Goal: Task Accomplishment & Management: Manage account settings

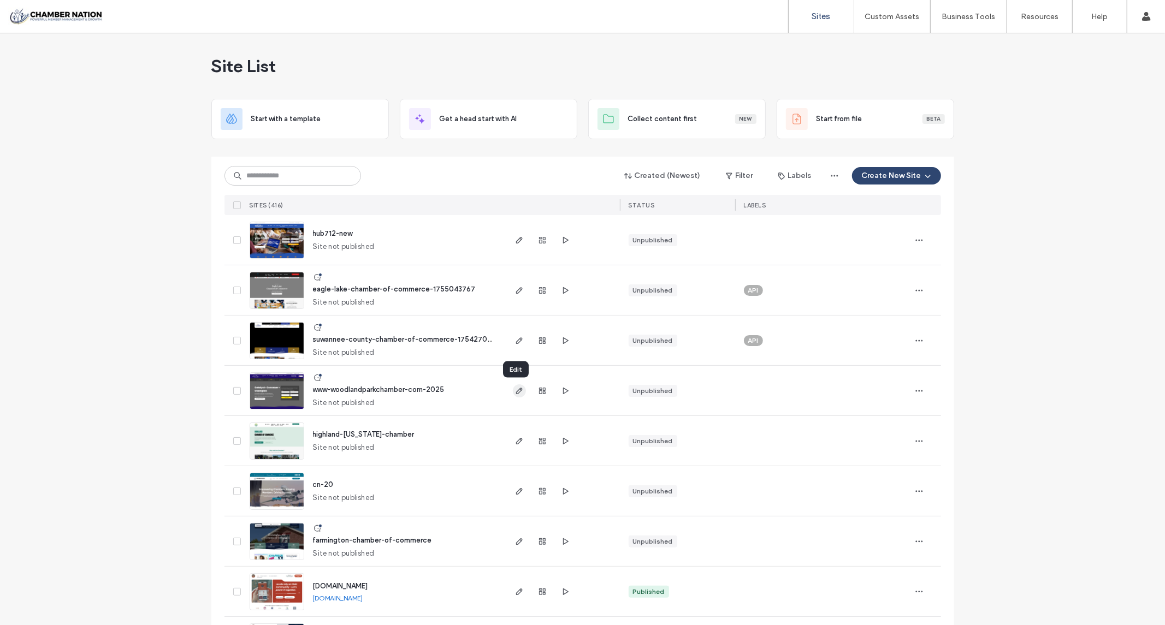
click at [515, 391] on icon "button" at bounding box center [519, 391] width 9 height 9
click at [516, 241] on use "button" at bounding box center [518, 240] width 7 height 7
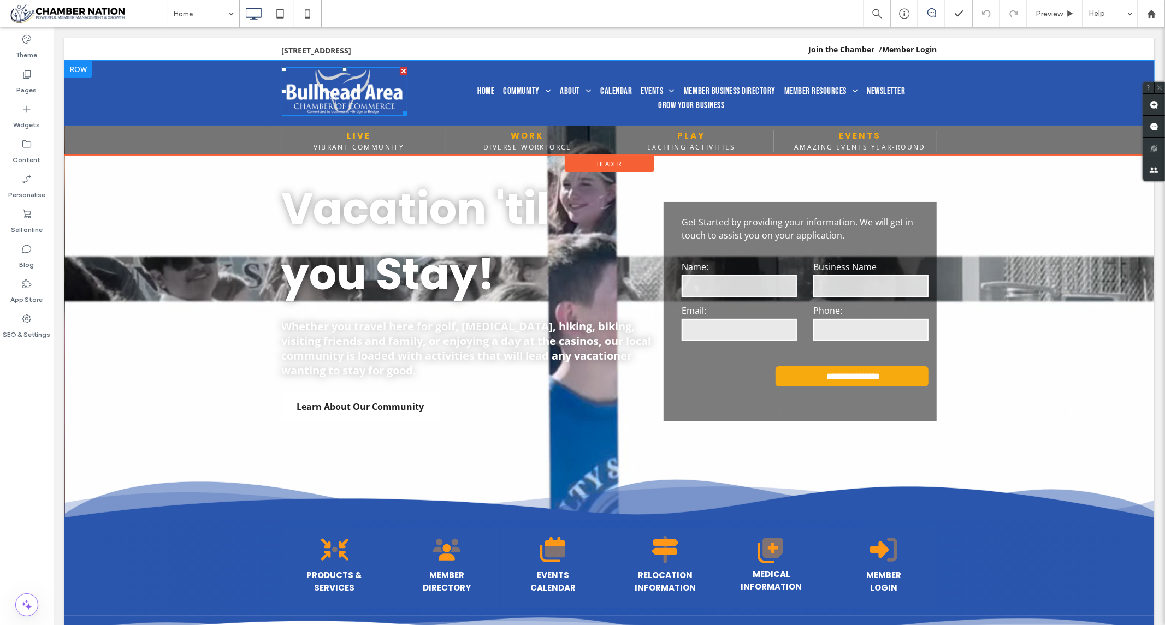
click at [329, 90] on img at bounding box center [344, 91] width 126 height 49
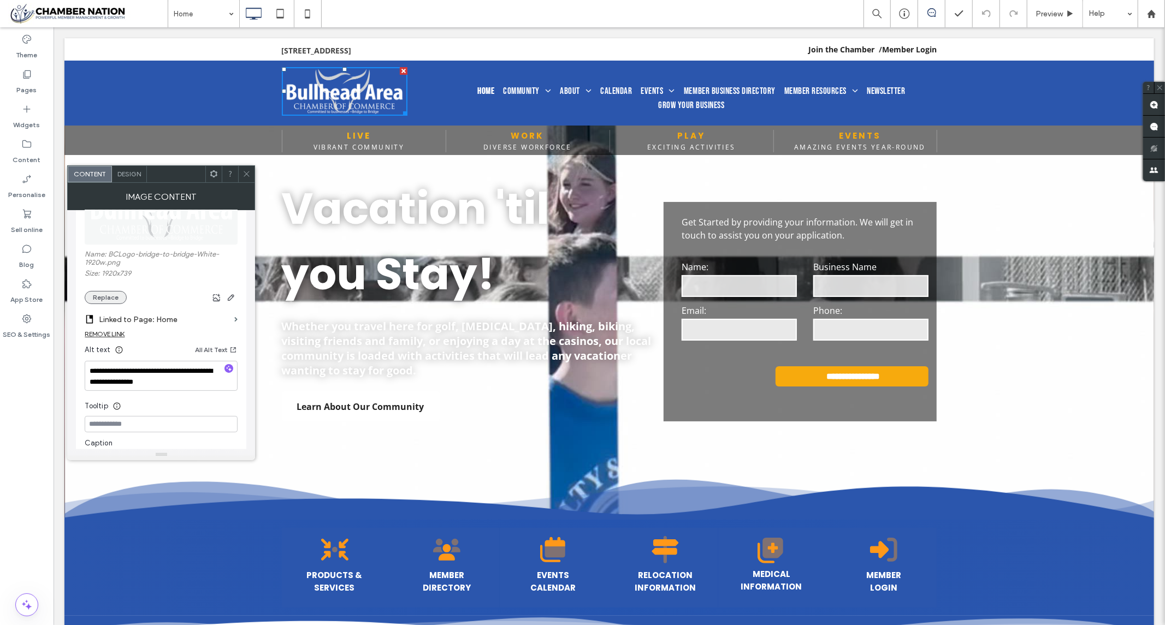
scroll to position [182, 0]
click at [111, 290] on button "Replace" at bounding box center [106, 291] width 42 height 13
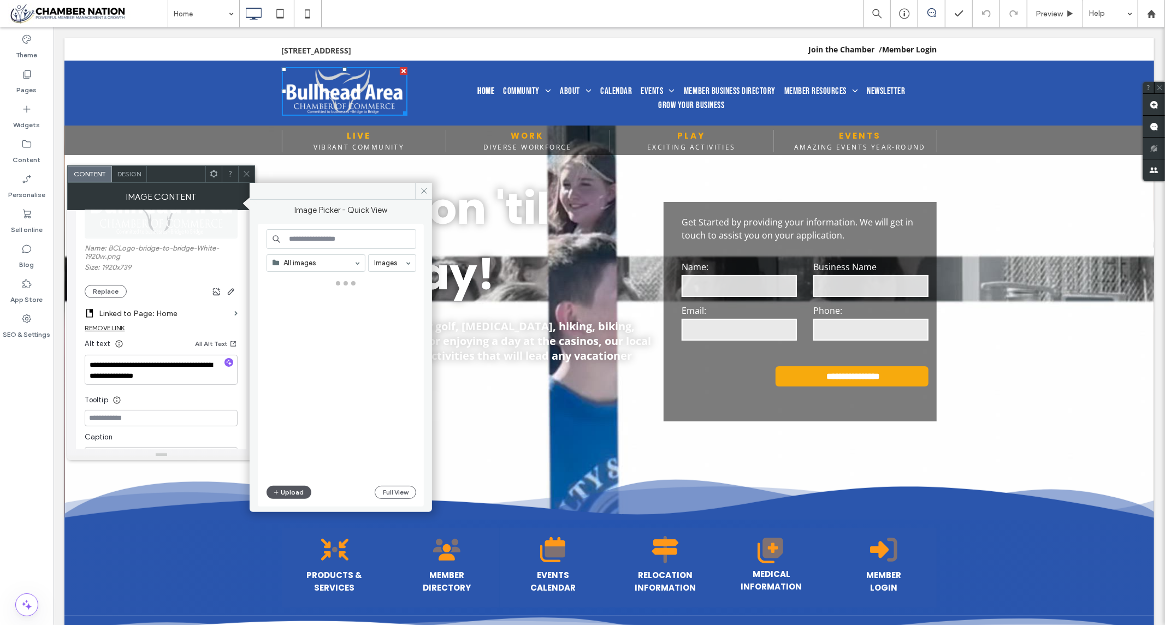
click at [293, 491] on button "Upload" at bounding box center [288, 492] width 45 height 13
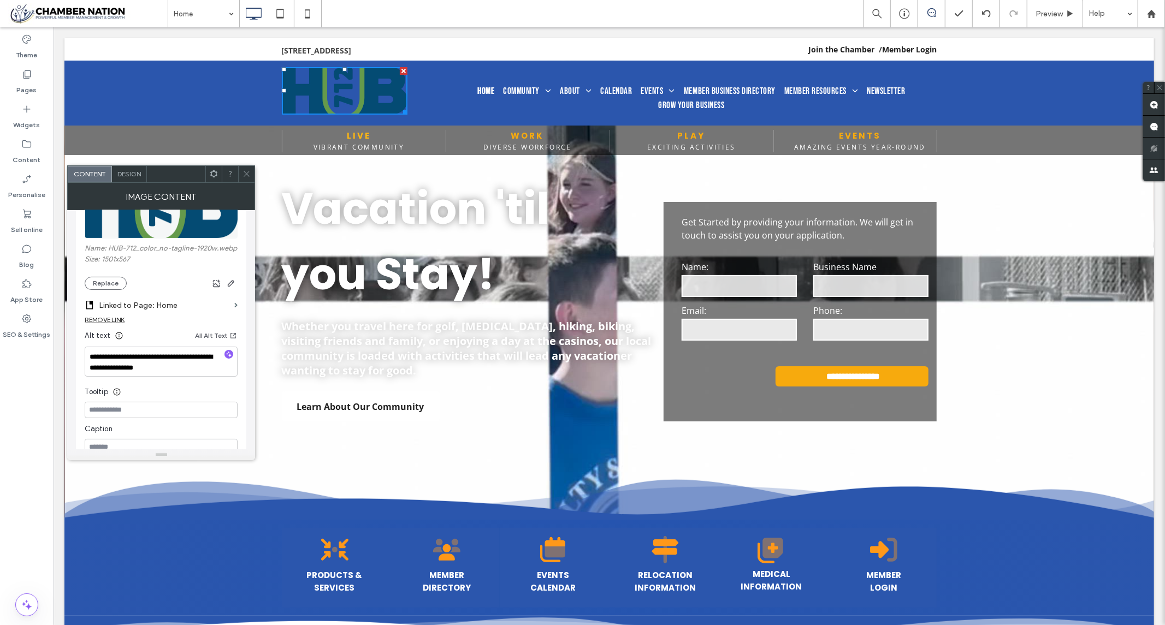
click at [247, 171] on icon at bounding box center [246, 174] width 8 height 8
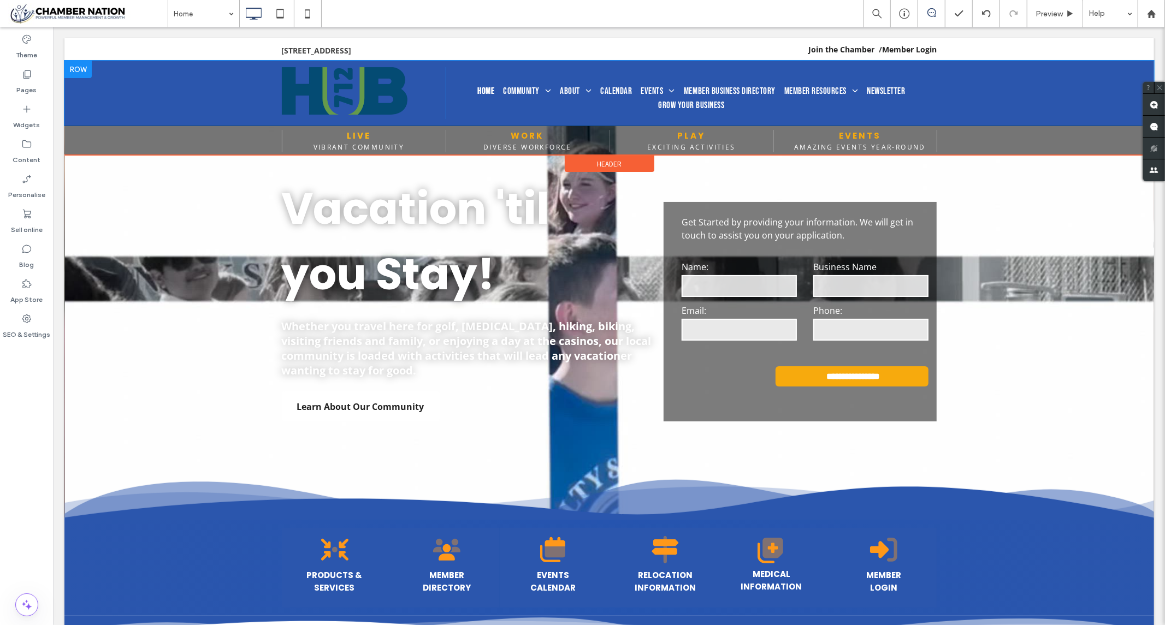
click at [128, 89] on div "Click To Paste Home Community Live Work Play Medical Employment About Board of …" at bounding box center [608, 92] width 1089 height 65
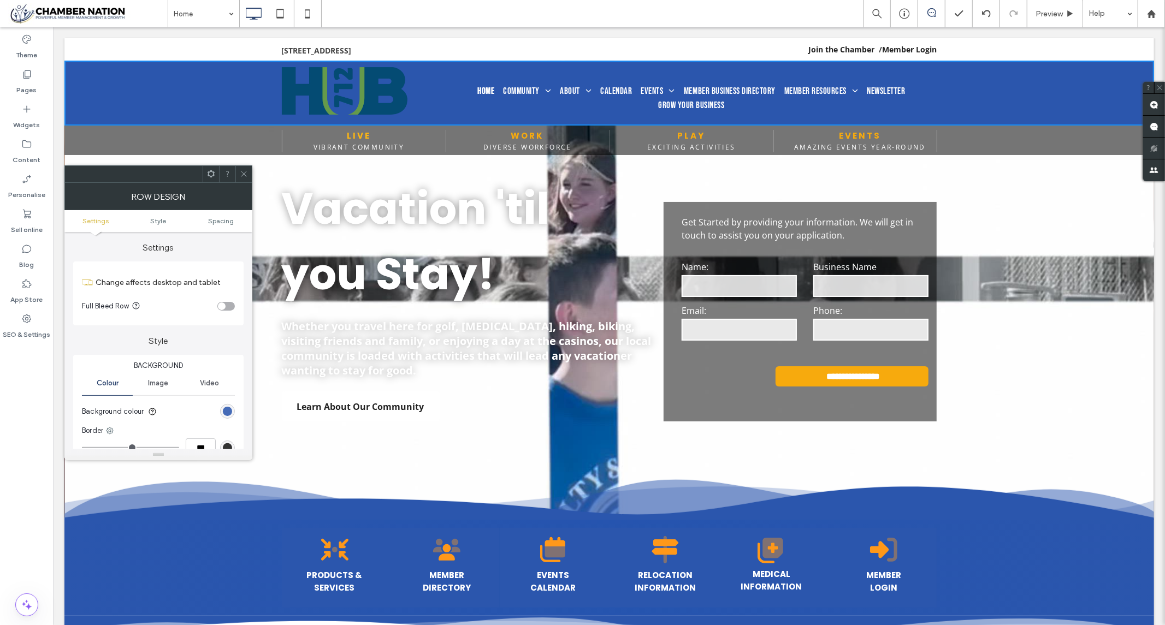
click at [229, 415] on div "rgb(43, 86, 173)" at bounding box center [227, 411] width 9 height 9
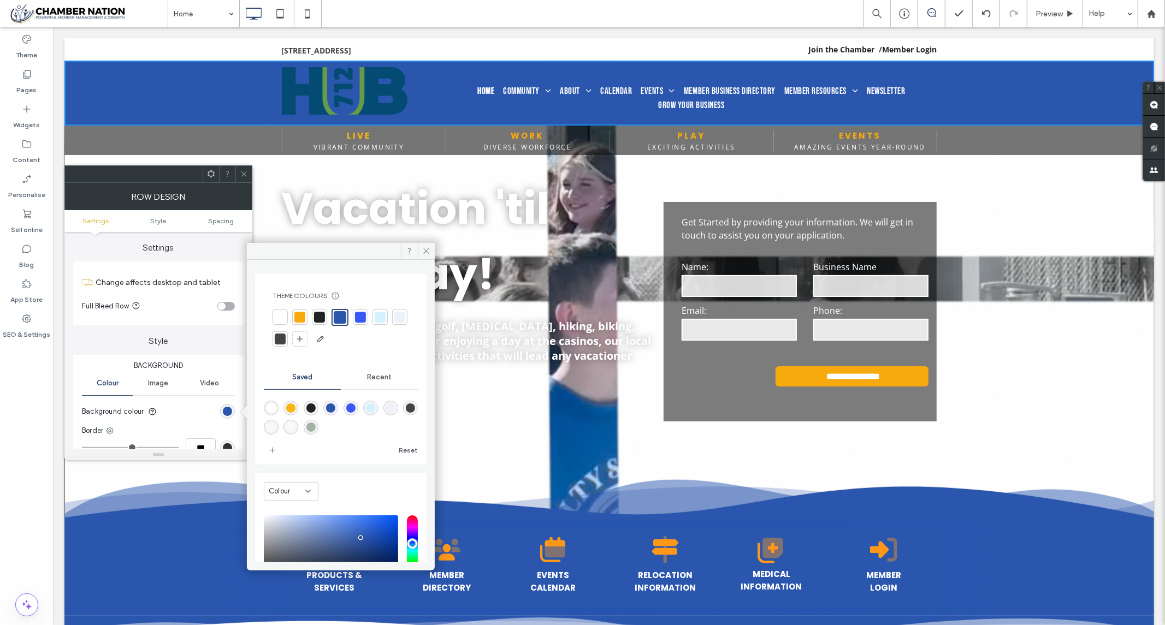
click at [360, 317] on div at bounding box center [360, 317] width 11 height 11
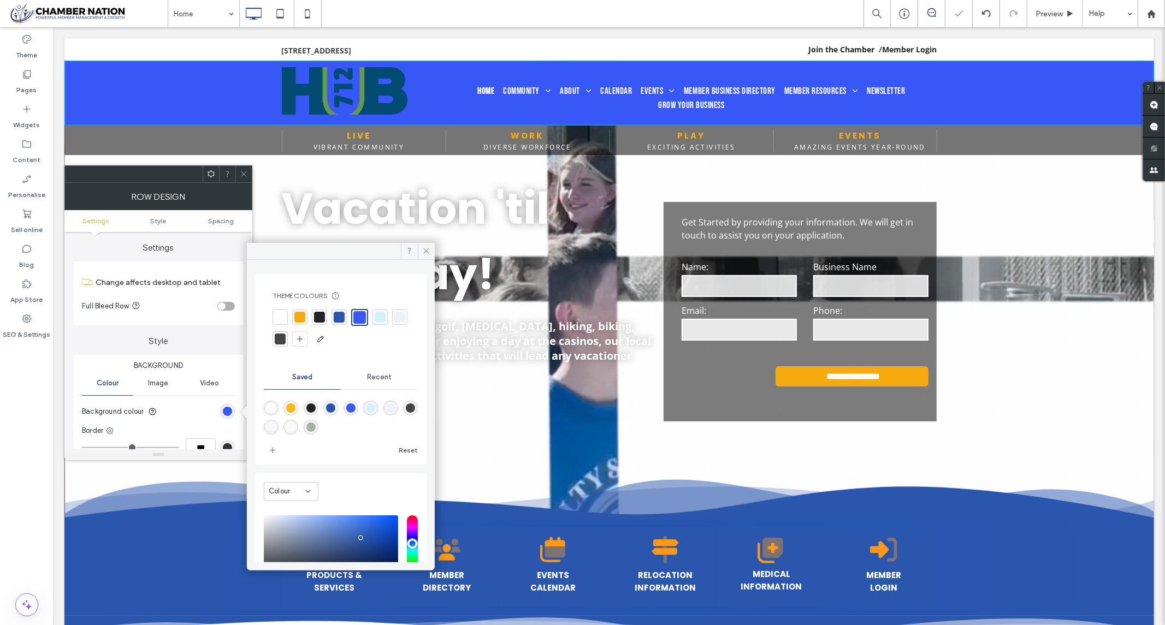
click at [276, 317] on div at bounding box center [280, 317] width 11 height 11
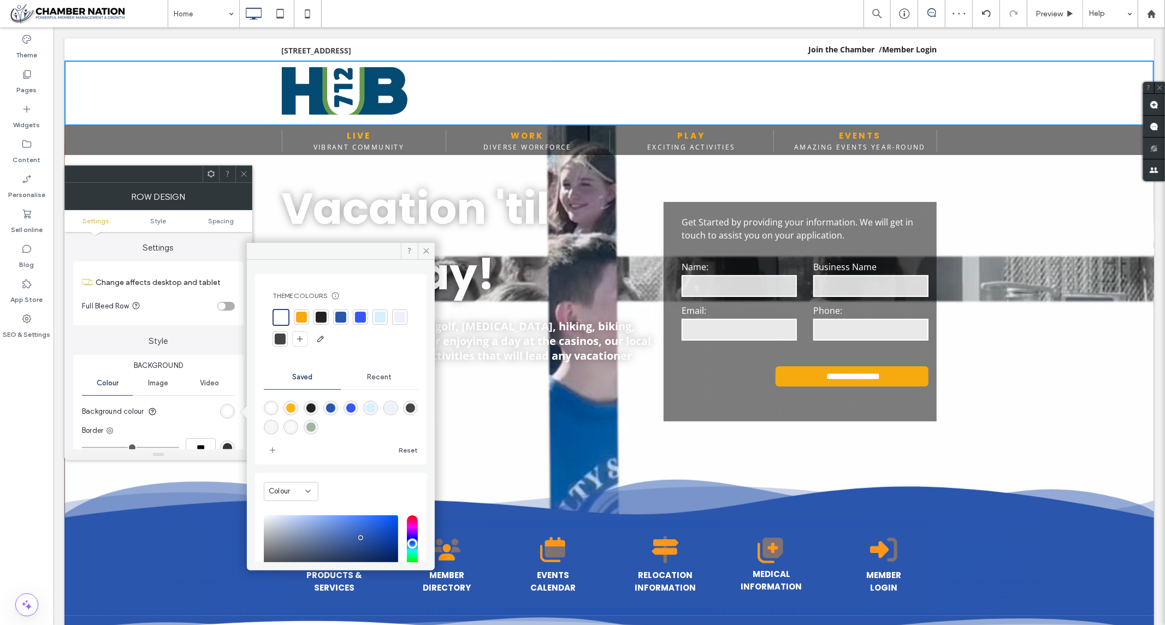
click at [245, 173] on icon at bounding box center [244, 174] width 8 height 8
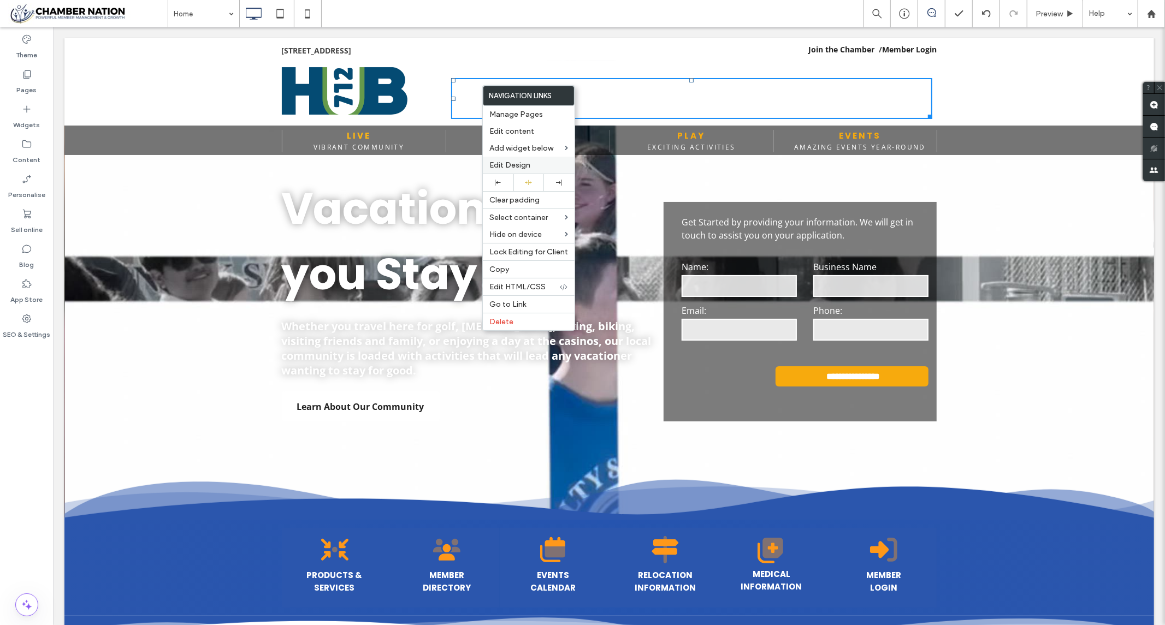
click at [519, 161] on span "Edit Design" at bounding box center [509, 165] width 41 height 9
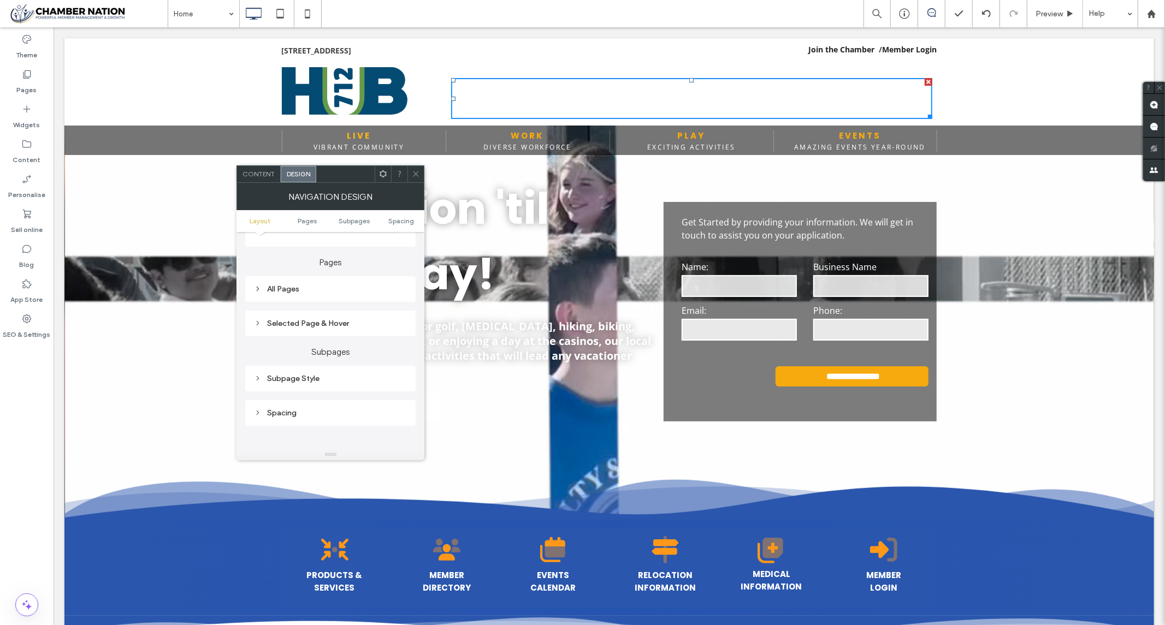
scroll to position [242, 0]
drag, startPoint x: 330, startPoint y: 283, endPoint x: 357, endPoint y: 287, distance: 27.1
click at [330, 282] on div "All Pages" at bounding box center [330, 281] width 153 height 9
click at [367, 298] on span "Link text" at bounding box center [369, 300] width 28 height 9
click at [397, 412] on div "rgb(255, 255, 255)" at bounding box center [399, 411] width 9 height 9
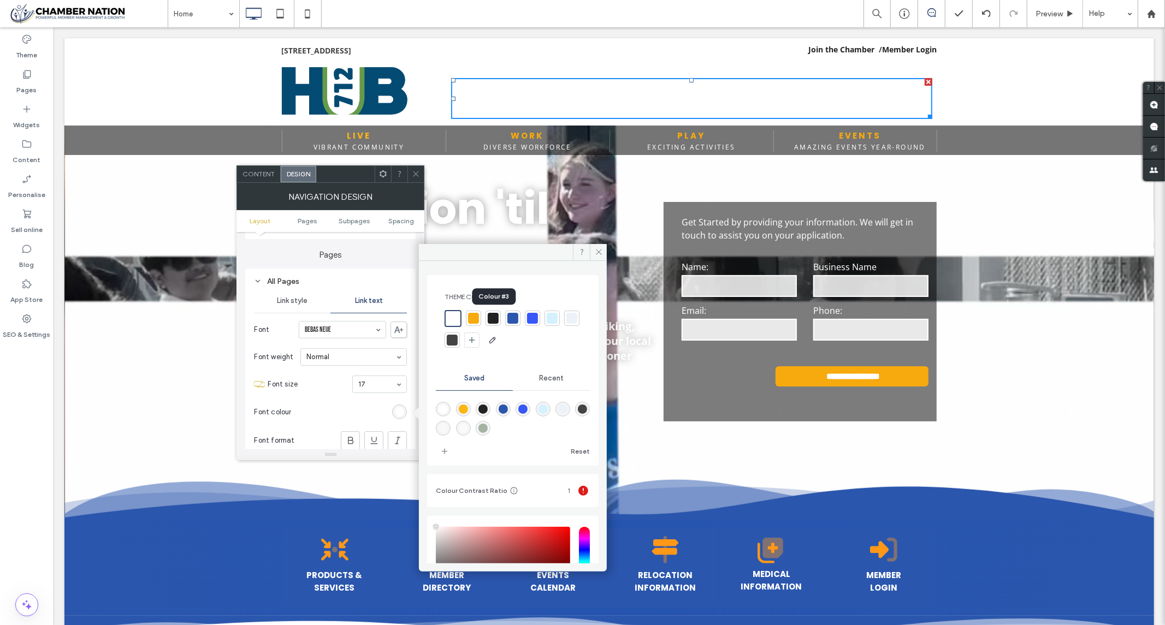
click at [494, 318] on div at bounding box center [493, 318] width 11 height 11
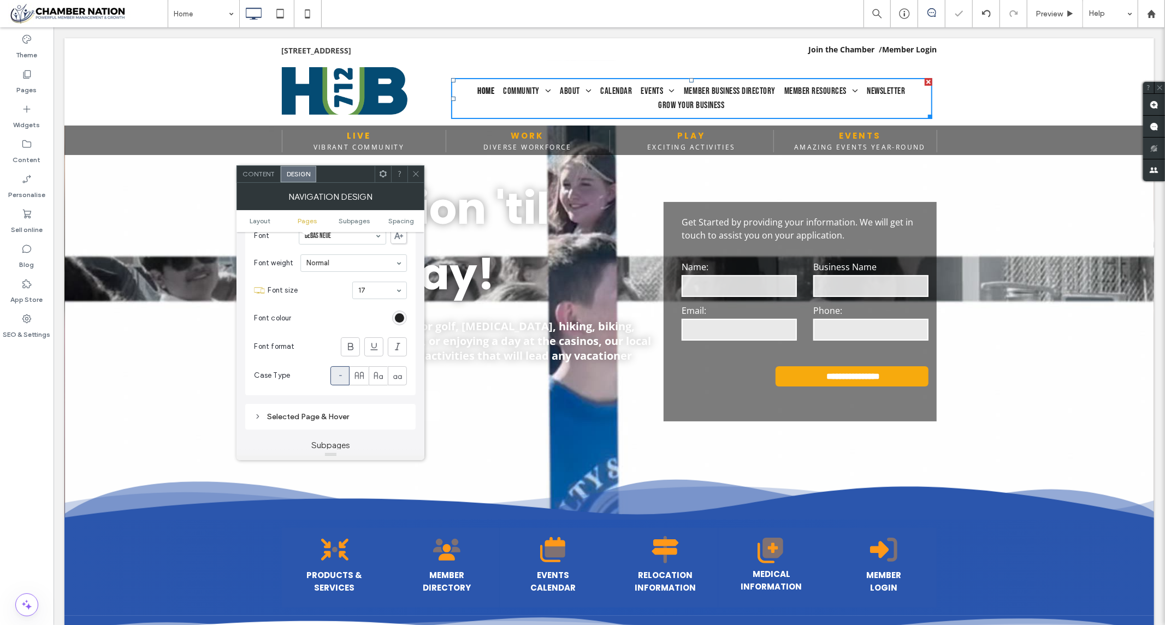
scroll to position [364, 0]
click at [417, 169] on span at bounding box center [416, 174] width 8 height 16
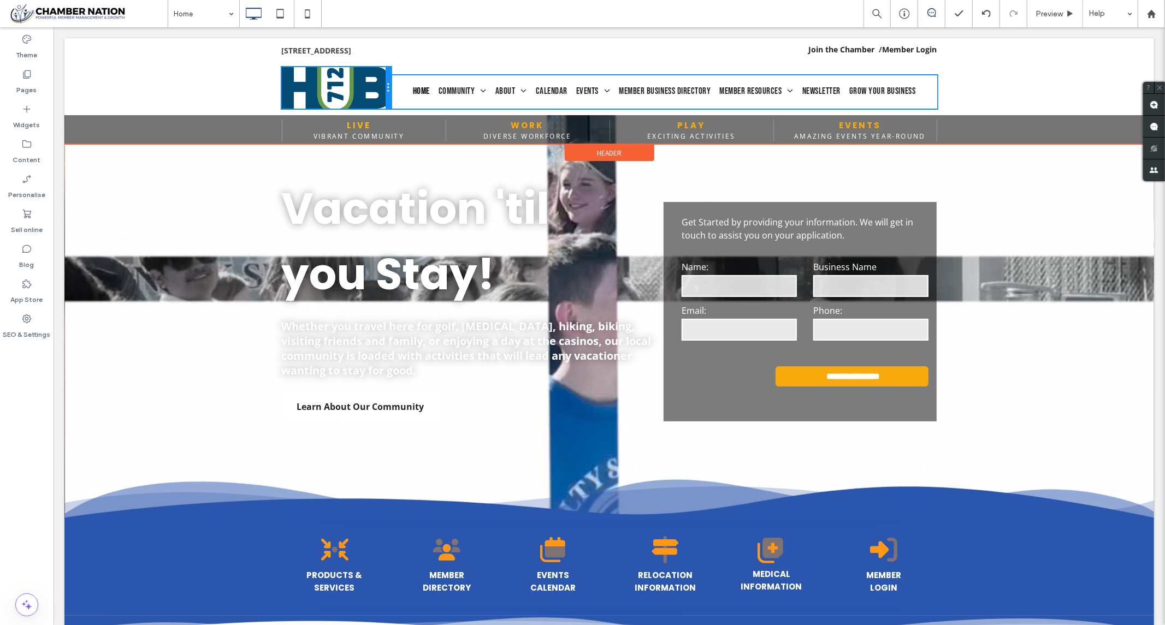
drag, startPoint x: 437, startPoint y: 91, endPoint x: 406, endPoint y: 86, distance: 32.1
click at [406, 86] on div "Click To Paste Home Community Live Work Play Medical Employment About Board of …" at bounding box center [608, 87] width 655 height 41
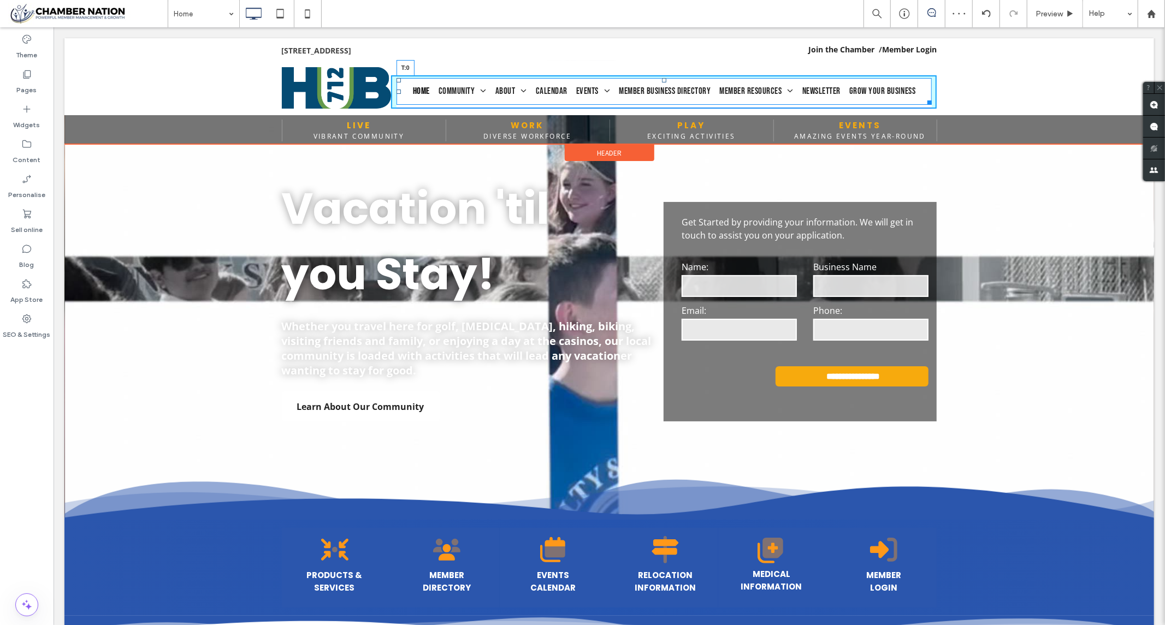
click at [664, 80] on nav "Home Community Live Work Play Medical Employment About Board of Directors Ambas…" at bounding box center [664, 91] width 536 height 27
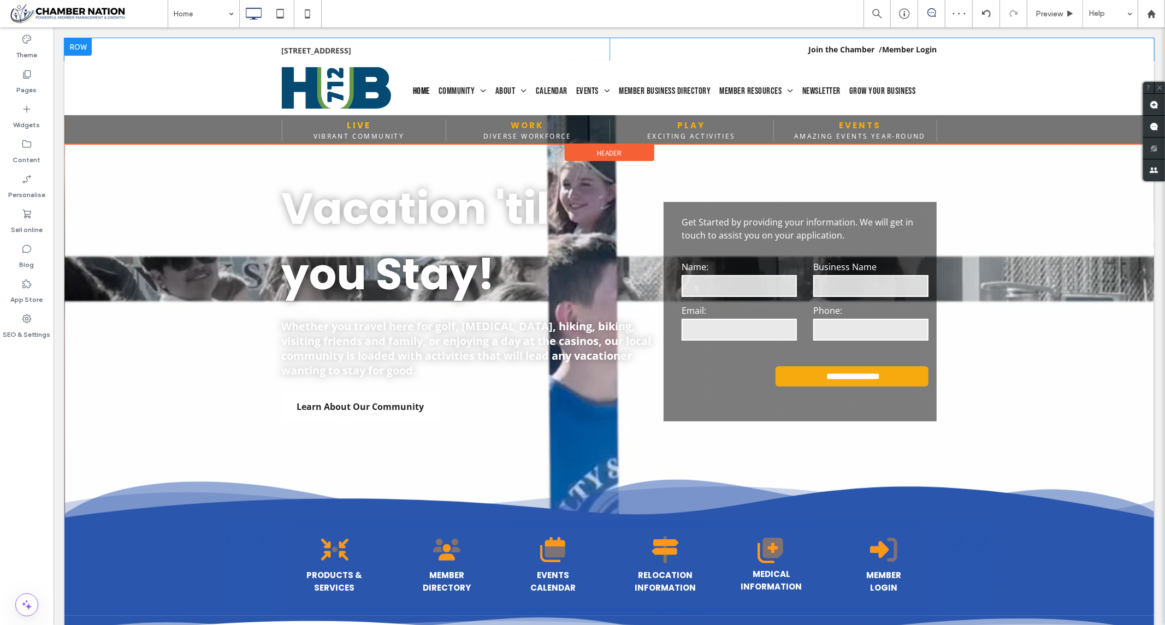
click at [118, 53] on div "1251 Highway 95, Bullhead City AZ 86429 Click To Paste Join the Chamber / Membe…" at bounding box center [608, 49] width 1089 height 22
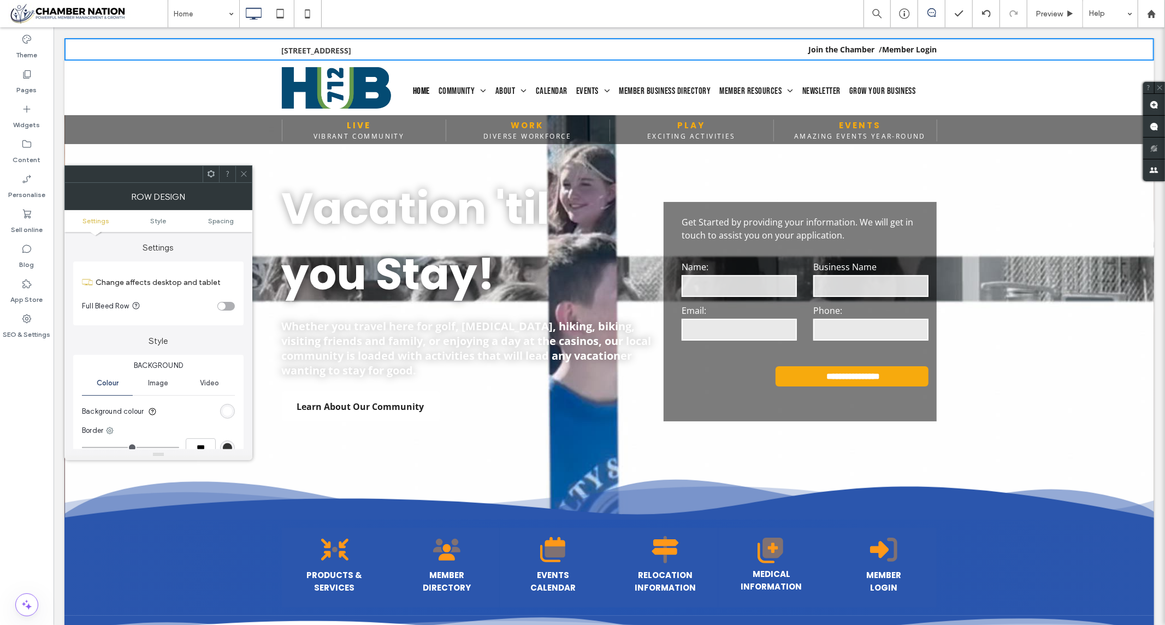
click at [227, 412] on div "rgb(255, 255, 255)" at bounding box center [227, 411] width 9 height 9
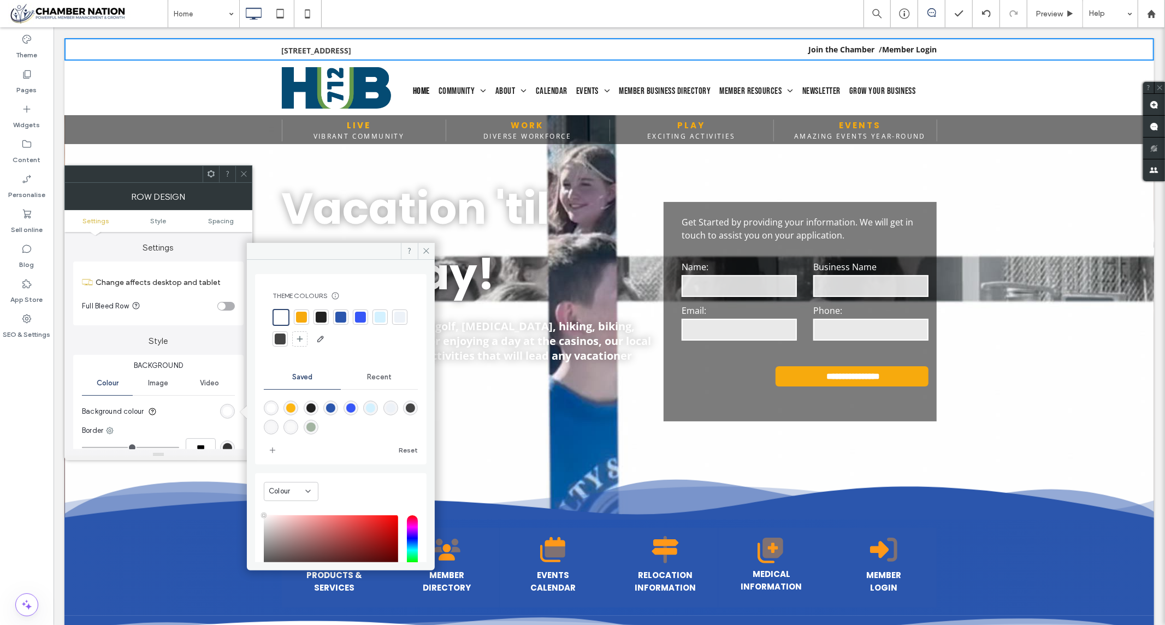
drag, startPoint x: 346, startPoint y: 317, endPoint x: 237, endPoint y: 299, distance: 110.7
click at [315, 312] on div at bounding box center [340, 328] width 136 height 39
click at [338, 320] on div at bounding box center [340, 317] width 11 height 11
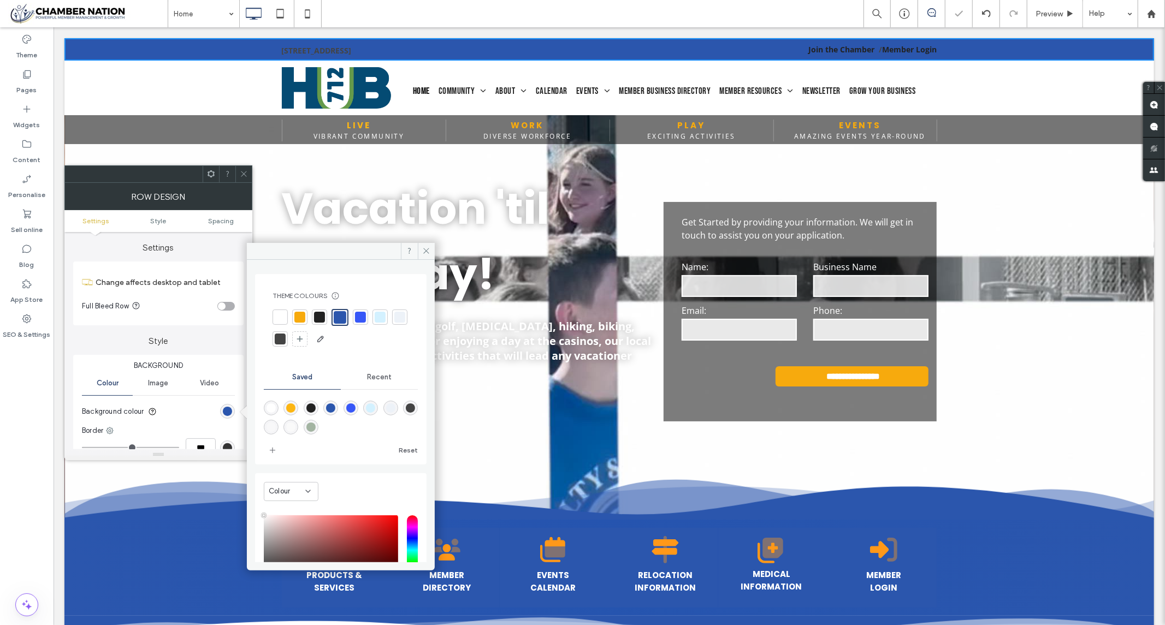
click at [244, 175] on icon at bounding box center [244, 174] width 8 height 8
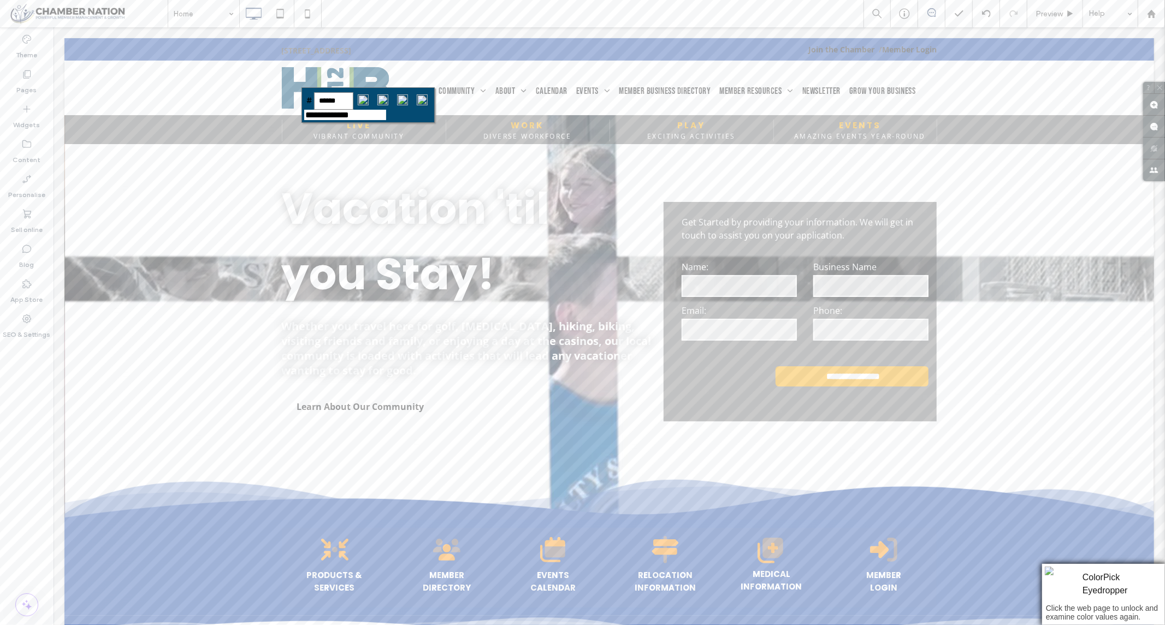
drag, startPoint x: 423, startPoint y: 99, endPoint x: 342, endPoint y: 64, distance: 88.0
click at [423, 99] on input "image" at bounding box center [422, 100] width 20 height 20
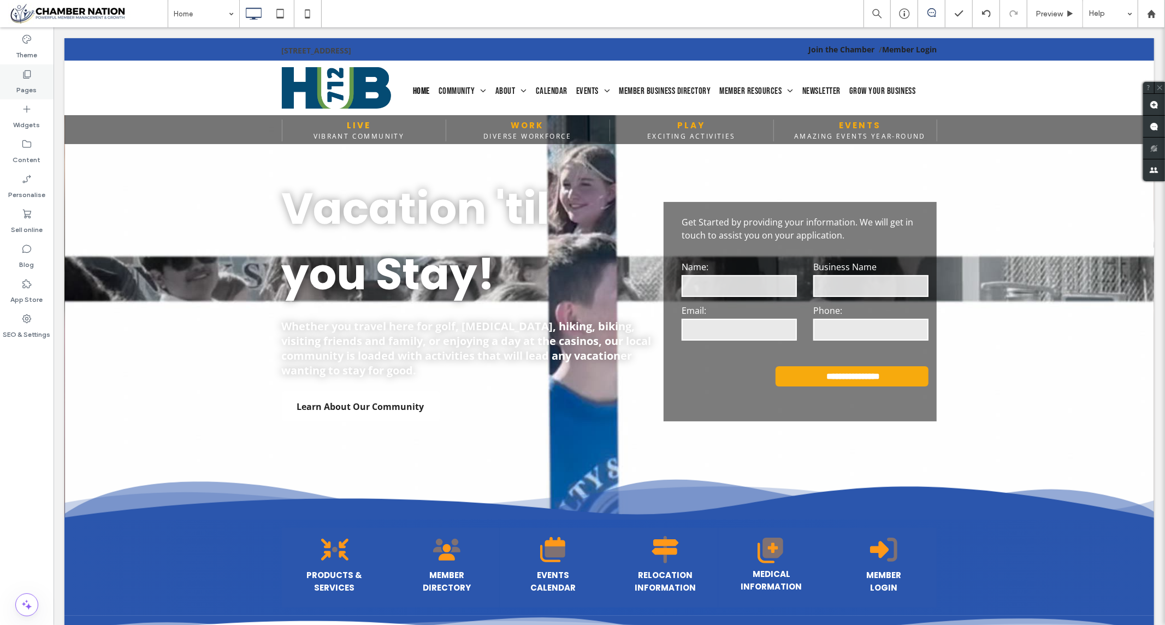
click at [33, 73] on div "Pages" at bounding box center [27, 81] width 54 height 35
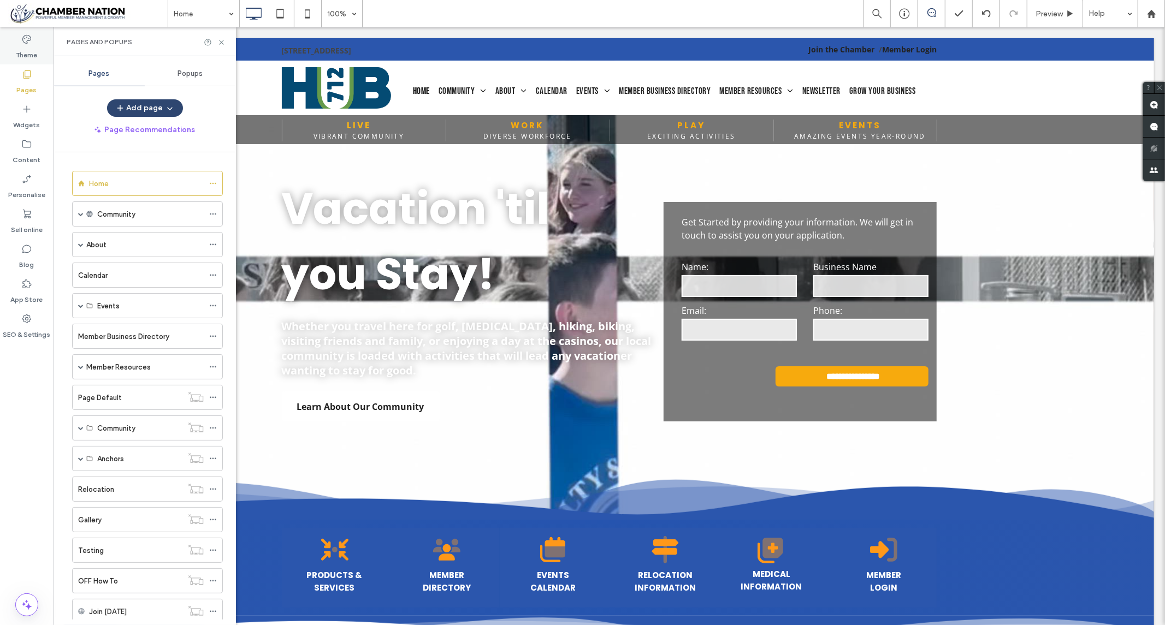
click at [33, 48] on label "Theme" at bounding box center [26, 52] width 21 height 15
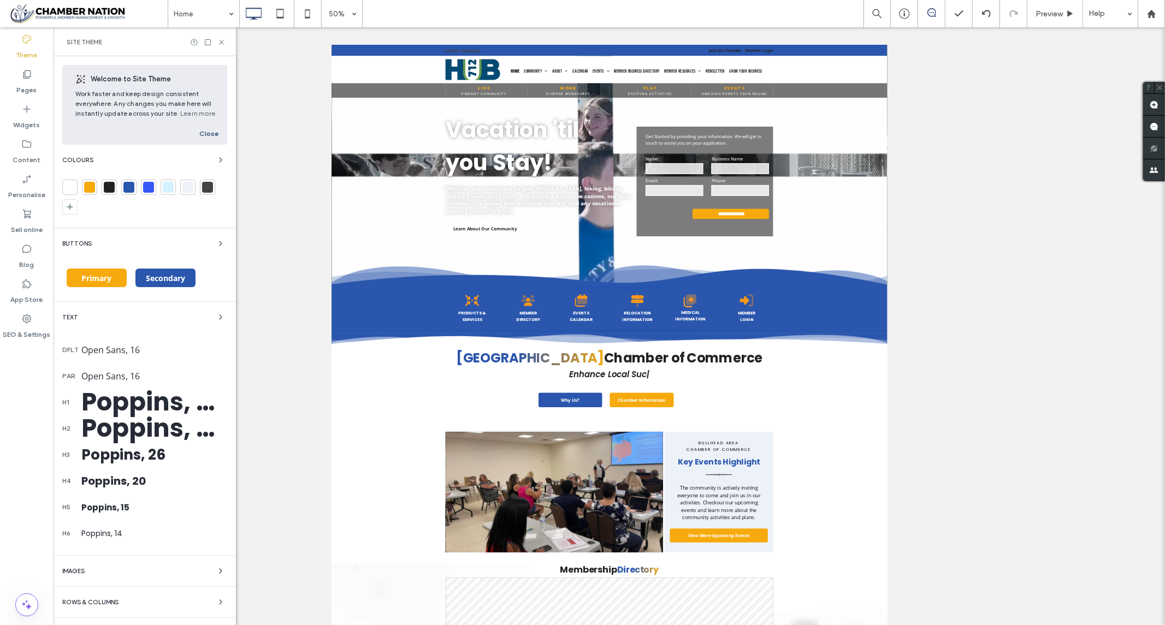
click at [127, 188] on div at bounding box center [128, 187] width 11 height 11
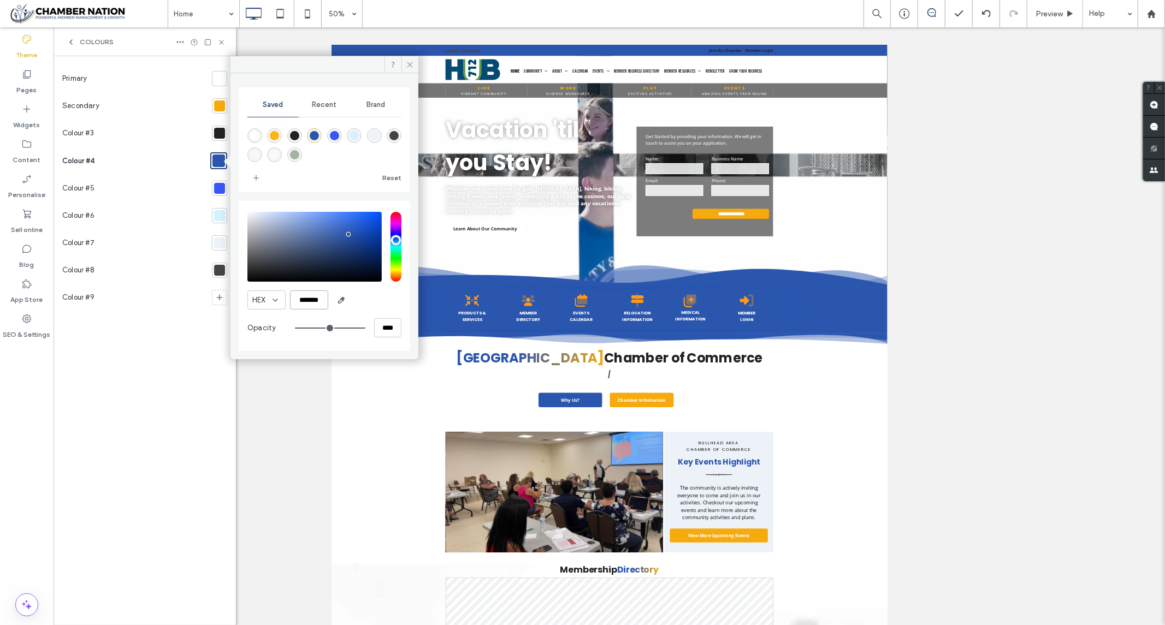
click at [312, 298] on input "*******" at bounding box center [309, 299] width 38 height 19
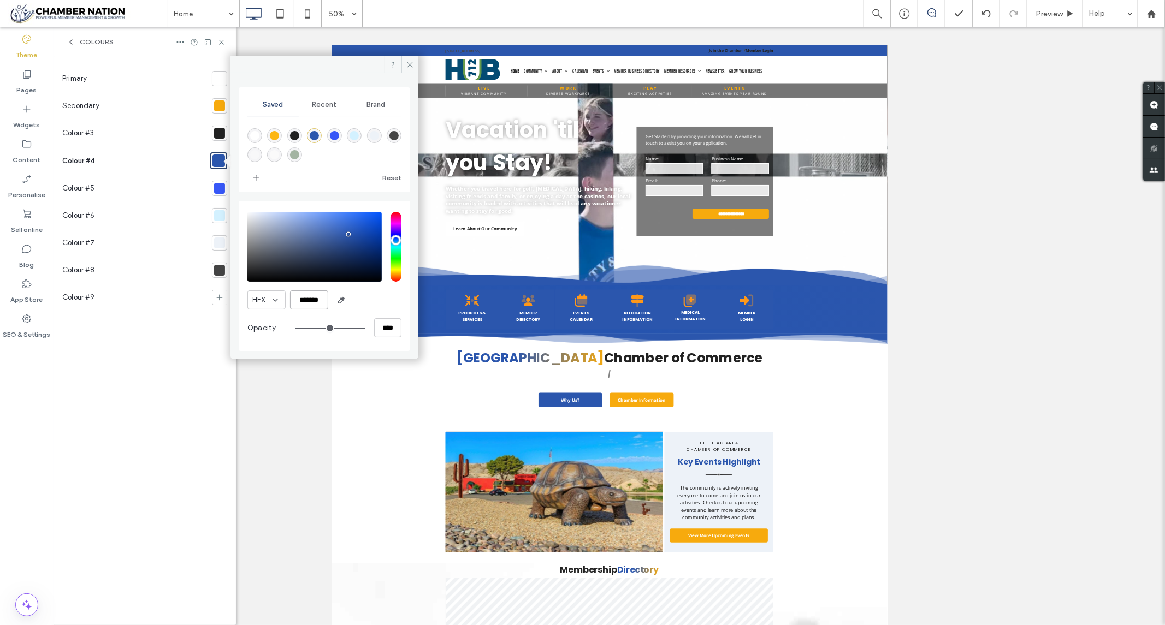
paste input "color picker textbox"
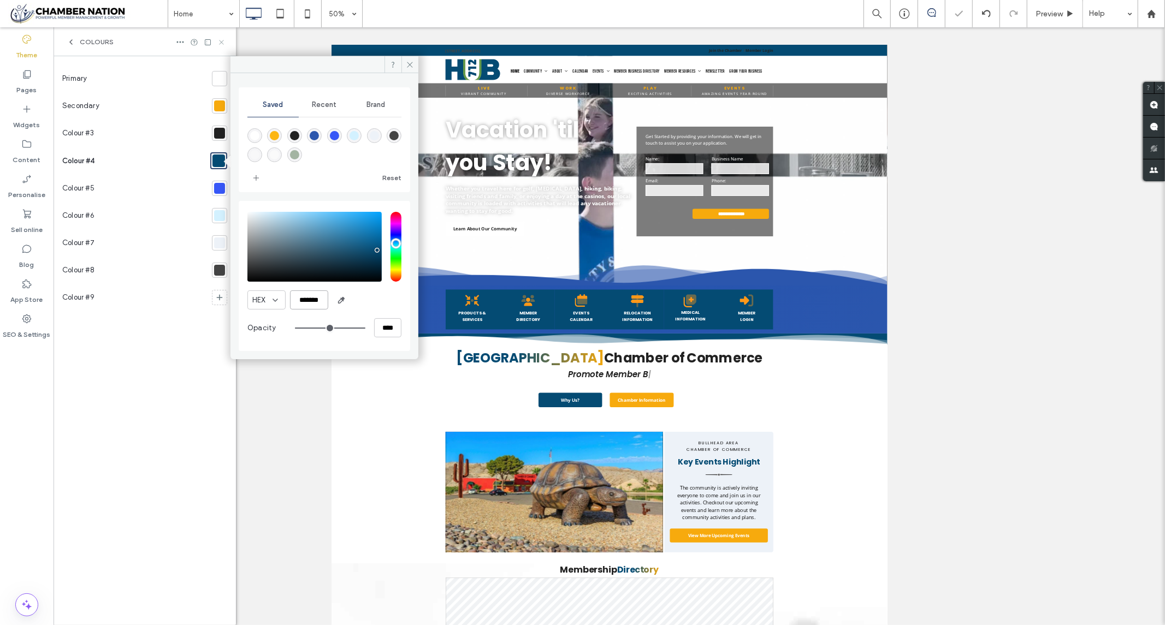
type input "*******"
click at [219, 40] on icon at bounding box center [221, 42] width 8 height 8
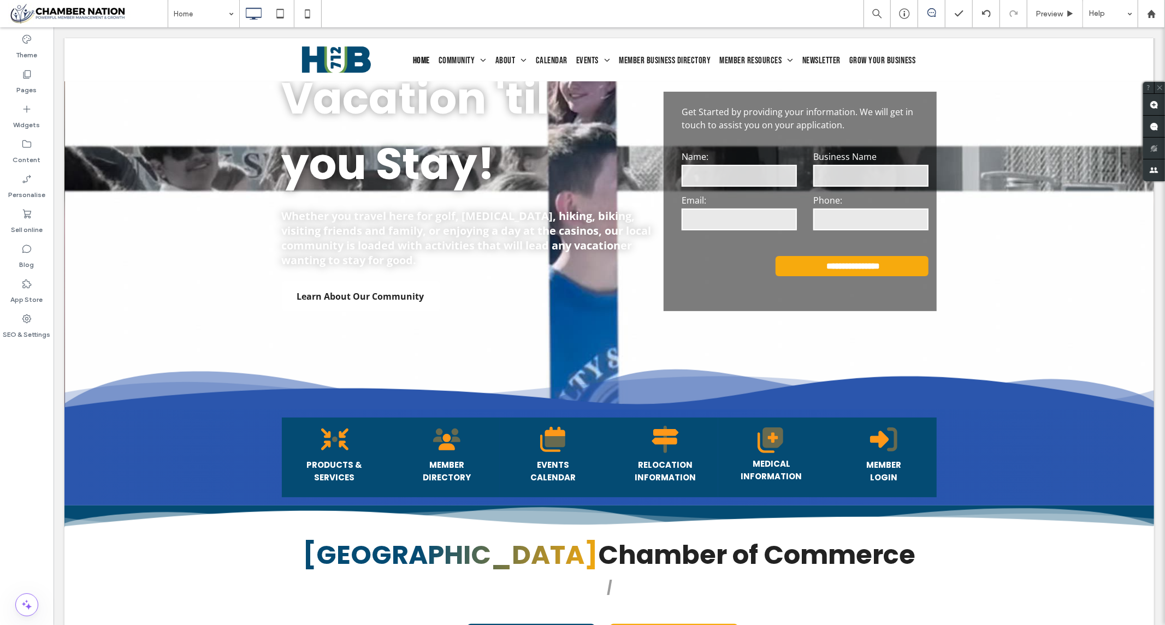
scroll to position [0, 0]
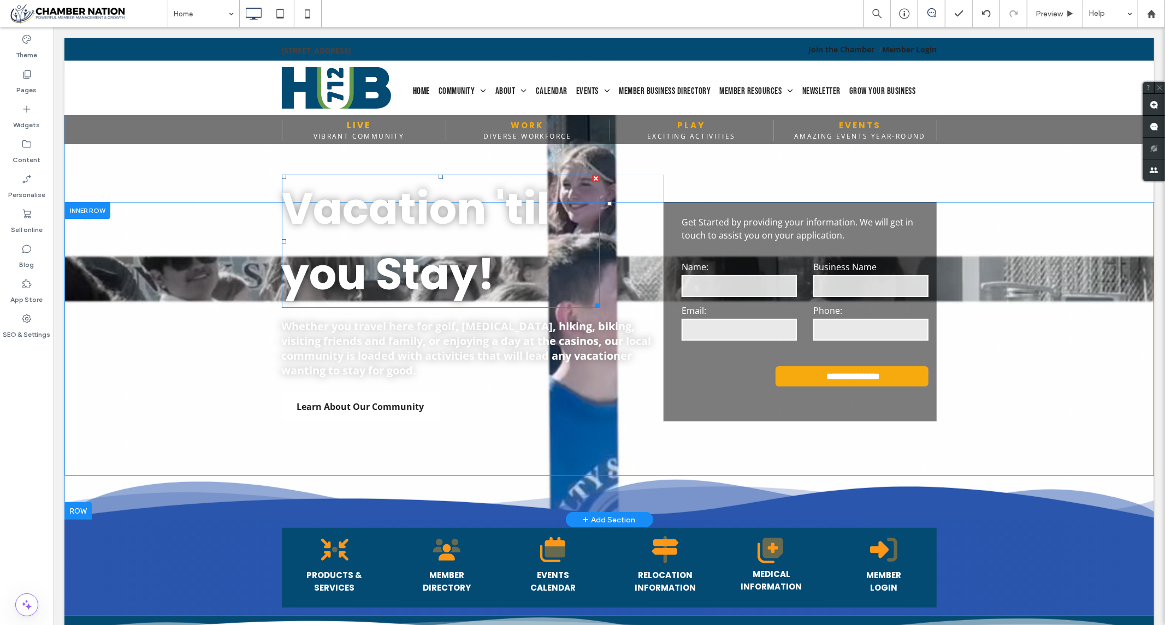
click at [391, 231] on span "Vacation 'til" at bounding box center [415, 207] width 268 height 61
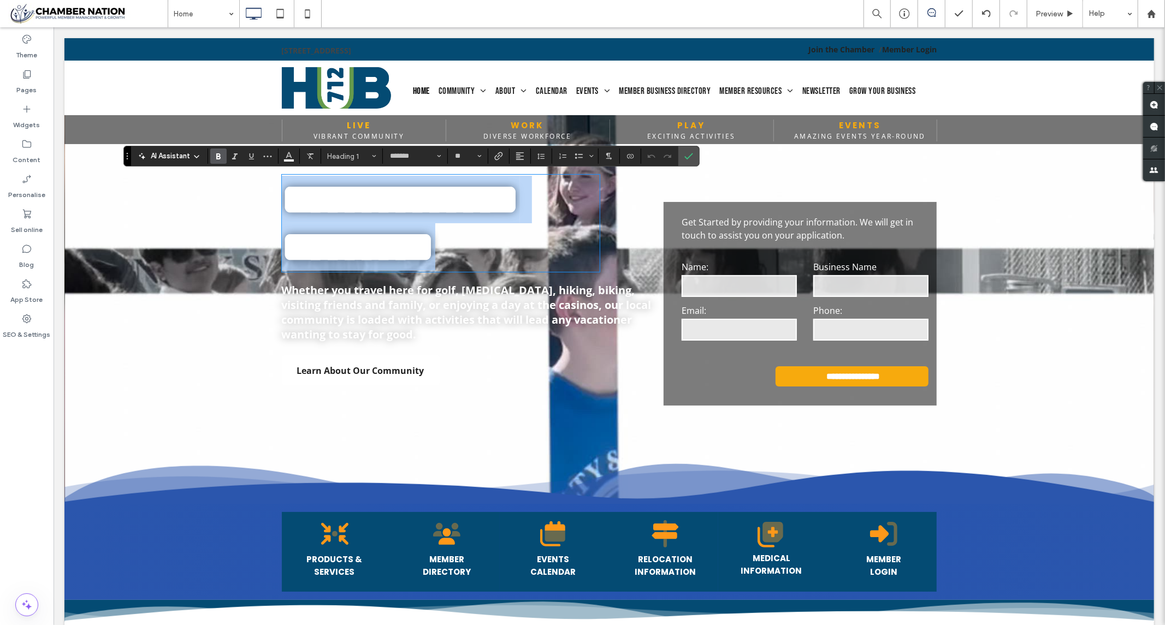
click at [399, 214] on strong "**********" at bounding box center [400, 198] width 238 height 43
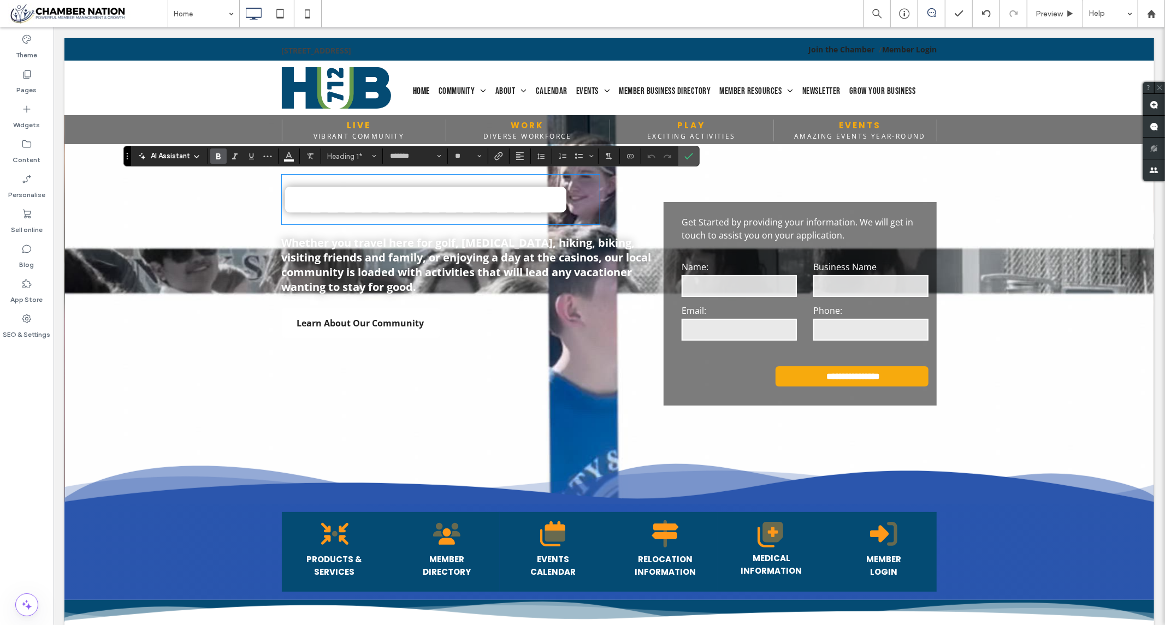
type input "*********"
type input "**"
click at [689, 155] on icon "Confirm" at bounding box center [688, 156] width 9 height 9
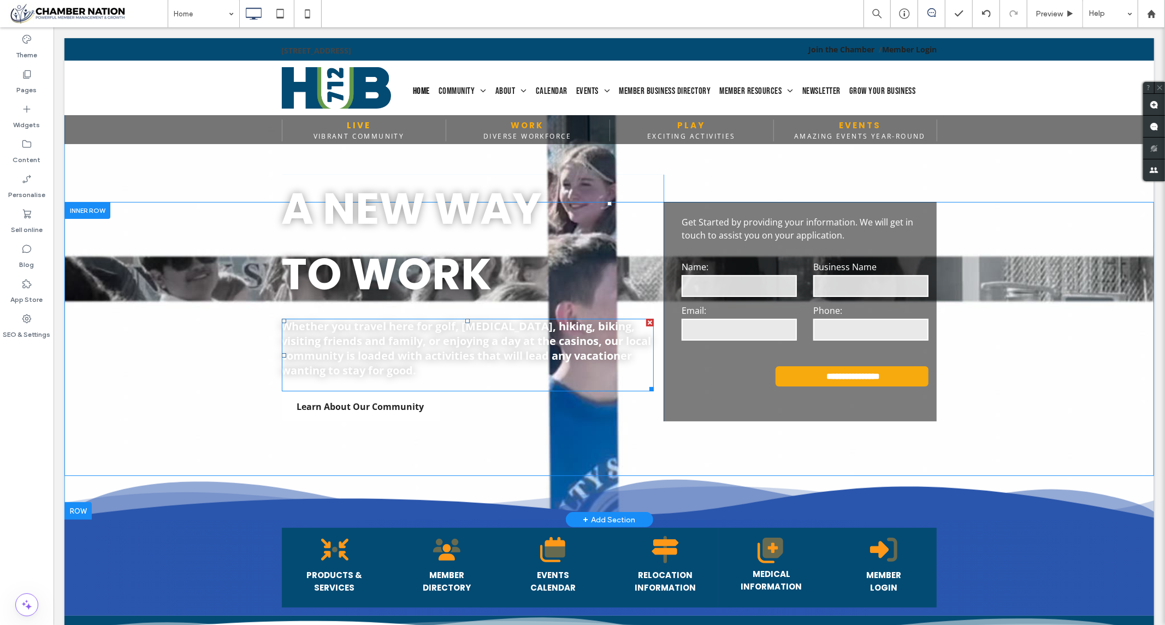
click at [383, 339] on span "Whether you travel here for golf, boating, hiking, biking, visiting friends and…" at bounding box center [466, 347] width 370 height 59
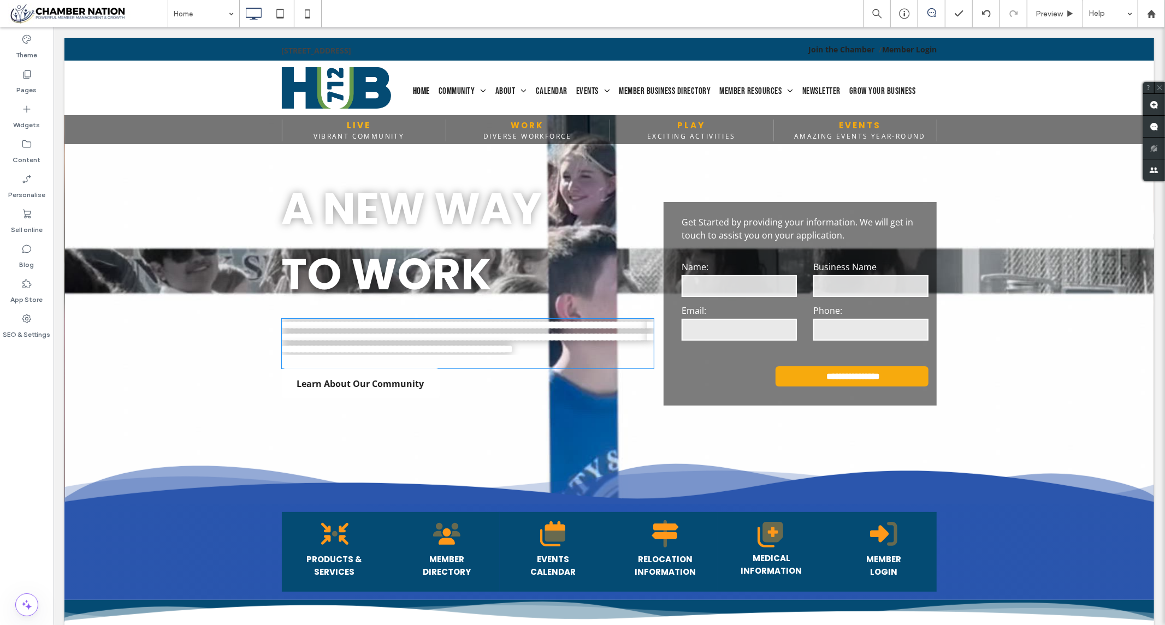
type input "*********"
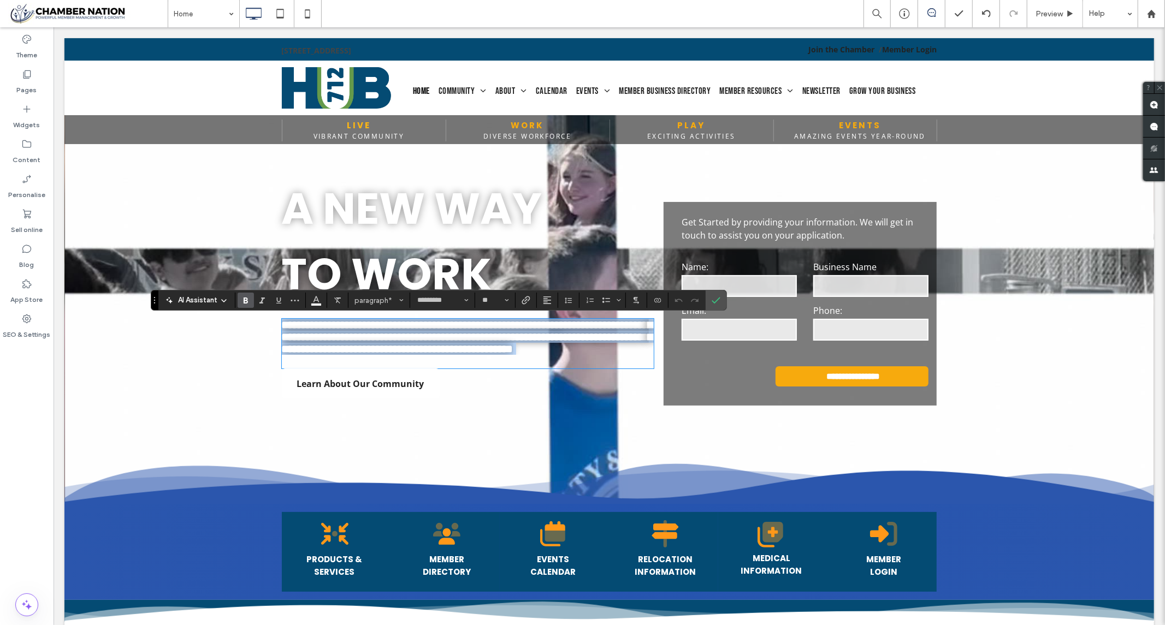
type input "**"
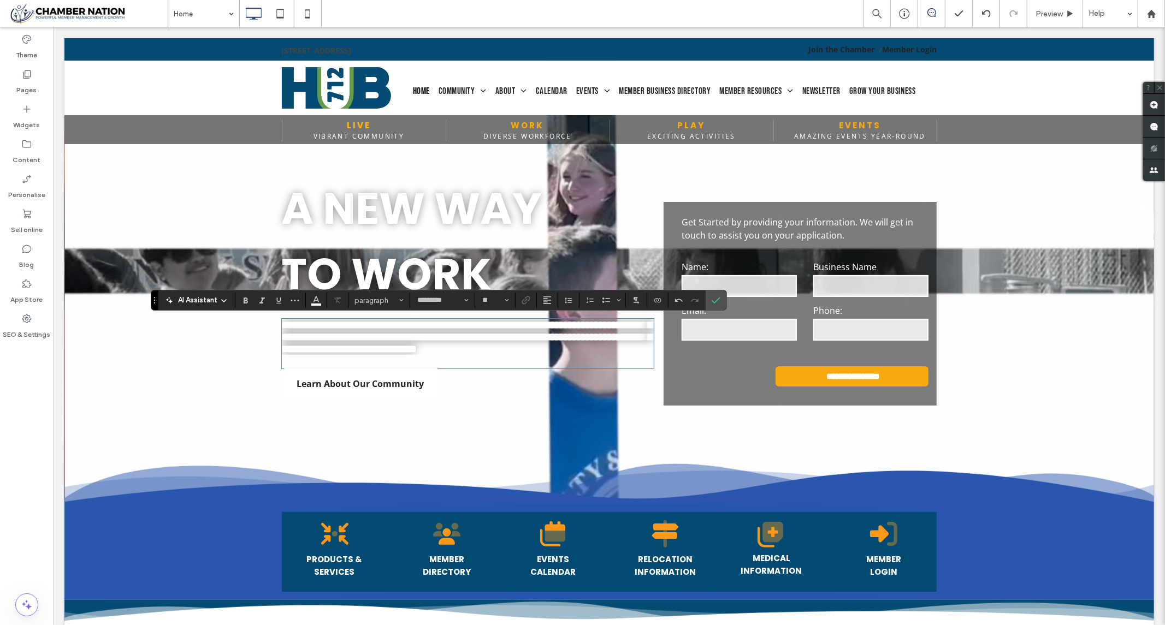
click at [432, 368] on div "**********" at bounding box center [467, 343] width 372 height 50
drag, startPoint x: 713, startPoint y: 300, endPoint x: 655, endPoint y: 272, distance: 65.0
click at [713, 300] on icon "Confirm" at bounding box center [715, 300] width 9 height 9
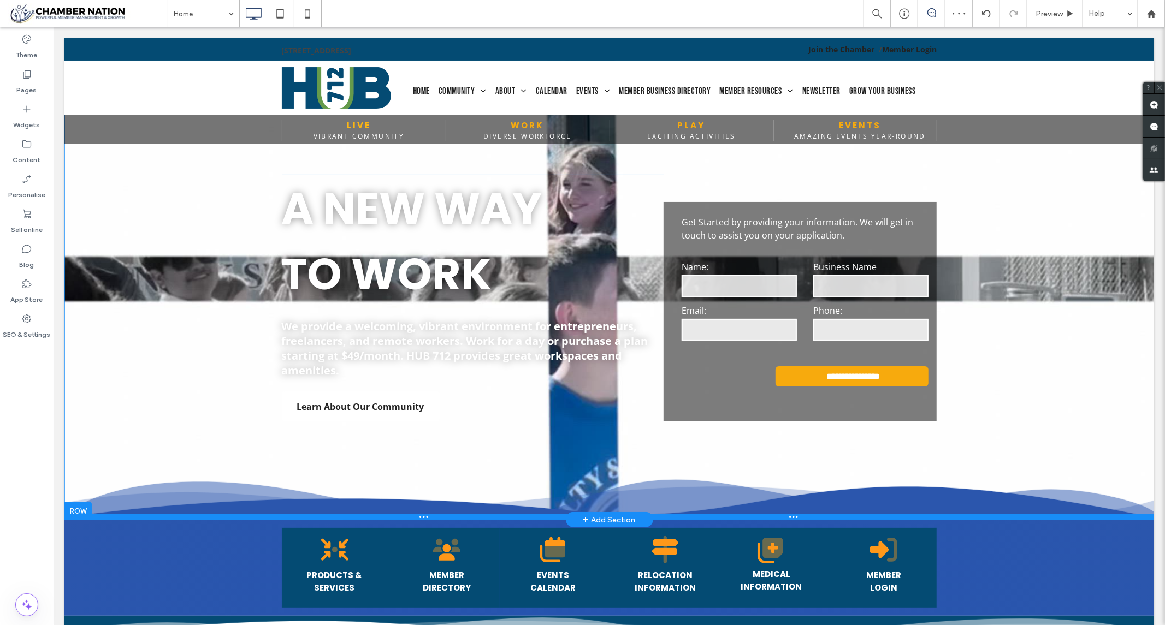
click at [134, 516] on div at bounding box center [608, 516] width 1089 height 5
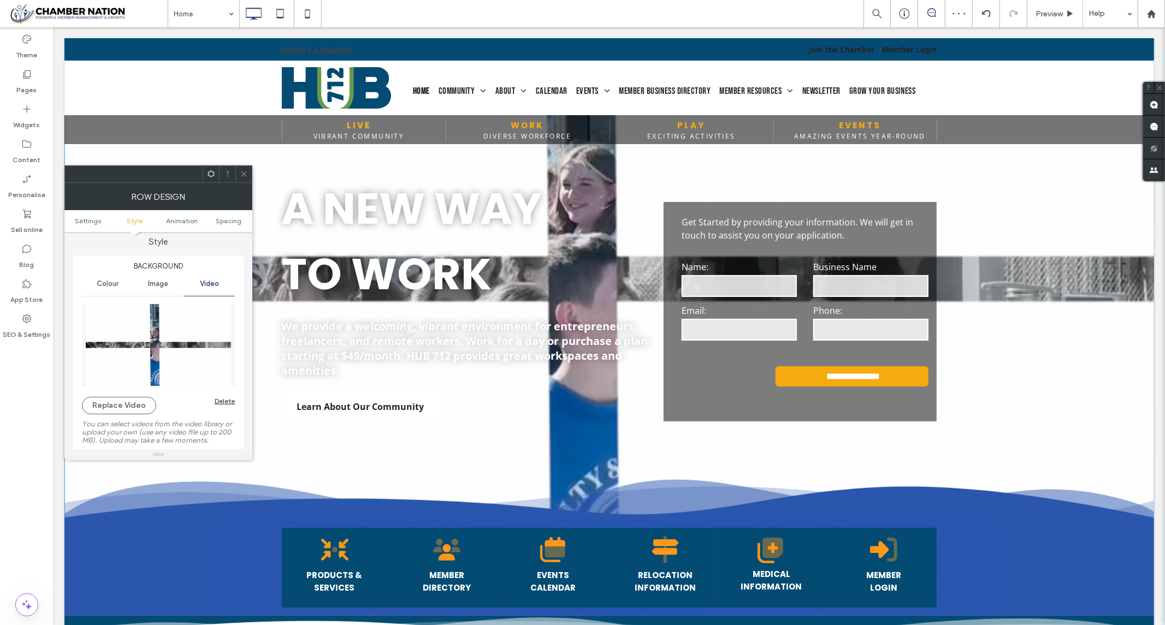
scroll to position [121, 0]
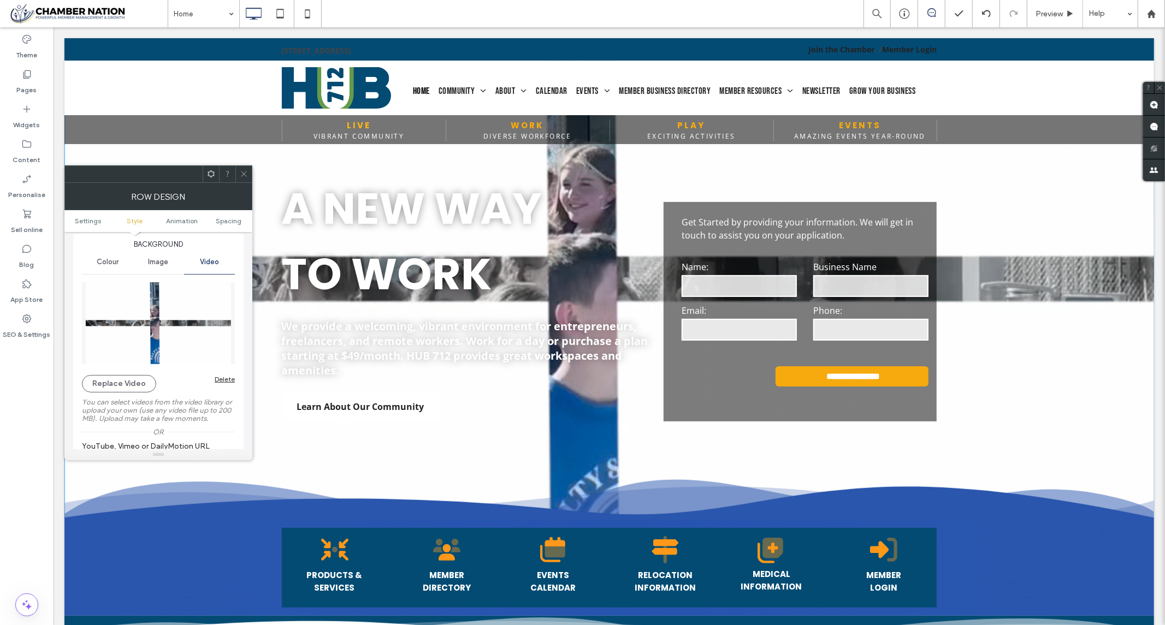
click at [224, 379] on div "Delete" at bounding box center [225, 379] width 20 height 8
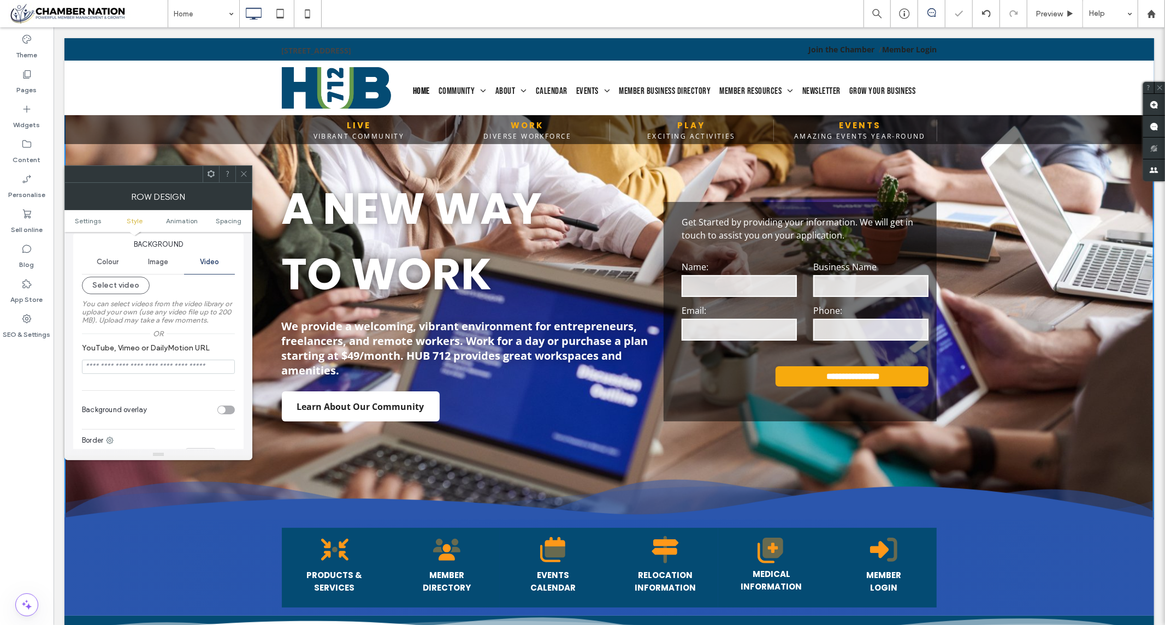
click at [156, 260] on span "Image" at bounding box center [158, 262] width 20 height 9
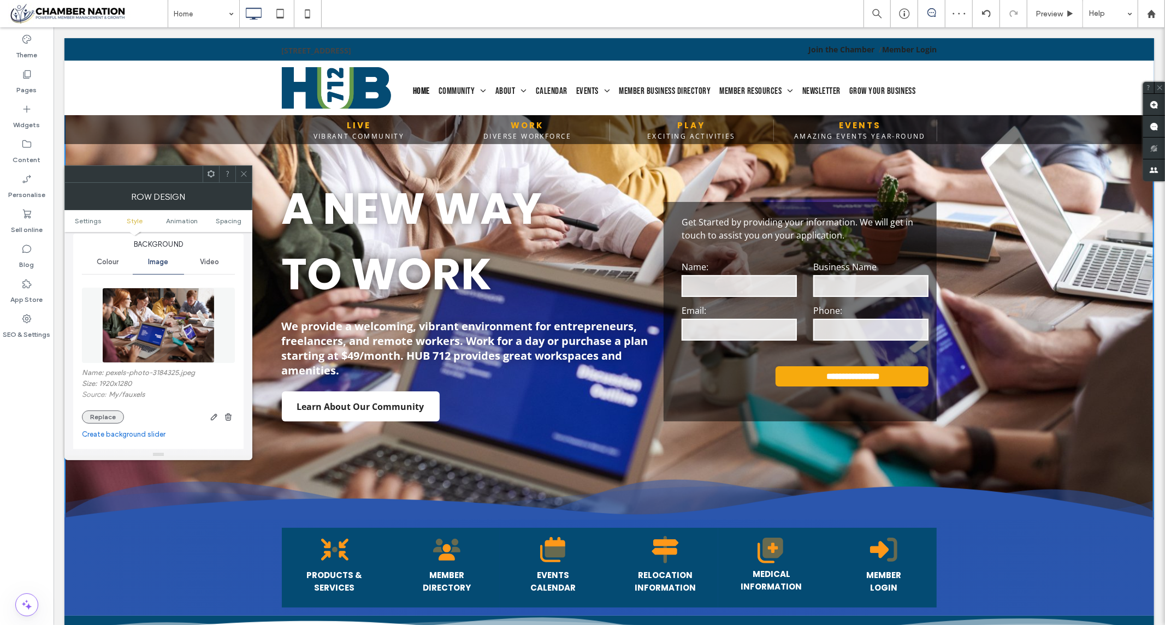
click at [110, 418] on button "Replace" at bounding box center [103, 417] width 42 height 13
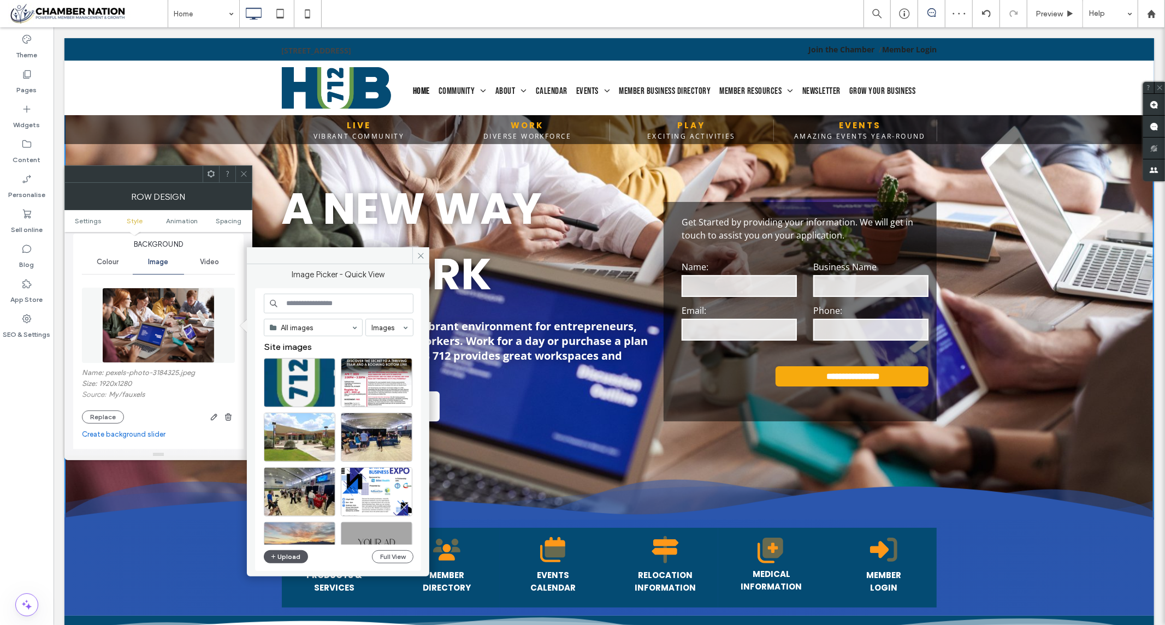
click at [281, 557] on button "Upload" at bounding box center [286, 556] width 45 height 13
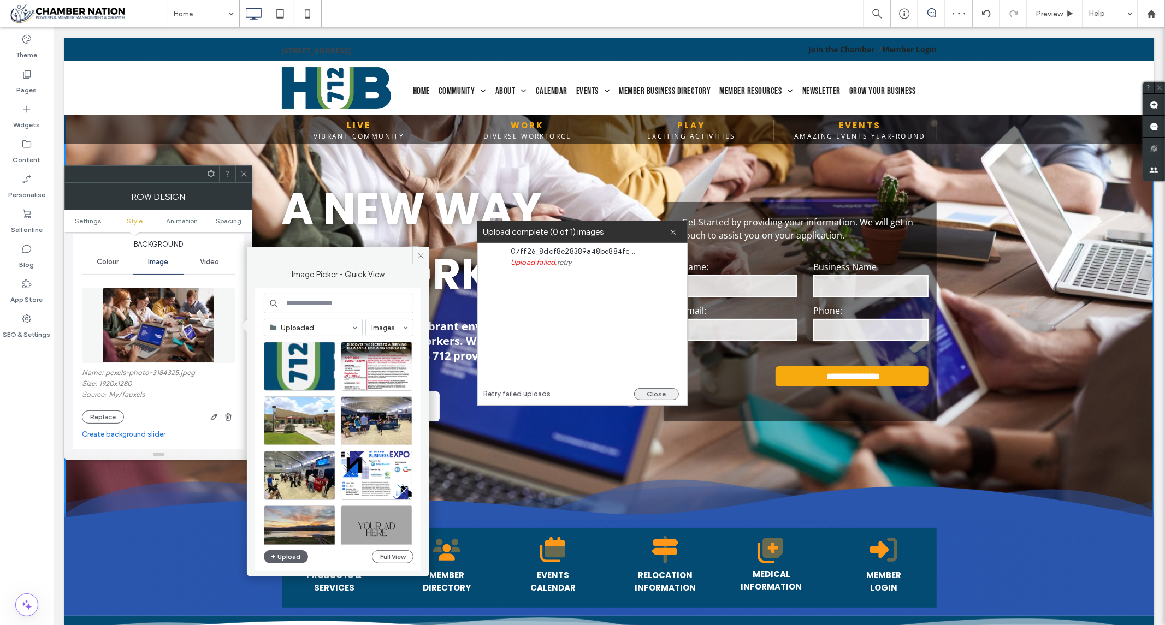
click at [653, 391] on button "Close" at bounding box center [656, 394] width 45 height 12
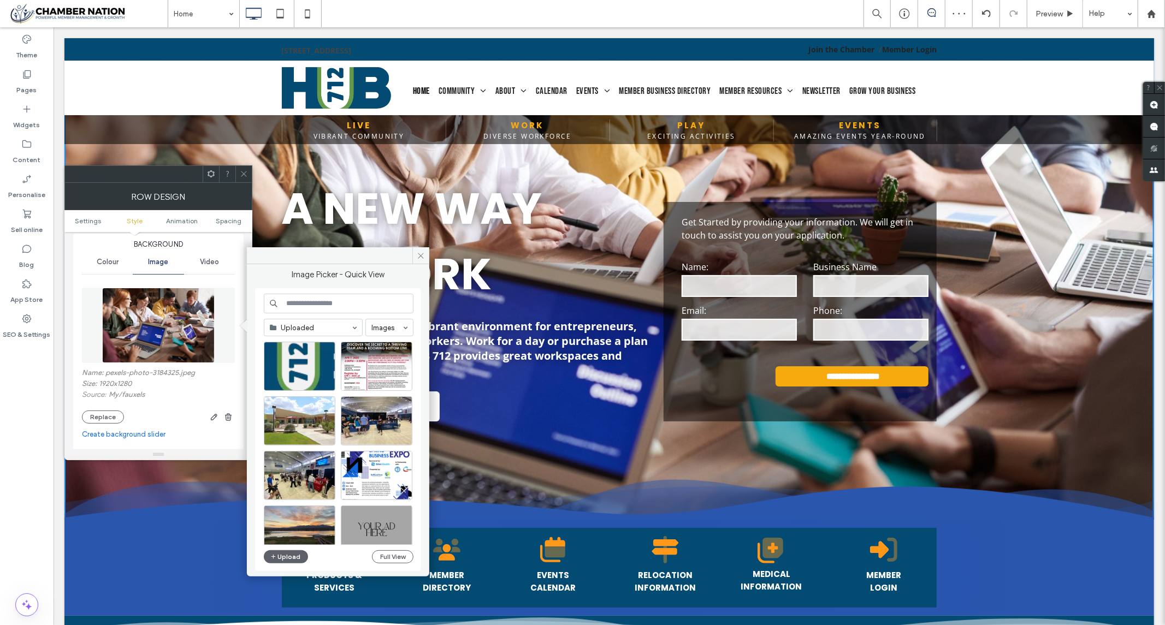
click at [247, 173] on icon at bounding box center [244, 174] width 8 height 8
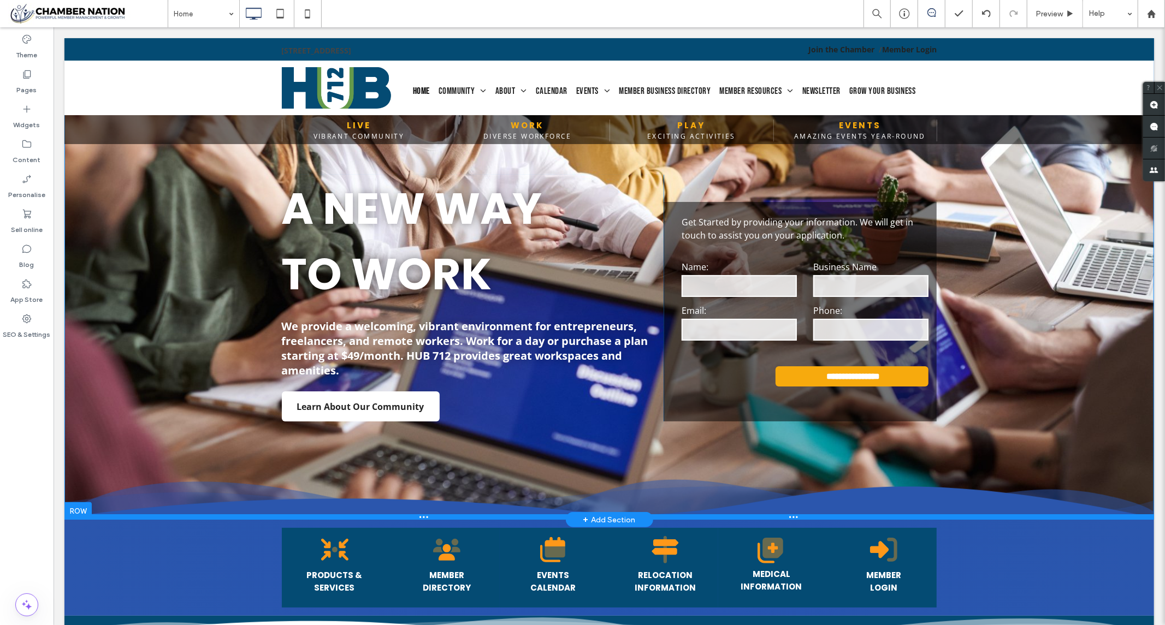
click at [117, 517] on div at bounding box center [608, 516] width 1089 height 5
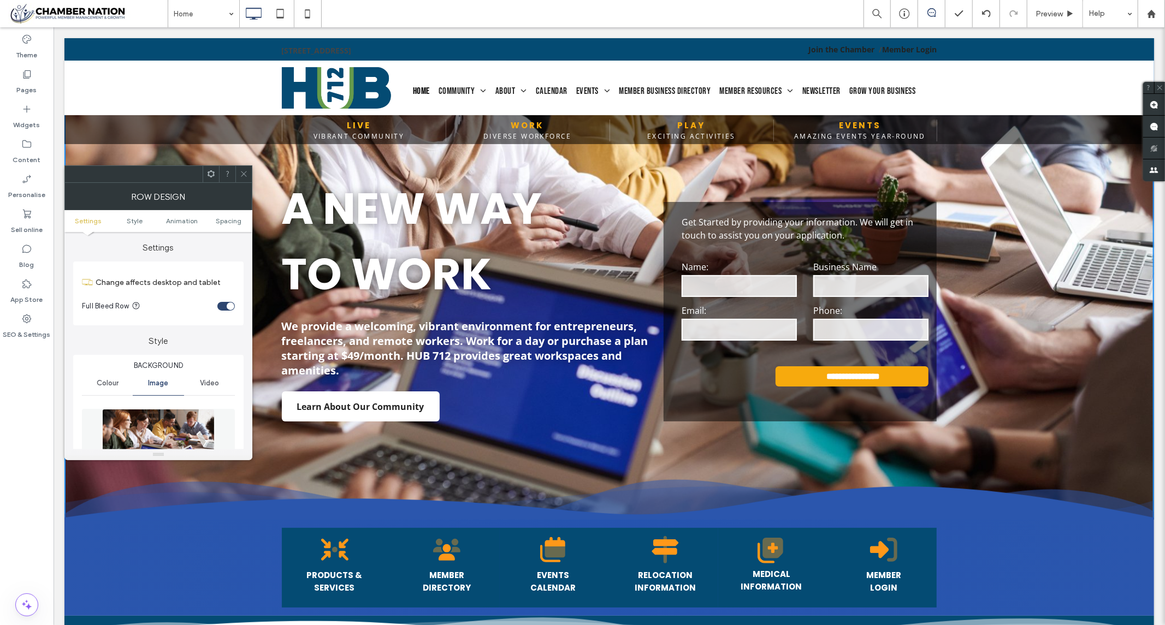
scroll to position [182, 0]
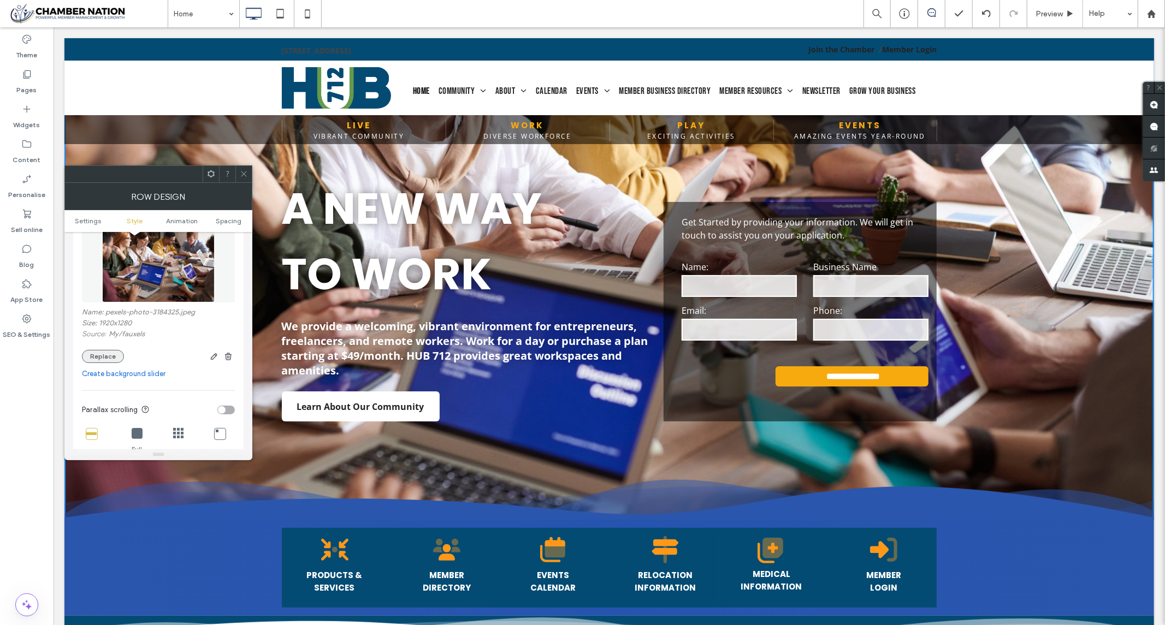
click at [104, 353] on button "Replace" at bounding box center [103, 356] width 42 height 13
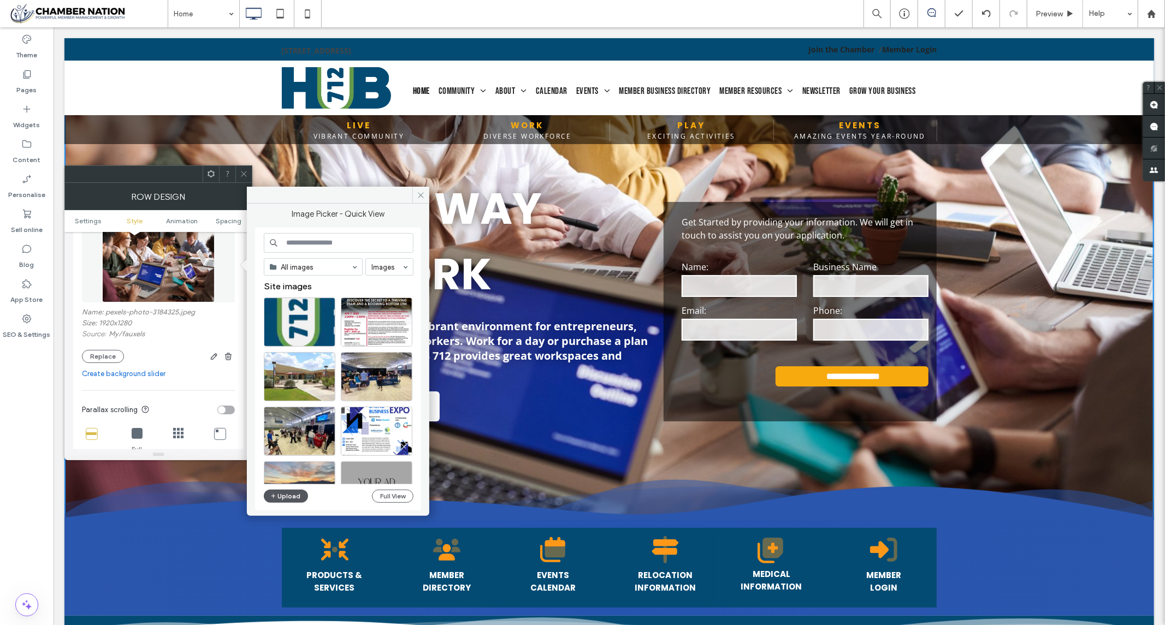
click at [283, 497] on button "Upload" at bounding box center [286, 496] width 45 height 13
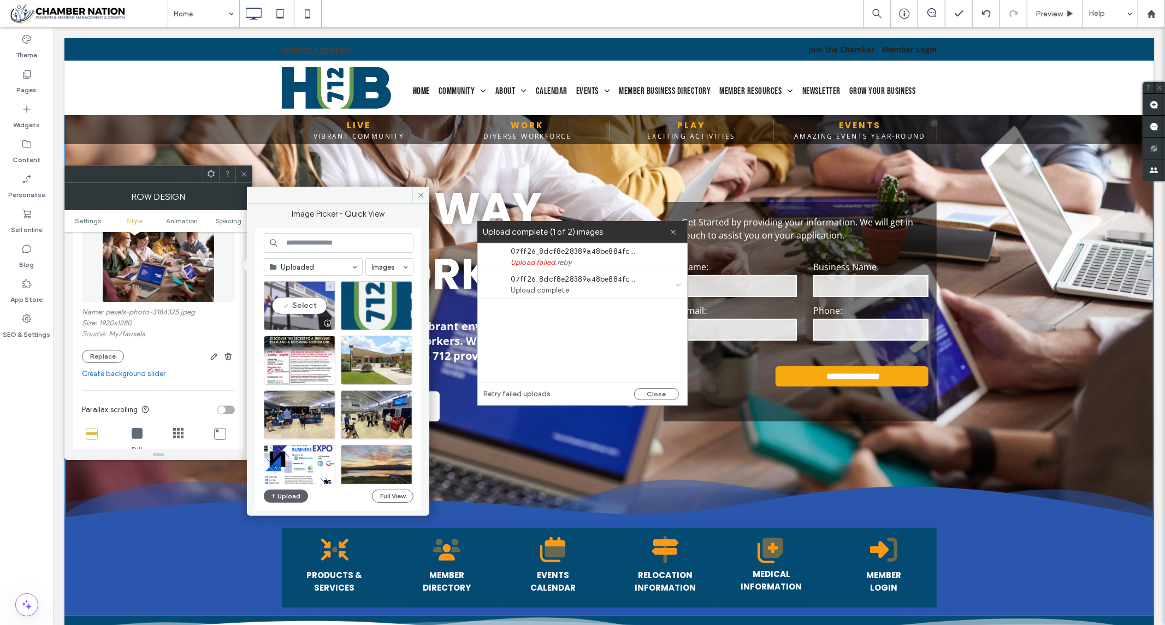
click at [287, 306] on div "Select" at bounding box center [300, 305] width 72 height 49
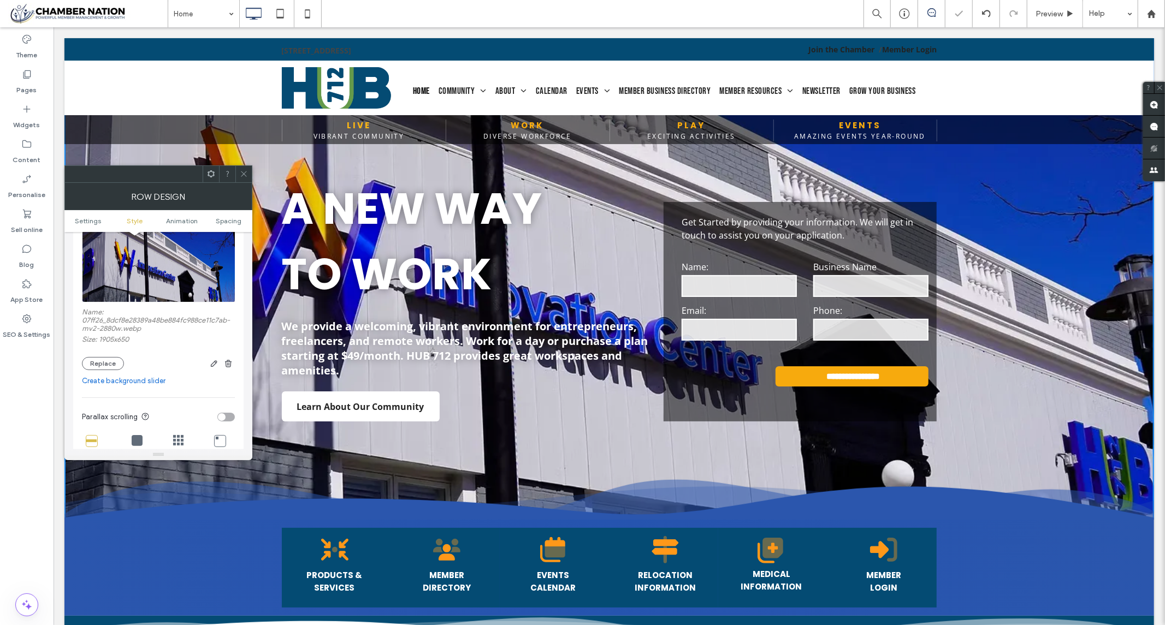
click at [240, 176] on icon at bounding box center [244, 174] width 8 height 8
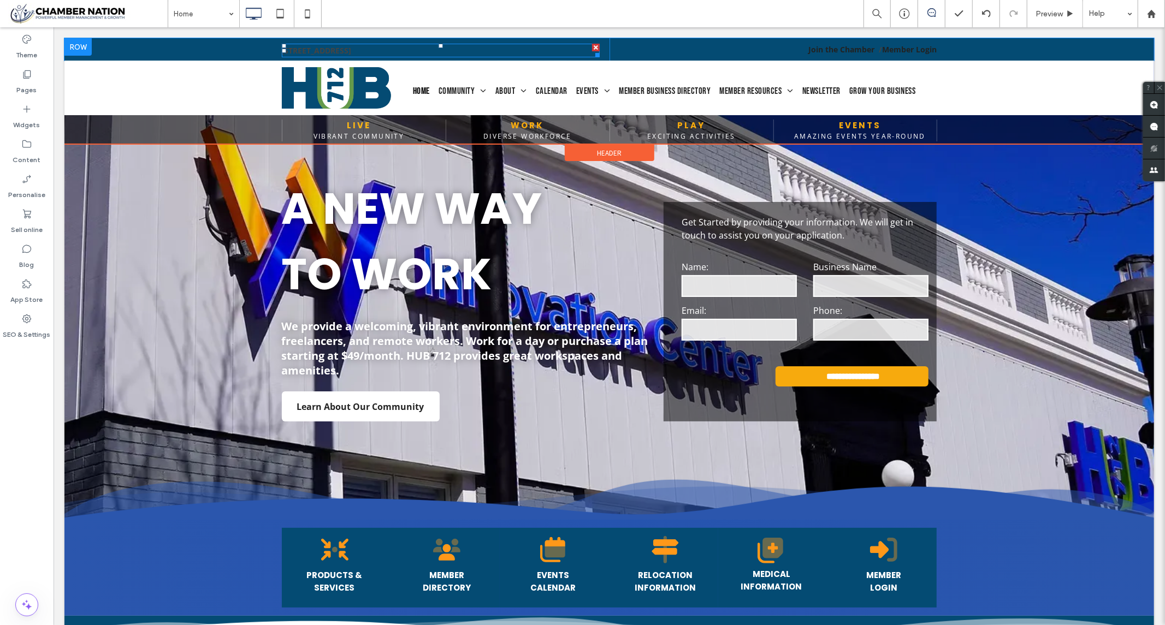
click at [351, 45] on span "1251 Highway 95, Bullhead City AZ 86429" at bounding box center [316, 50] width 70 height 10
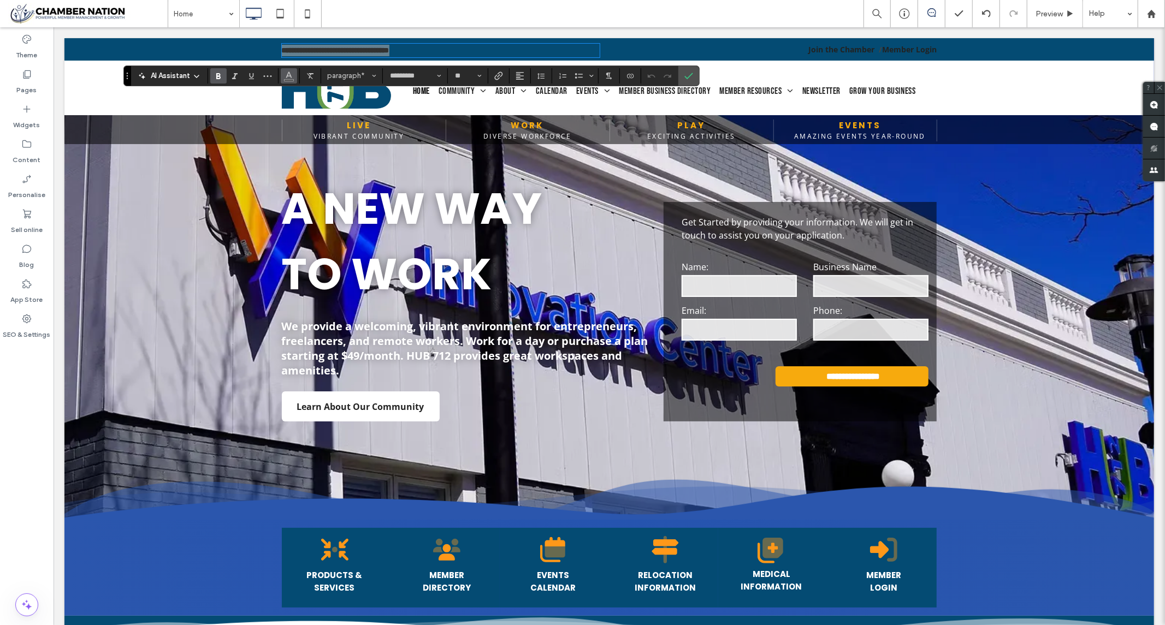
click at [284, 76] on icon "Colour" at bounding box center [288, 74] width 9 height 9
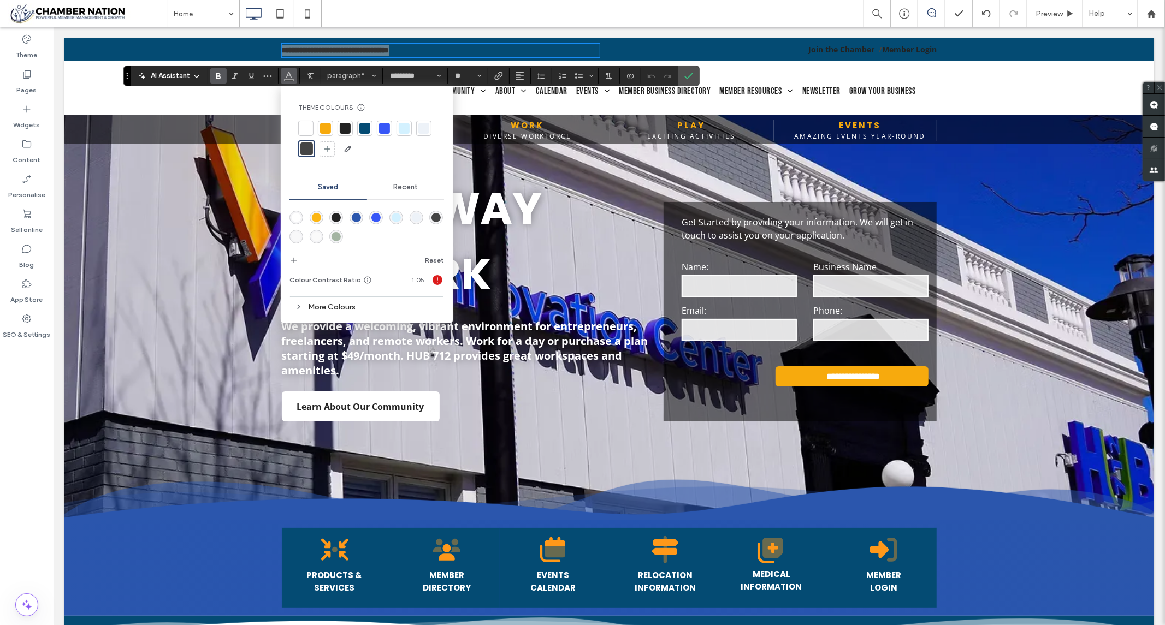
click at [304, 127] on div at bounding box center [305, 128] width 11 height 11
drag, startPoint x: 690, startPoint y: 78, endPoint x: 681, endPoint y: 41, distance: 38.1
click at [690, 78] on icon "Confirm" at bounding box center [688, 76] width 9 height 9
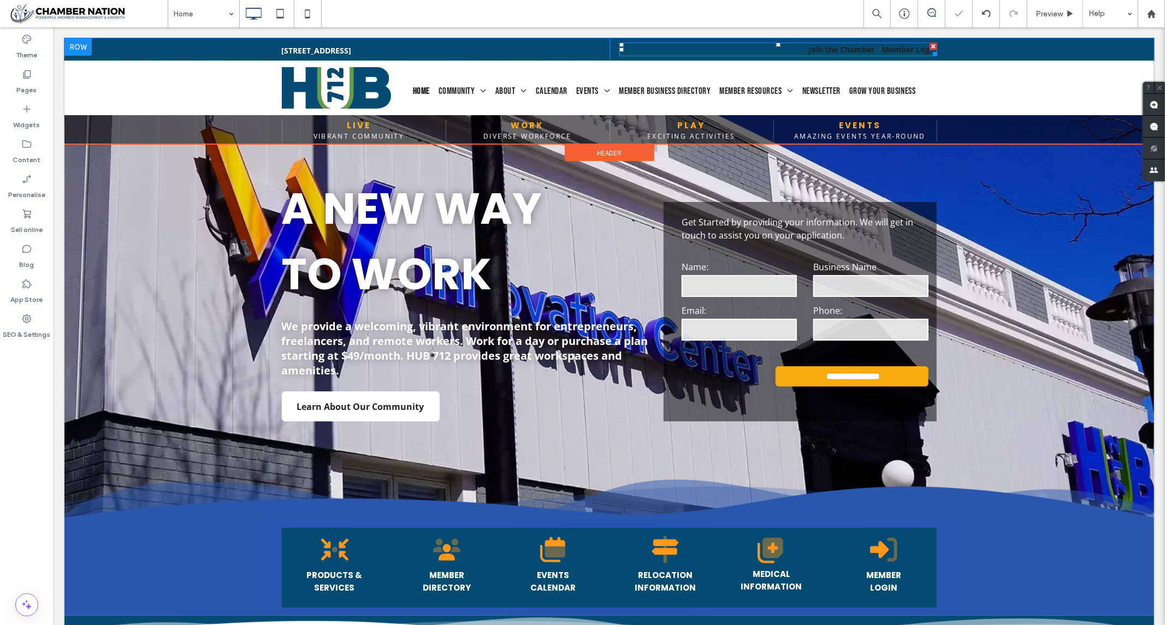
click at [832, 49] on link "Join the Chamber" at bounding box center [841, 49] width 66 height 10
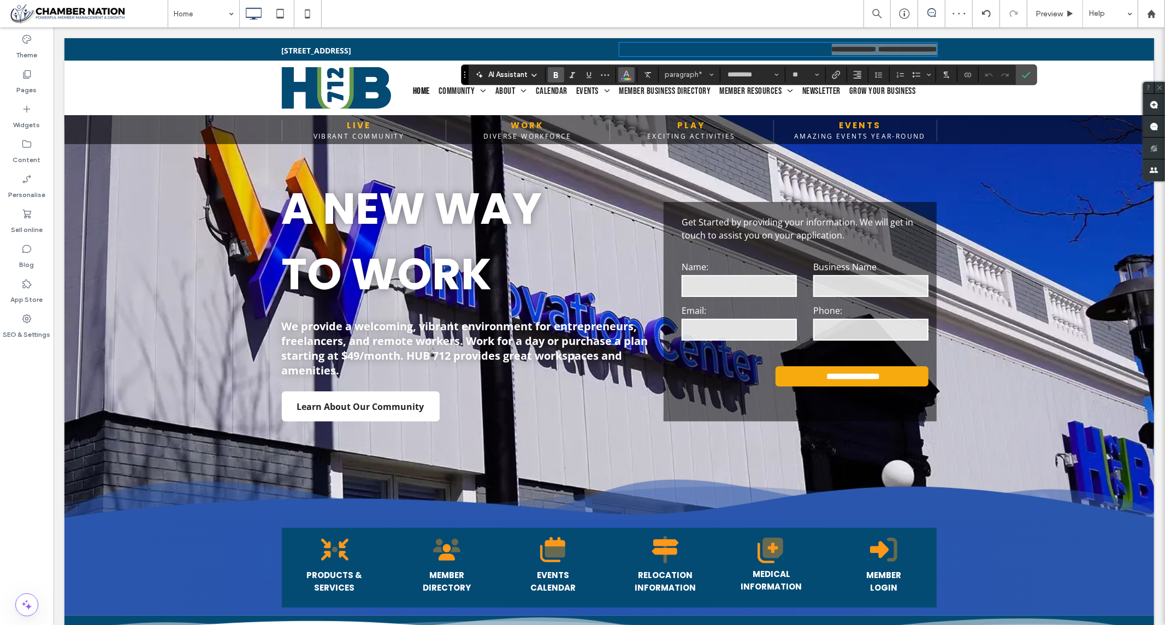
click at [623, 77] on icon "Colour" at bounding box center [626, 73] width 9 height 9
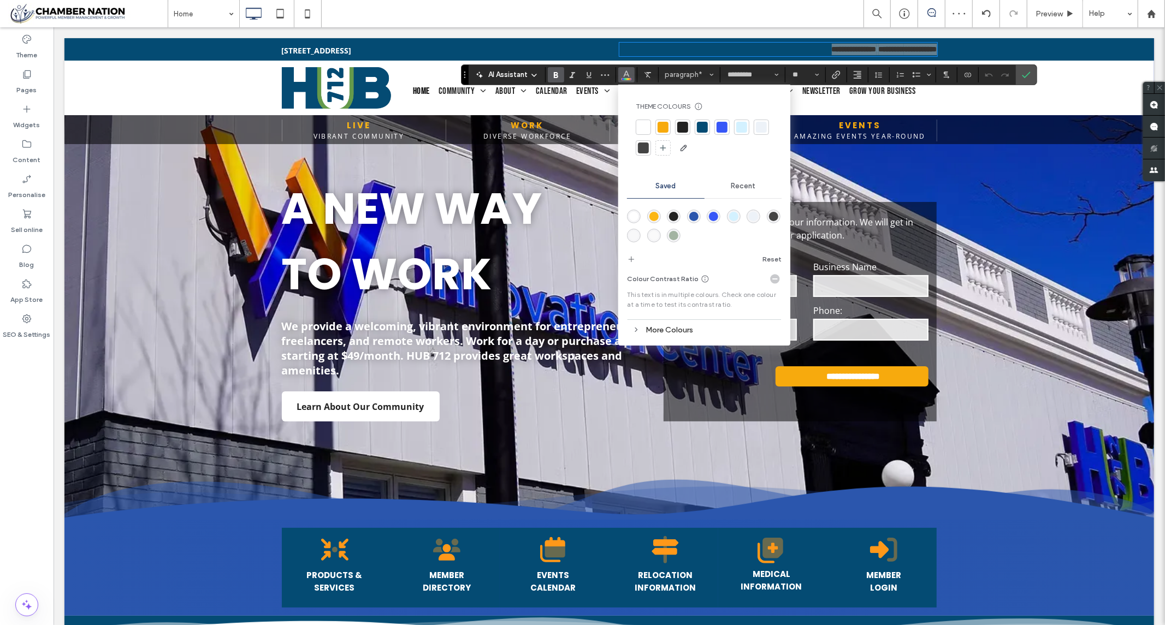
click at [642, 123] on div at bounding box center [643, 127] width 11 height 11
click at [1020, 74] on label "Confirm" at bounding box center [1026, 75] width 16 height 20
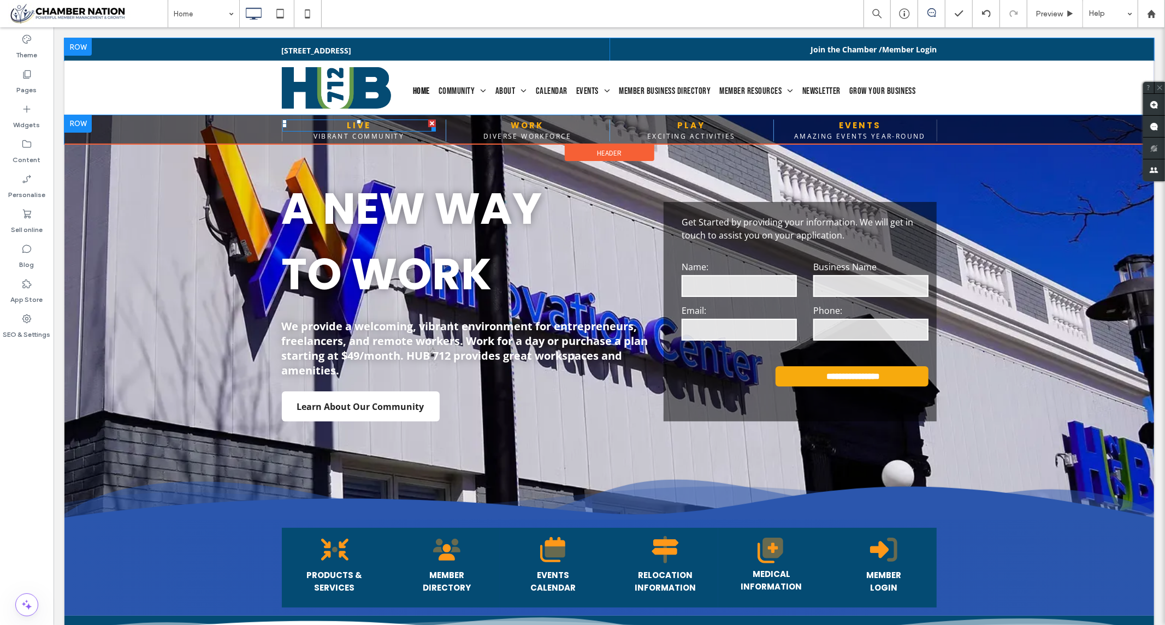
click at [349, 123] on link "LIVE" at bounding box center [358, 124] width 24 height 11
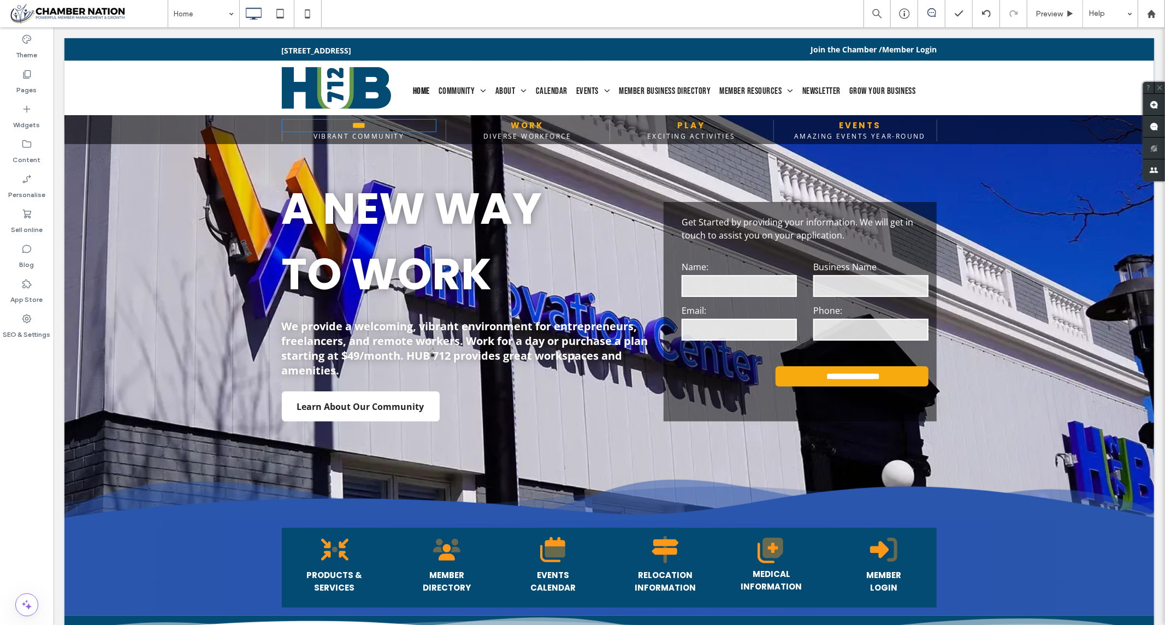
type input "*******"
type input "**"
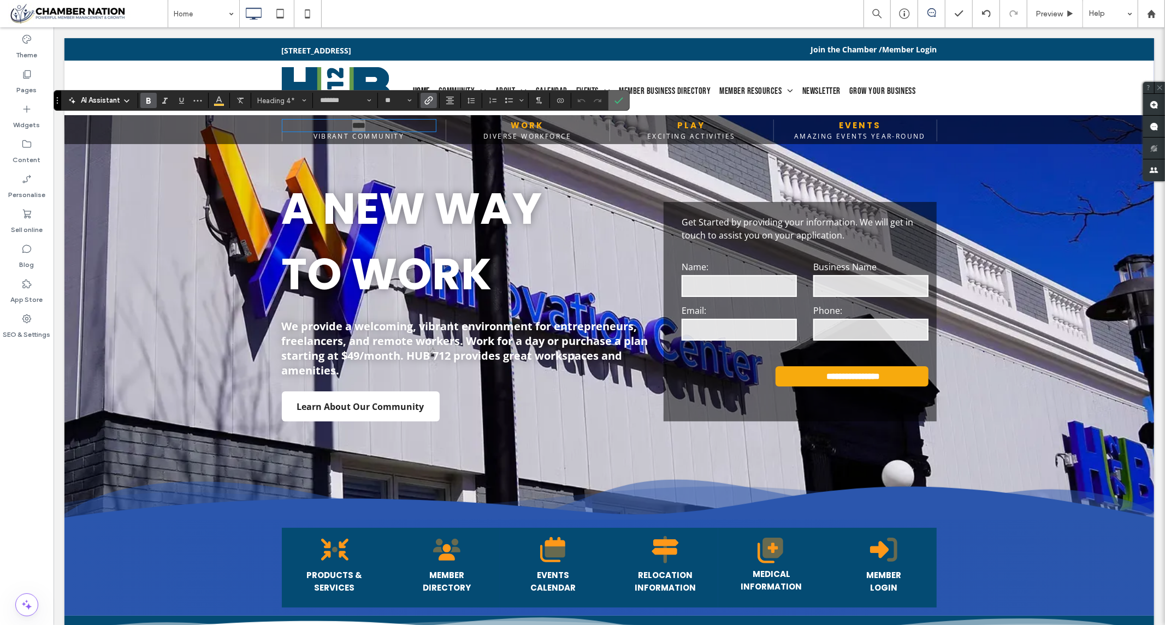
drag, startPoint x: 620, startPoint y: 101, endPoint x: 566, endPoint y: 74, distance: 60.6
click at [620, 101] on use "Confirm" at bounding box center [619, 101] width 9 height 7
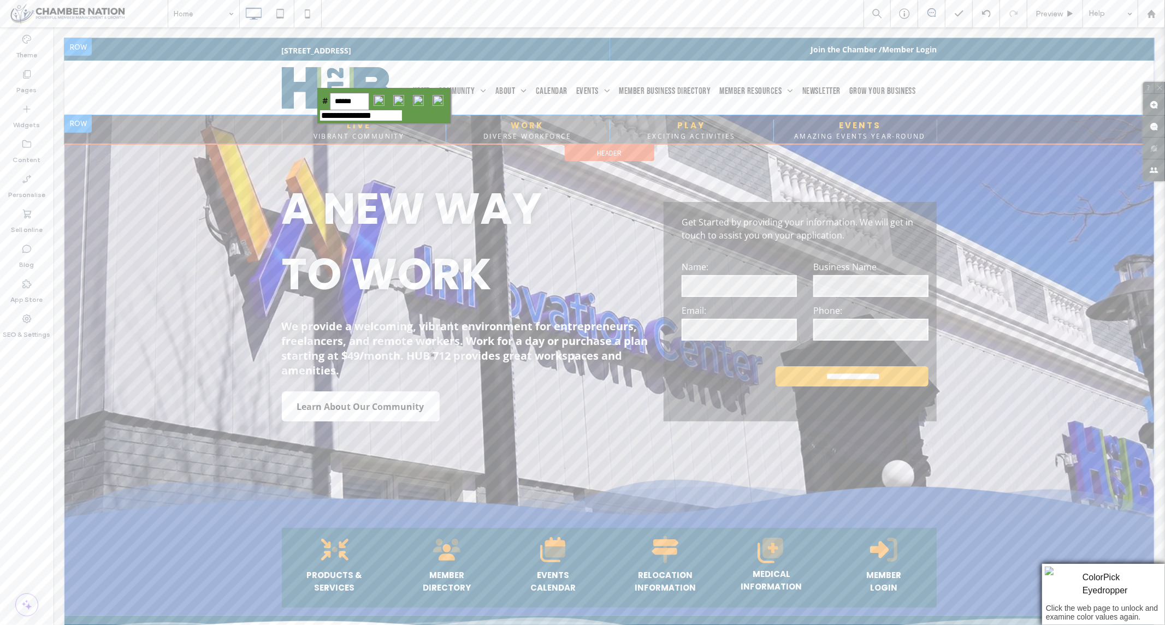
click at [440, 99] on input "image" at bounding box center [438, 101] width 20 height 20
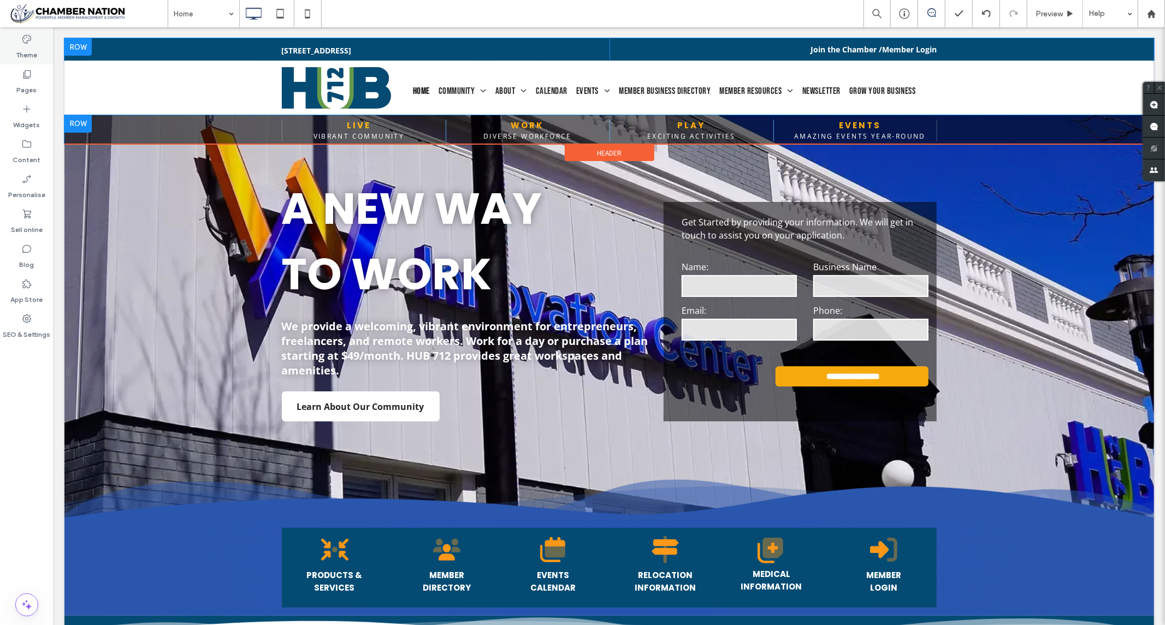
click at [16, 48] on label "Theme" at bounding box center [26, 52] width 21 height 15
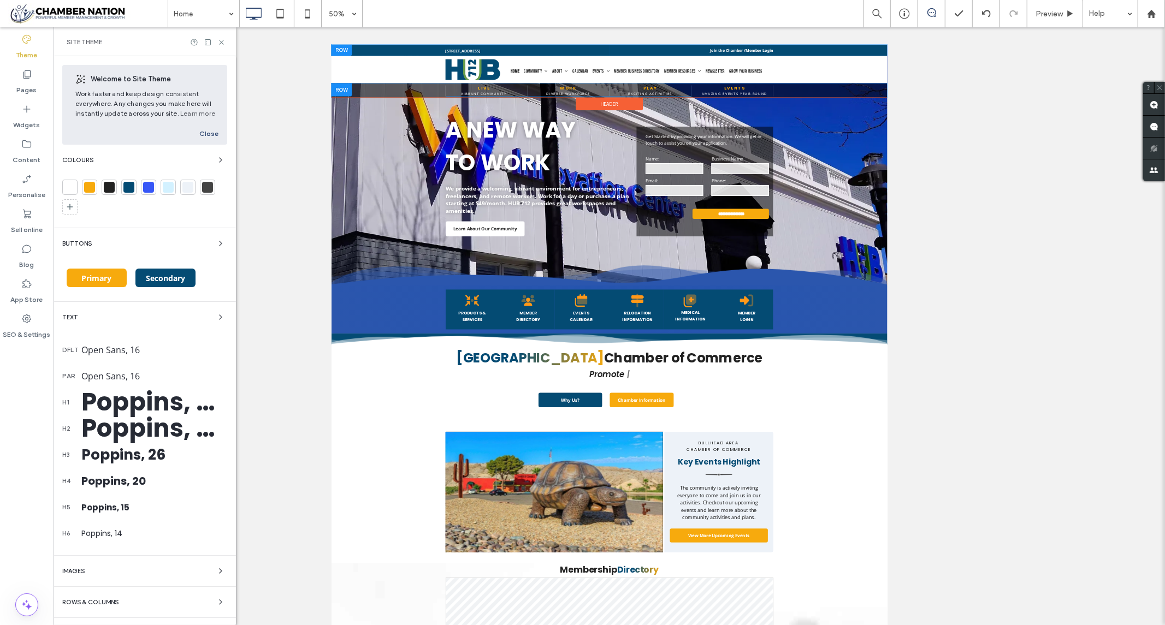
click at [150, 188] on div at bounding box center [148, 187] width 11 height 11
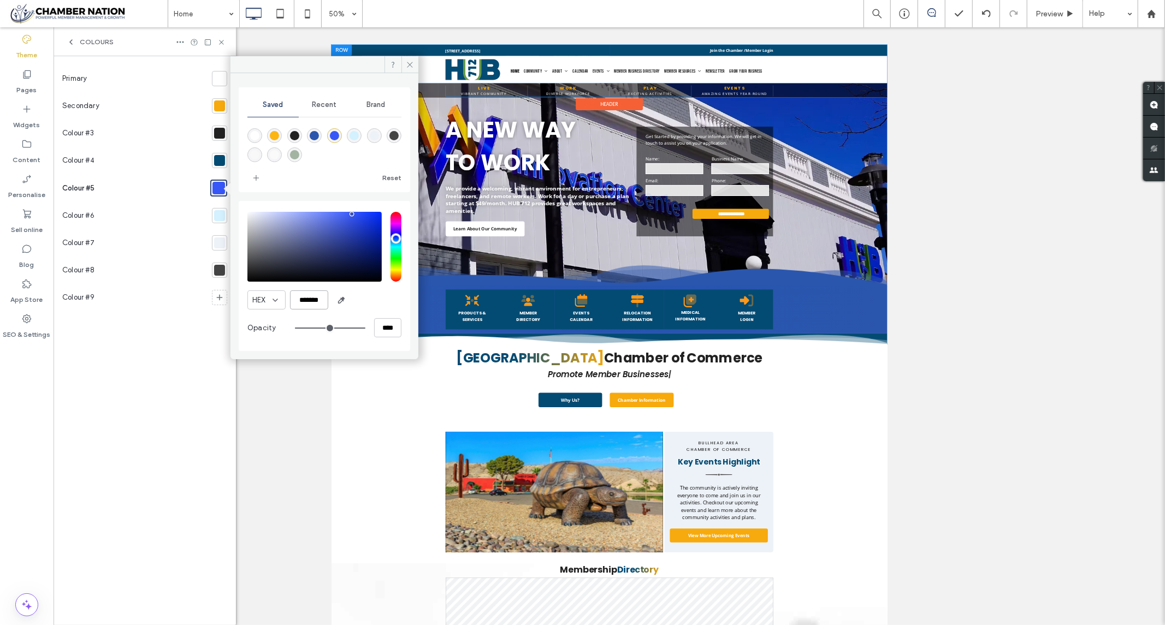
click at [313, 302] on input "*******" at bounding box center [309, 299] width 38 height 19
paste input "color picker textbox"
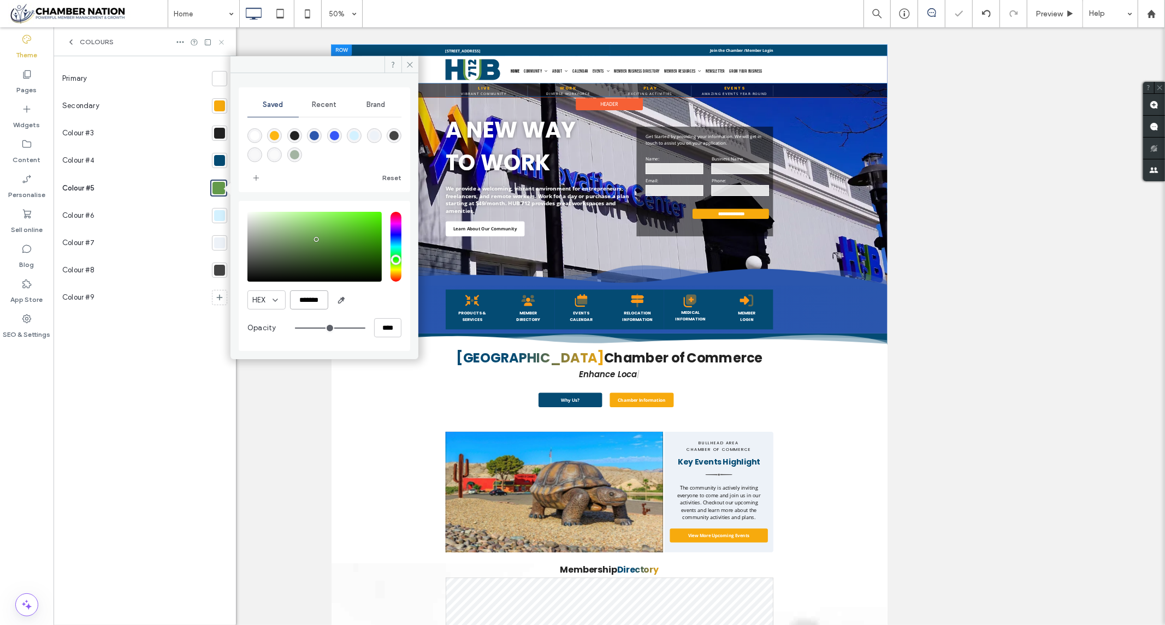
type input "*******"
click at [219, 40] on icon at bounding box center [221, 42] width 8 height 8
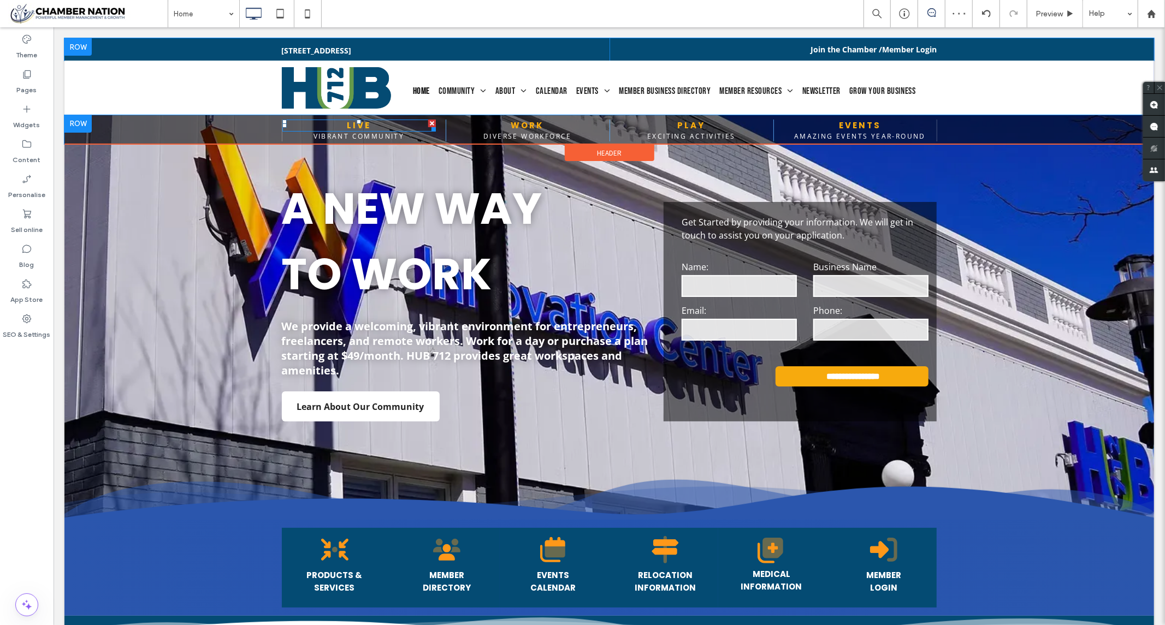
click at [349, 124] on link "LIVE" at bounding box center [358, 124] width 24 height 11
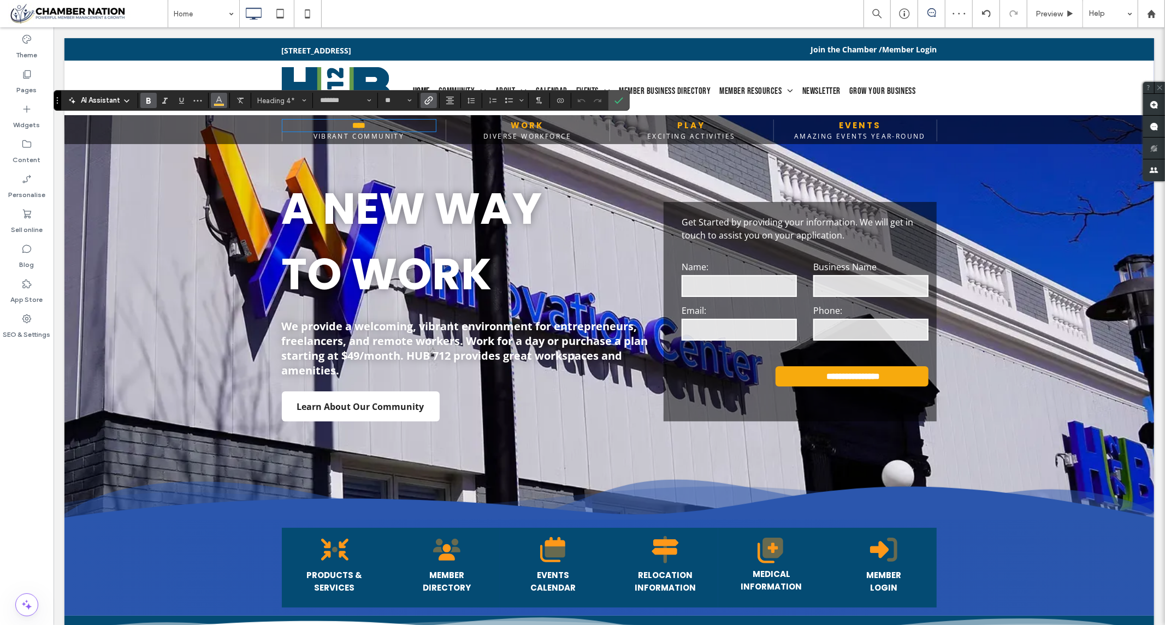
click at [219, 96] on icon "Colour" at bounding box center [219, 99] width 9 height 9
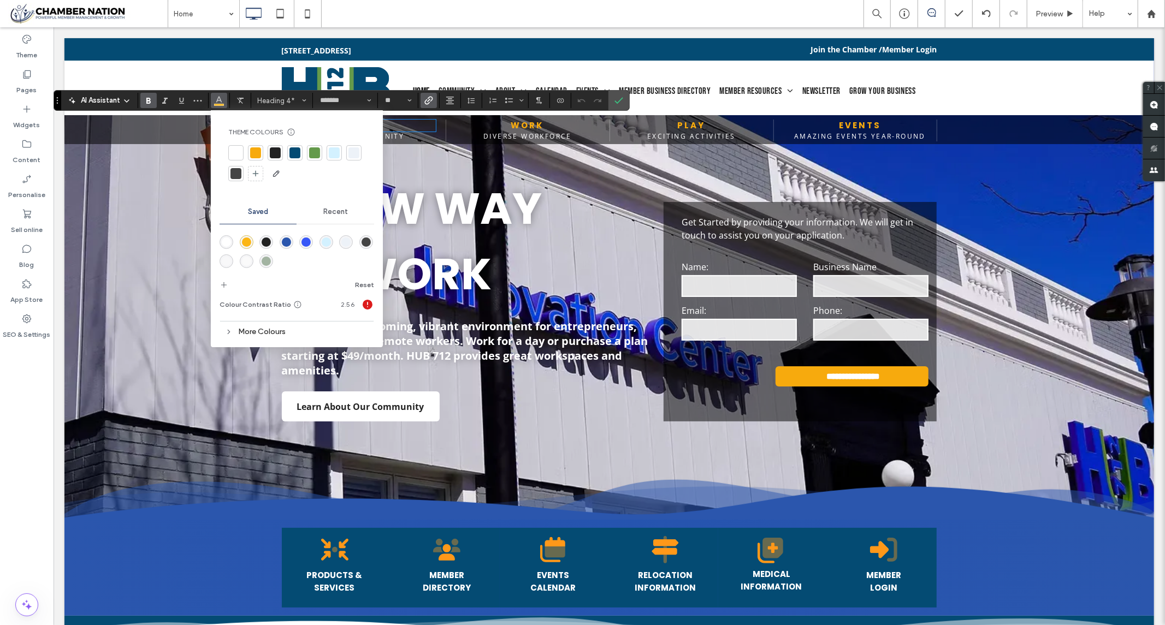
click at [314, 153] on div at bounding box center [314, 152] width 11 height 11
click at [623, 97] on label "Confirm" at bounding box center [618, 101] width 16 height 20
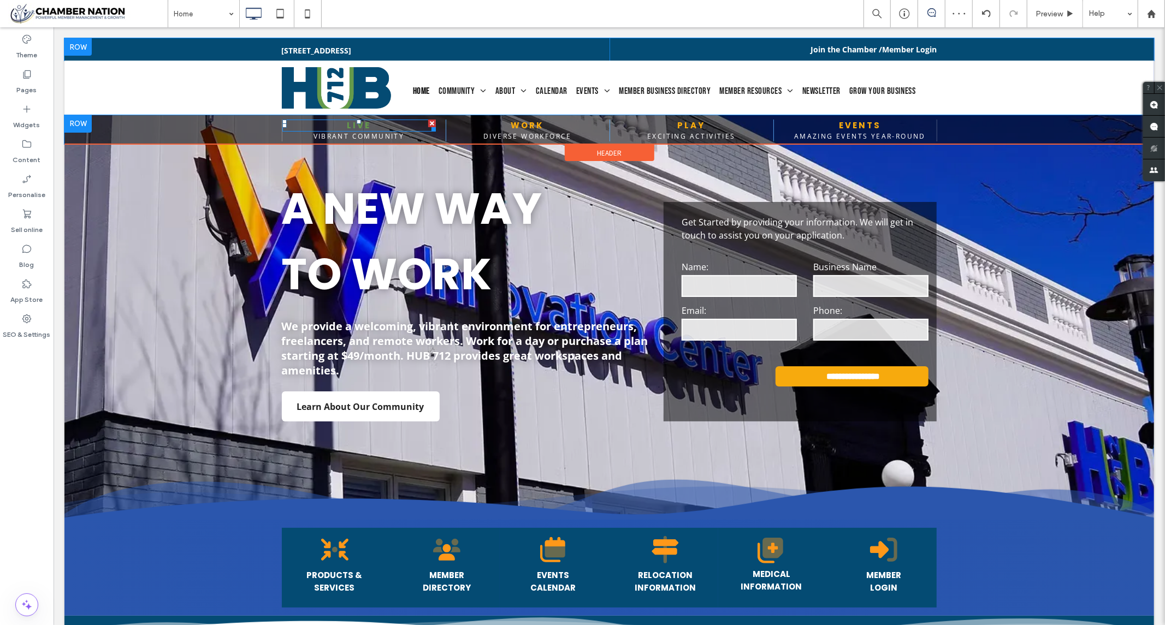
click at [347, 123] on link "LIVE" at bounding box center [358, 124] width 24 height 11
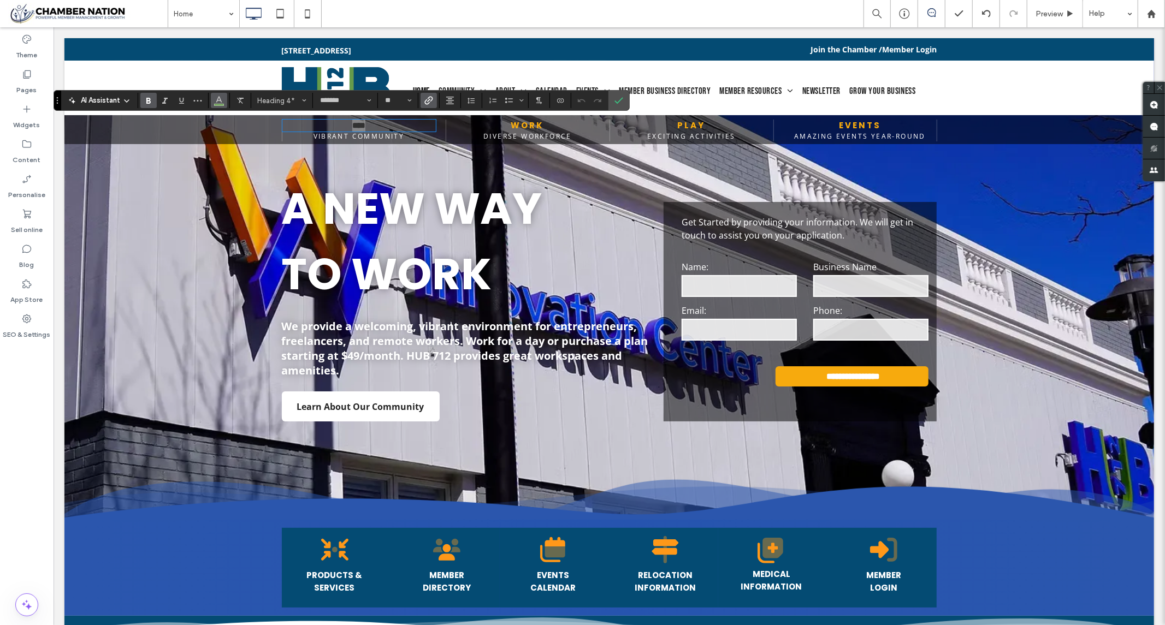
click at [219, 101] on use "Colour" at bounding box center [219, 100] width 6 height 6
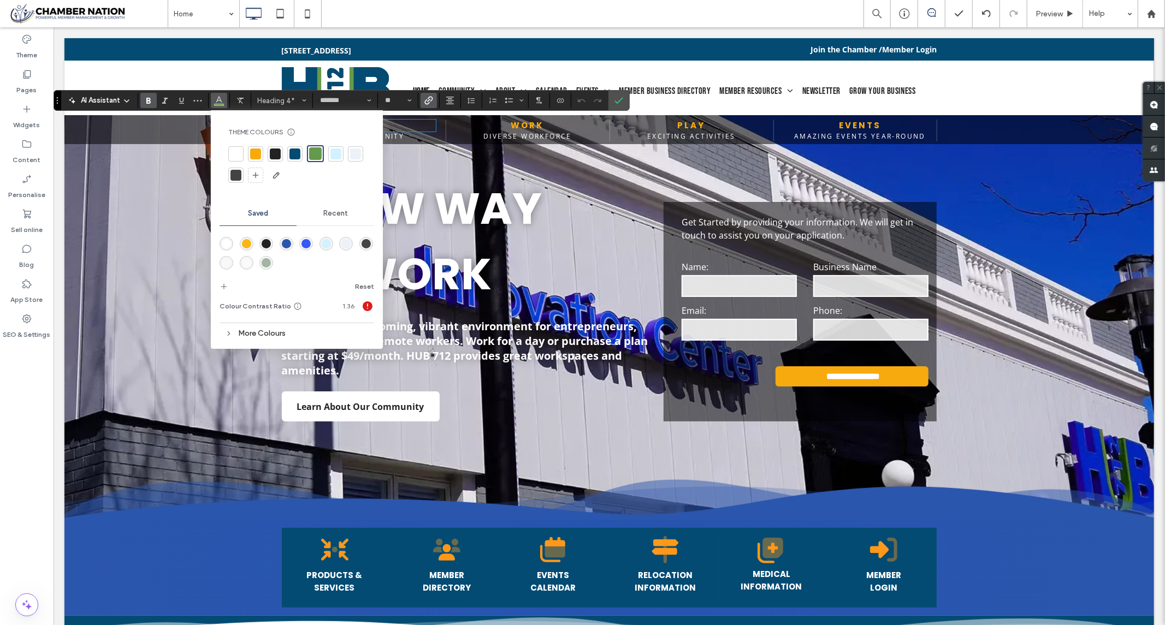
click at [332, 216] on span "Recent" at bounding box center [335, 213] width 25 height 9
click at [248, 330] on div "More Colours" at bounding box center [296, 329] width 155 height 15
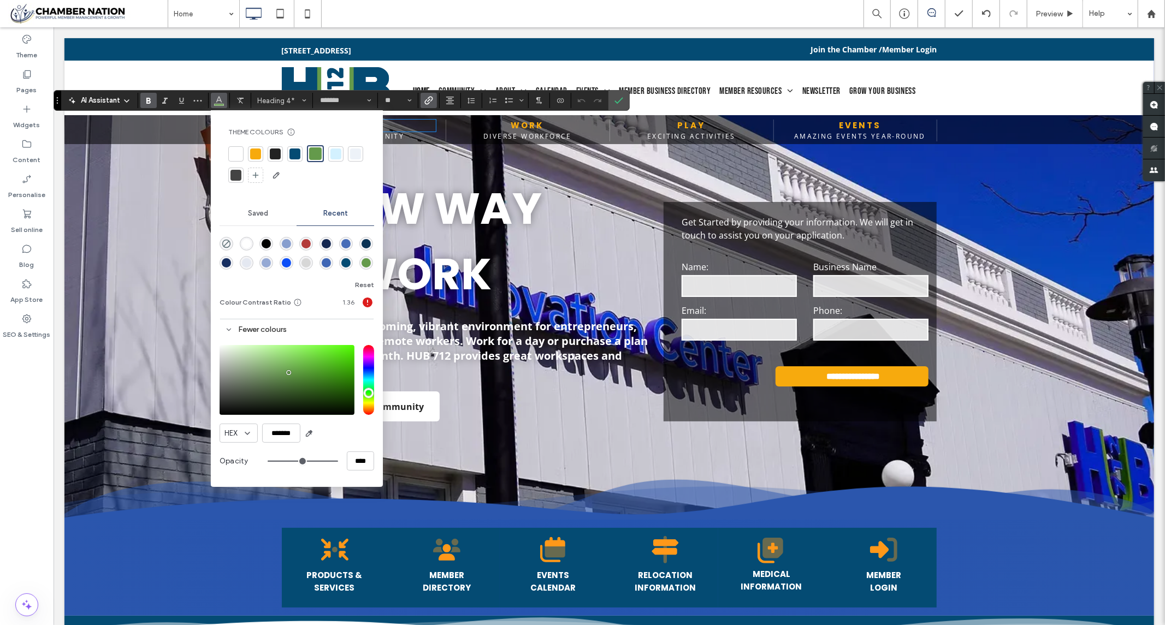
click at [347, 355] on div "saturation and value" at bounding box center [286, 380] width 135 height 70
type input "*******"
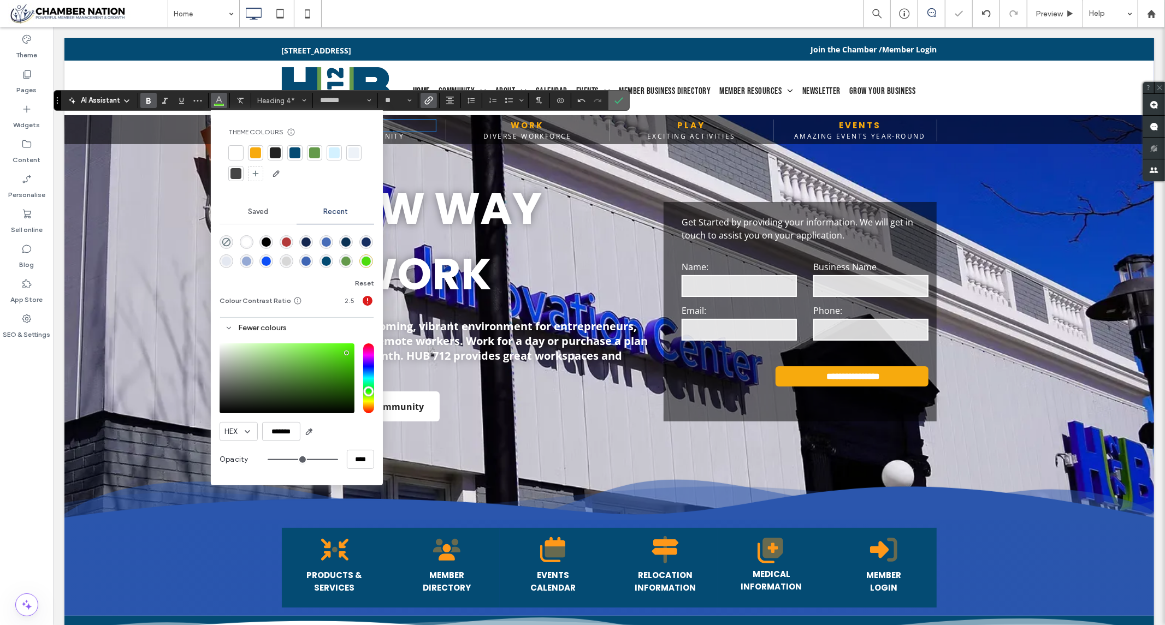
click at [620, 98] on icon "Confirm" at bounding box center [618, 100] width 9 height 9
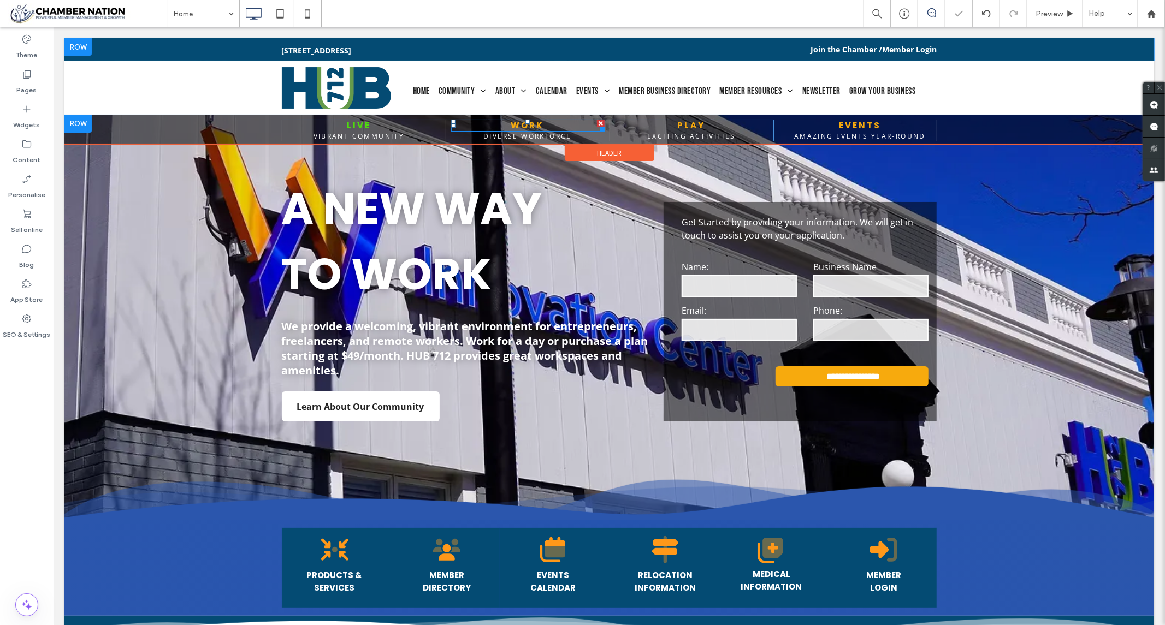
click at [531, 123] on link "WORK" at bounding box center [526, 124] width 33 height 11
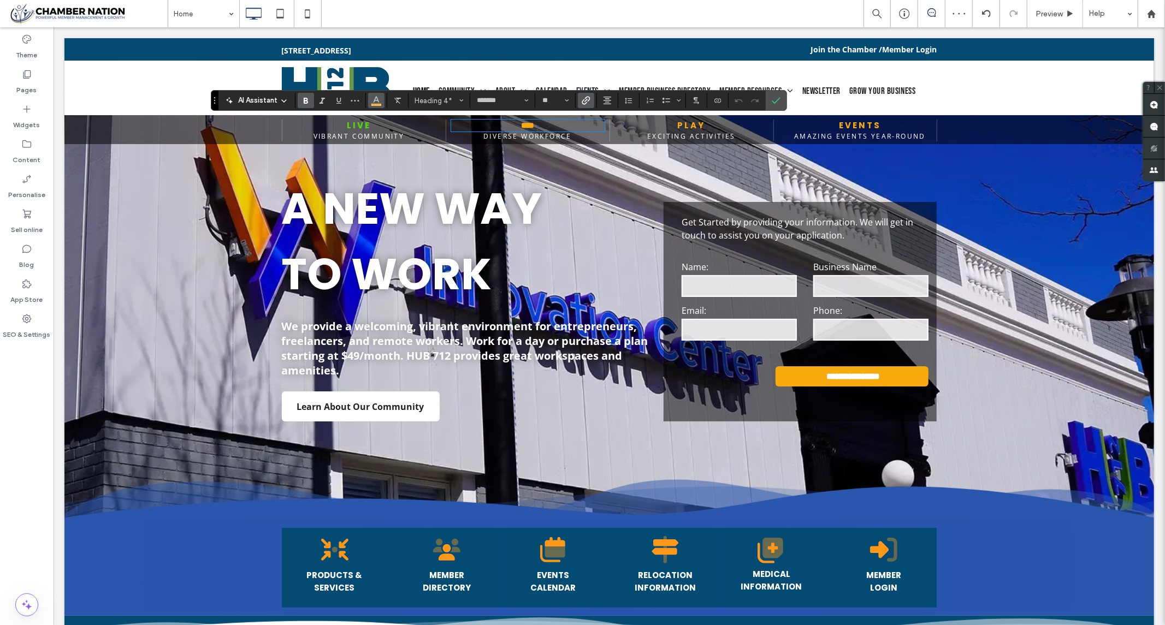
click at [377, 104] on icon "Colour" at bounding box center [376, 99] width 9 height 9
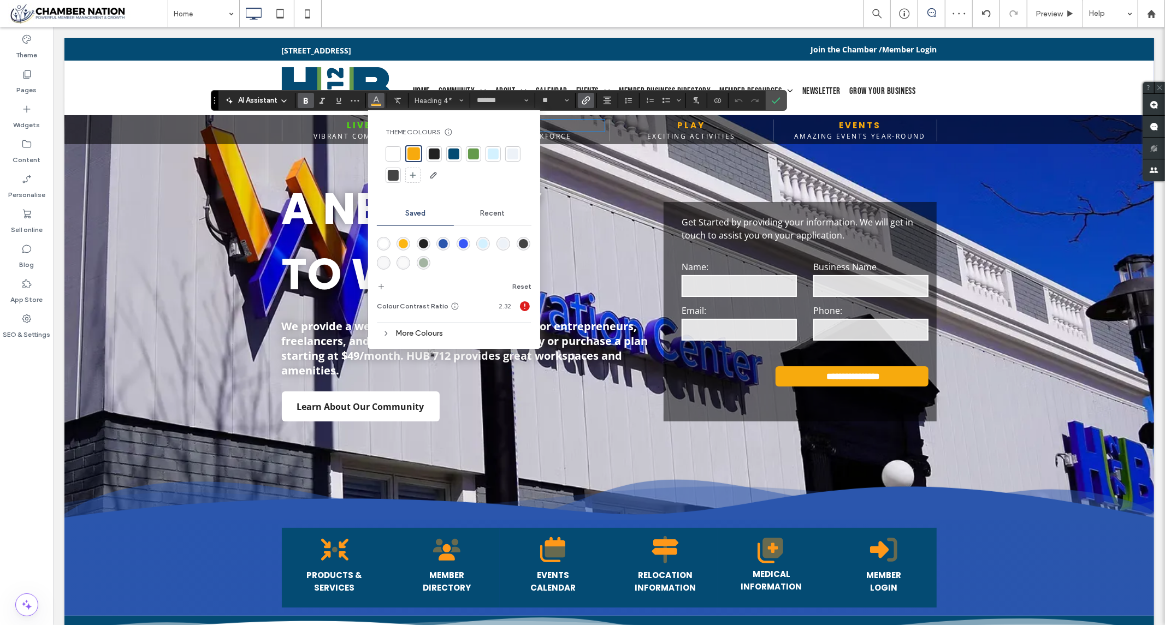
click at [497, 217] on span "Recent" at bounding box center [492, 213] width 25 height 9
click at [521, 265] on div "rgba(78, 220, 13, 1)" at bounding box center [523, 262] width 9 height 9
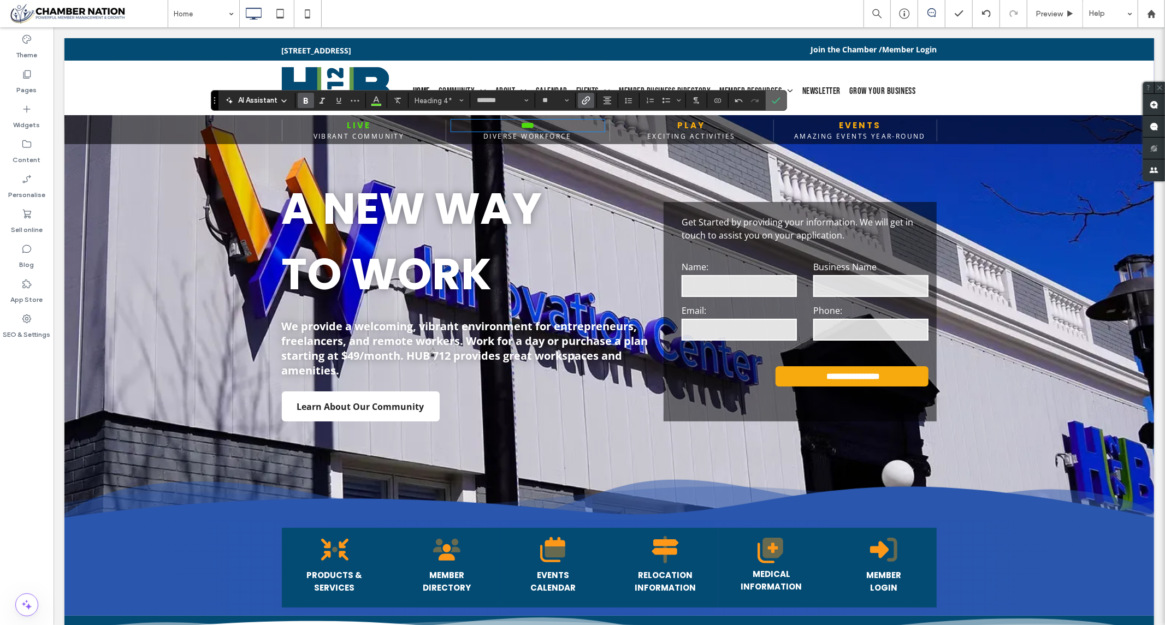
click at [776, 99] on icon "Confirm" at bounding box center [775, 100] width 9 height 9
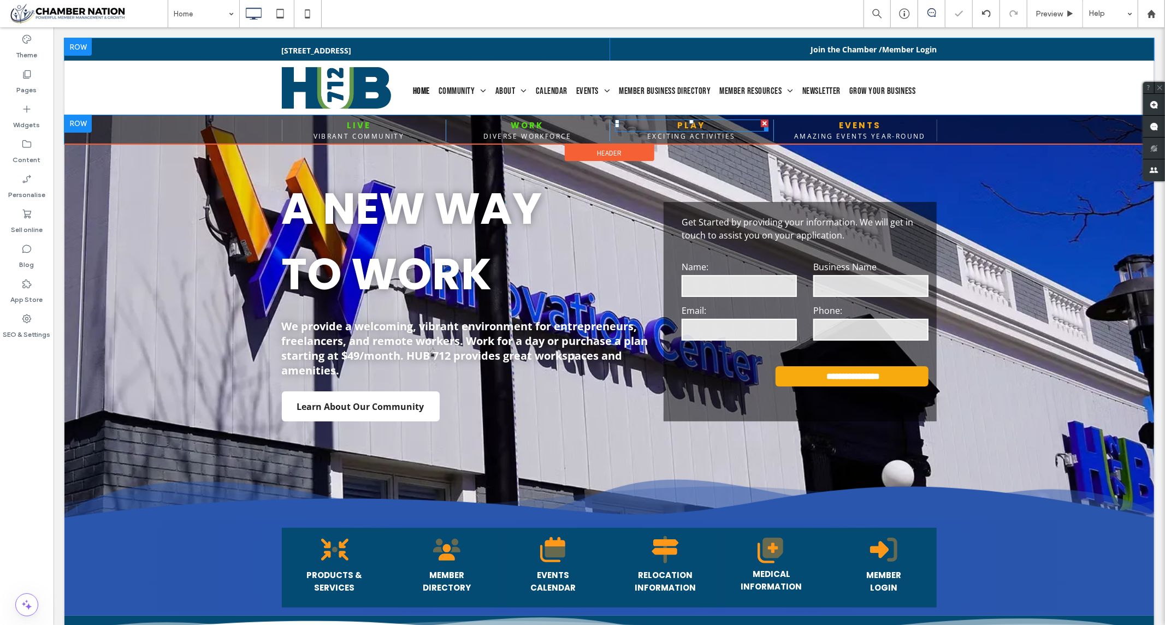
click at [713, 120] on h4 "PLAY" at bounding box center [690, 125] width 153 height 13
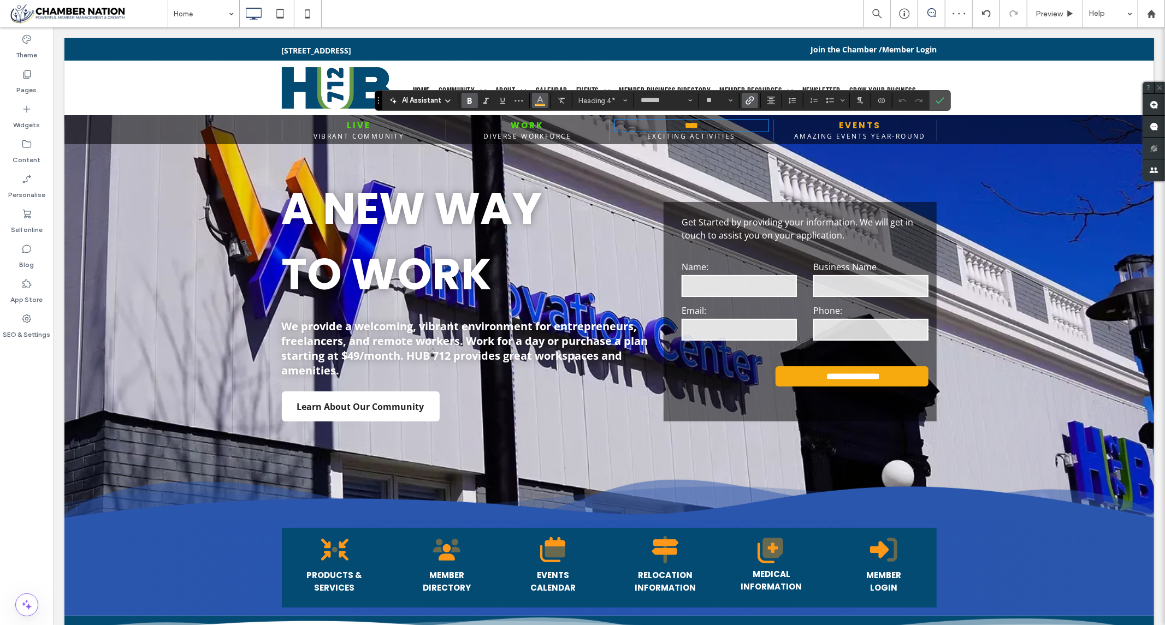
click at [539, 99] on icon "Colour" at bounding box center [540, 99] width 9 height 9
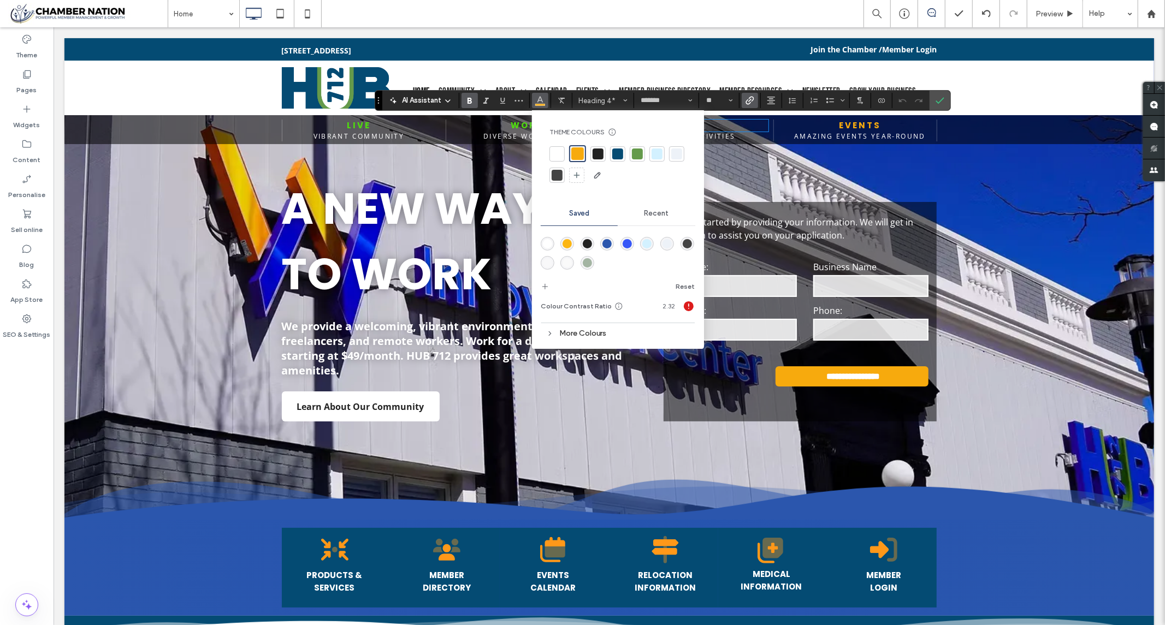
click at [652, 214] on span "Recent" at bounding box center [656, 213] width 25 height 9
click at [687, 262] on div "rgba(78, 220, 13, 1)" at bounding box center [686, 262] width 9 height 9
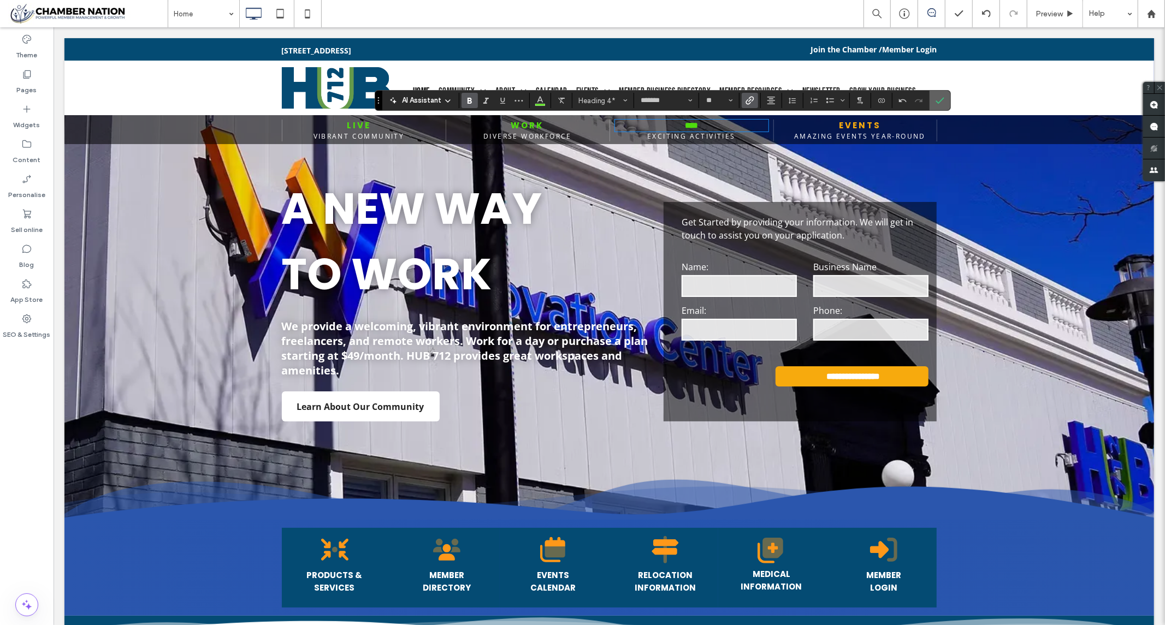
click at [939, 99] on icon "Confirm" at bounding box center [939, 100] width 9 height 9
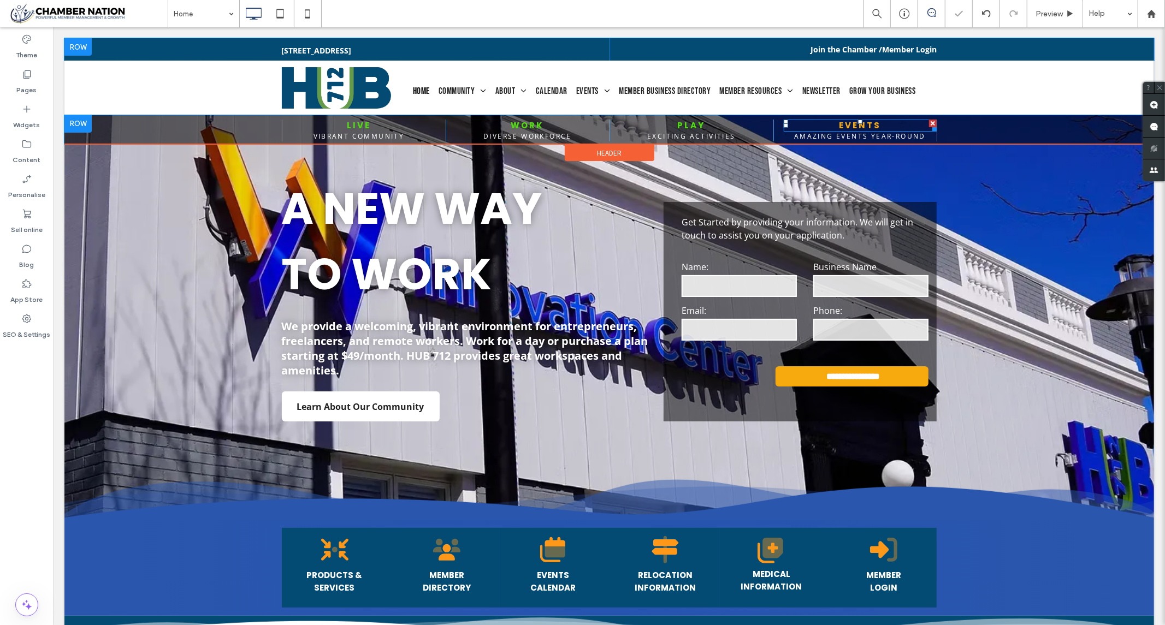
click at [878, 121] on h4 "EVENTS" at bounding box center [859, 125] width 153 height 13
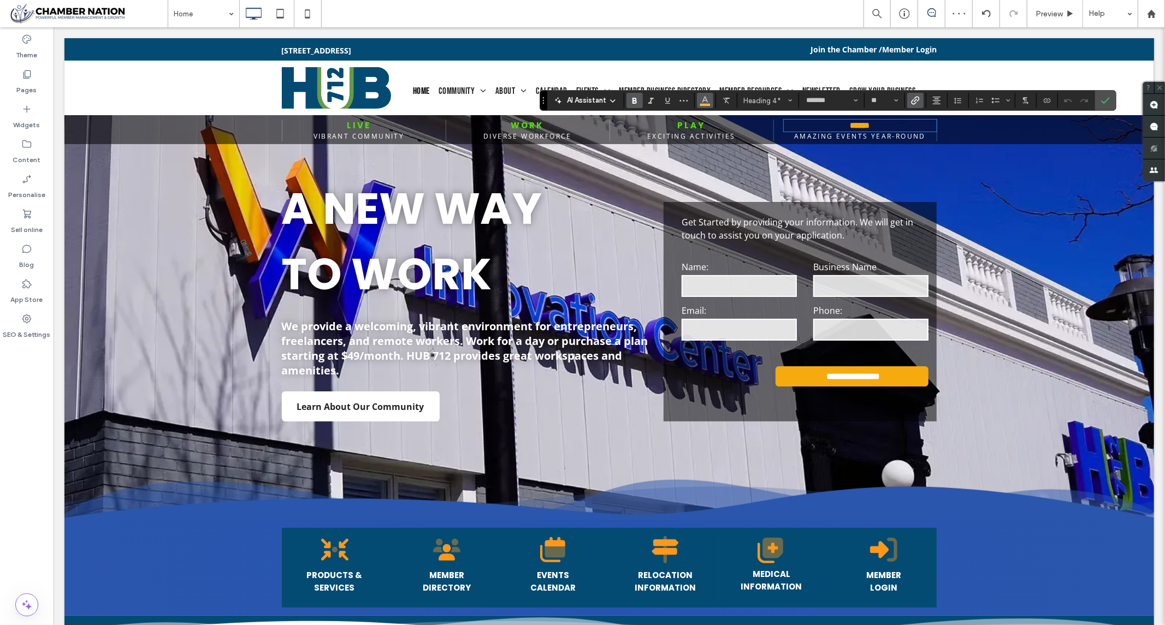
click at [705, 98] on use "Colour" at bounding box center [705, 100] width 6 height 6
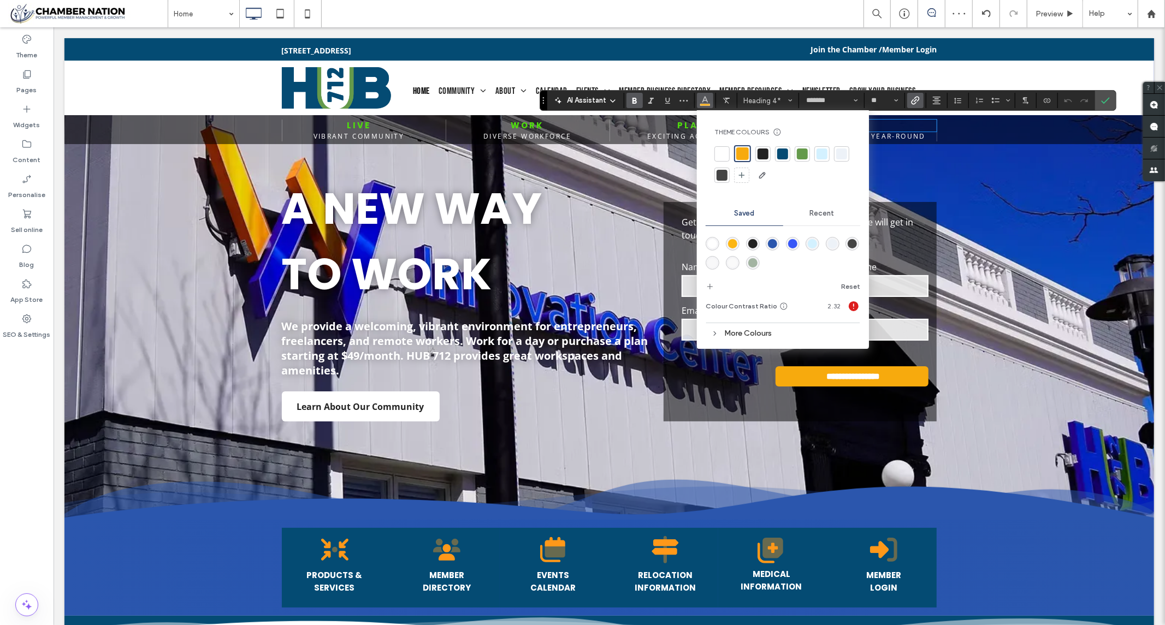
click at [822, 210] on span "Recent" at bounding box center [821, 213] width 25 height 9
drag, startPoint x: 852, startPoint y: 263, endPoint x: 800, endPoint y: 233, distance: 59.7
click at [852, 263] on div "rgba(78, 220, 13, 1)" at bounding box center [851, 262] width 9 height 9
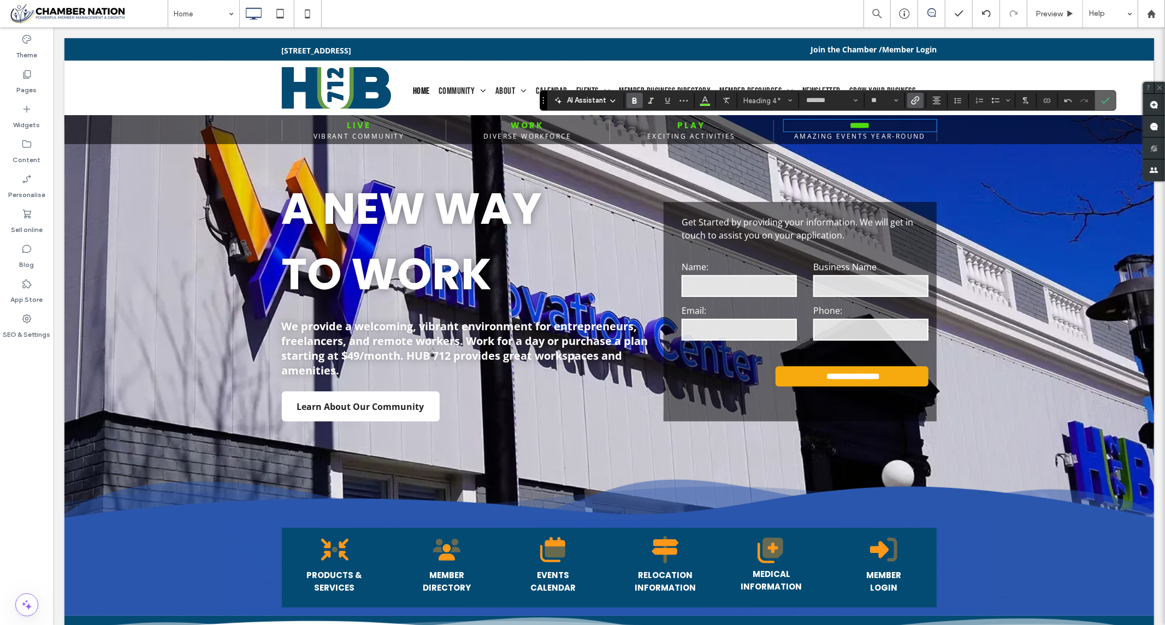
click at [1101, 100] on icon "Confirm" at bounding box center [1105, 100] width 9 height 9
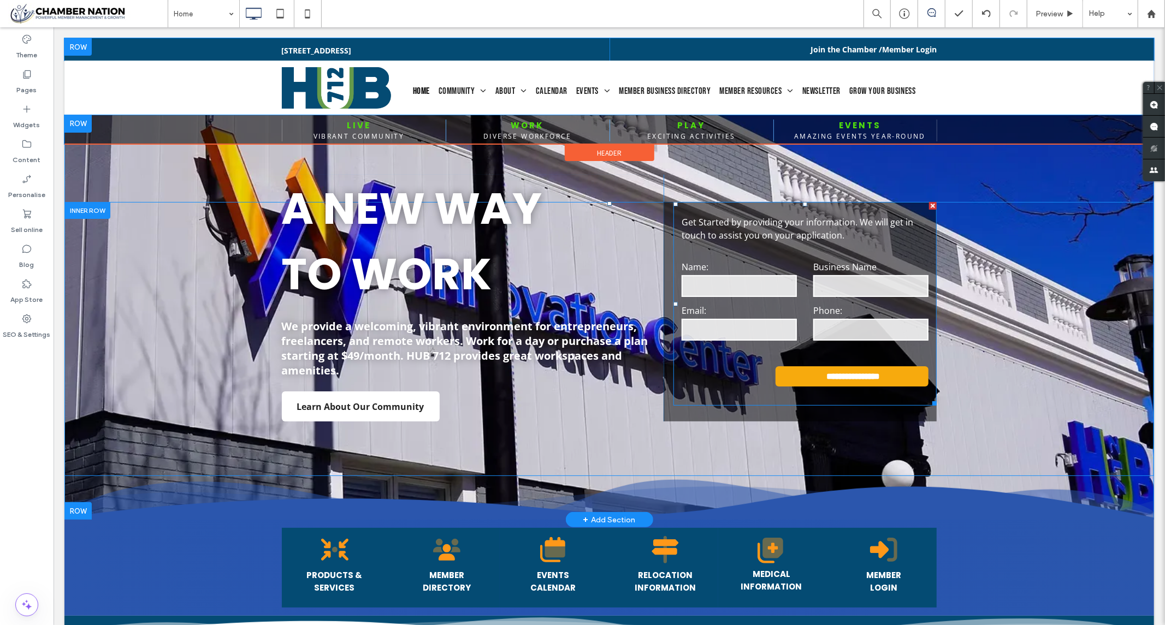
click at [857, 351] on form "**********" at bounding box center [804, 303] width 263 height 204
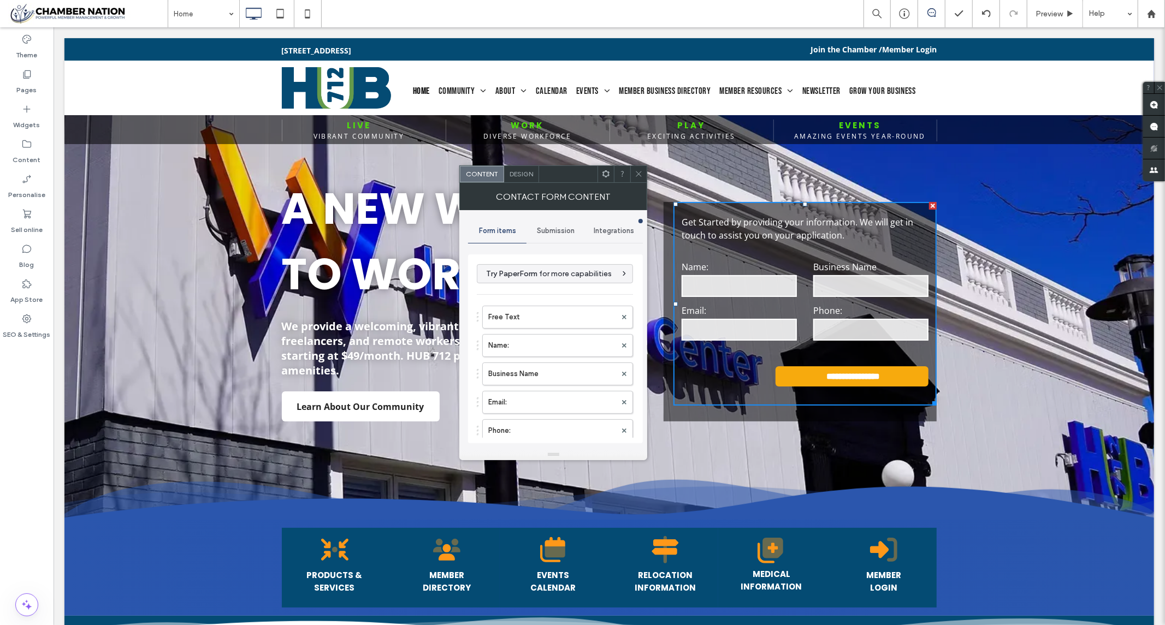
click at [637, 168] on span at bounding box center [638, 174] width 8 height 16
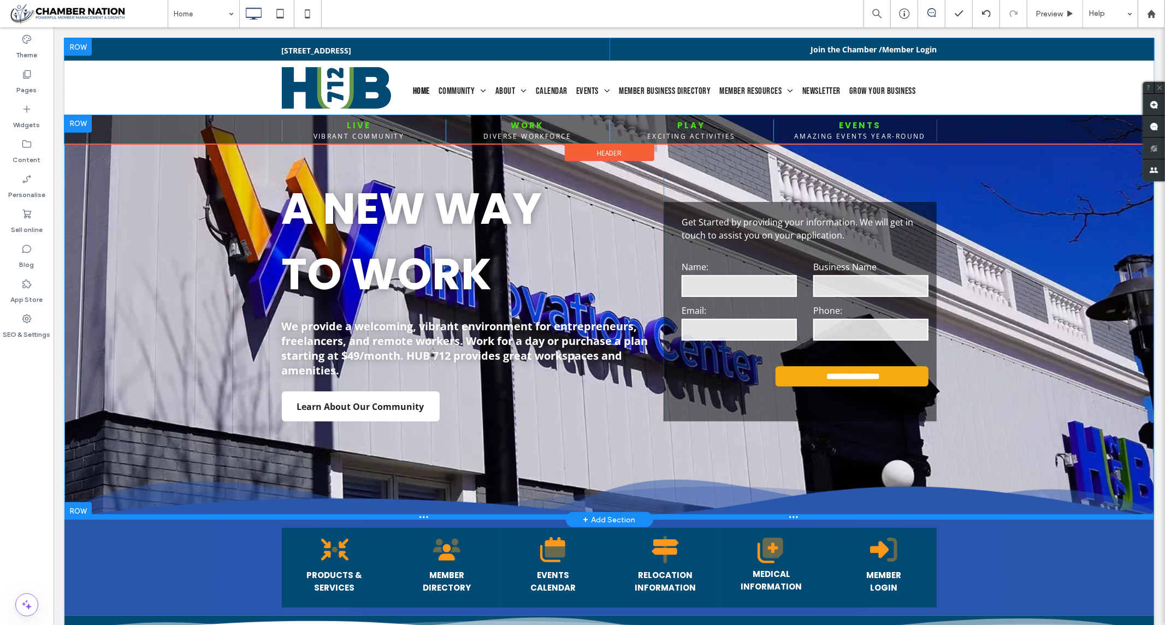
click at [137, 516] on div at bounding box center [608, 516] width 1089 height 5
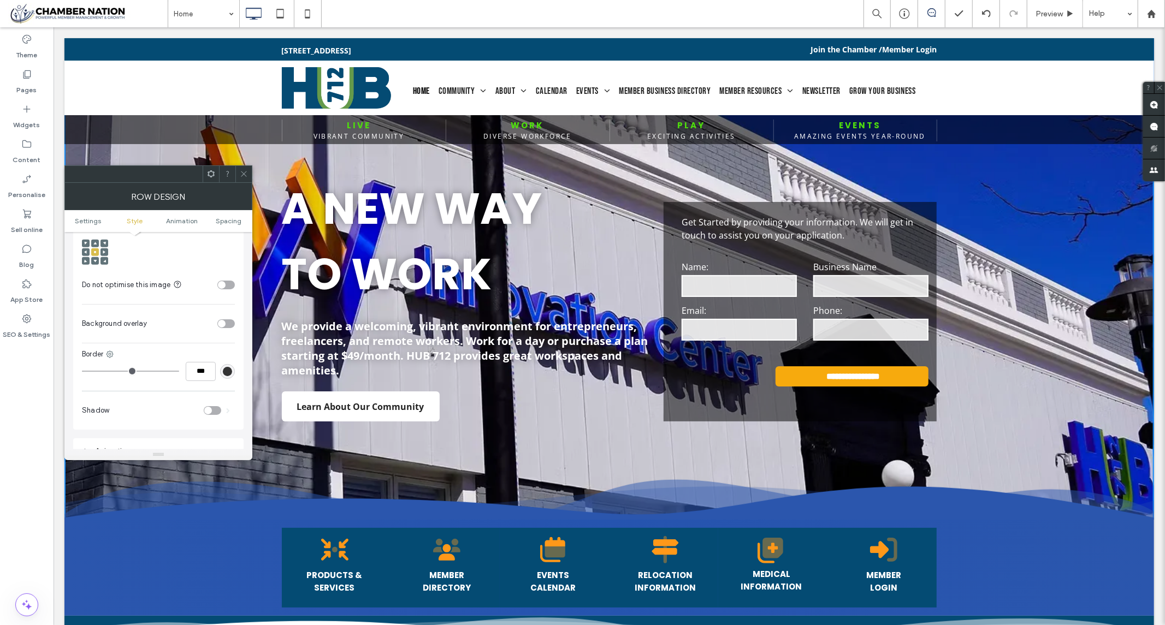
scroll to position [485, 0]
click at [228, 284] on div "toggle" at bounding box center [225, 288] width 17 height 9
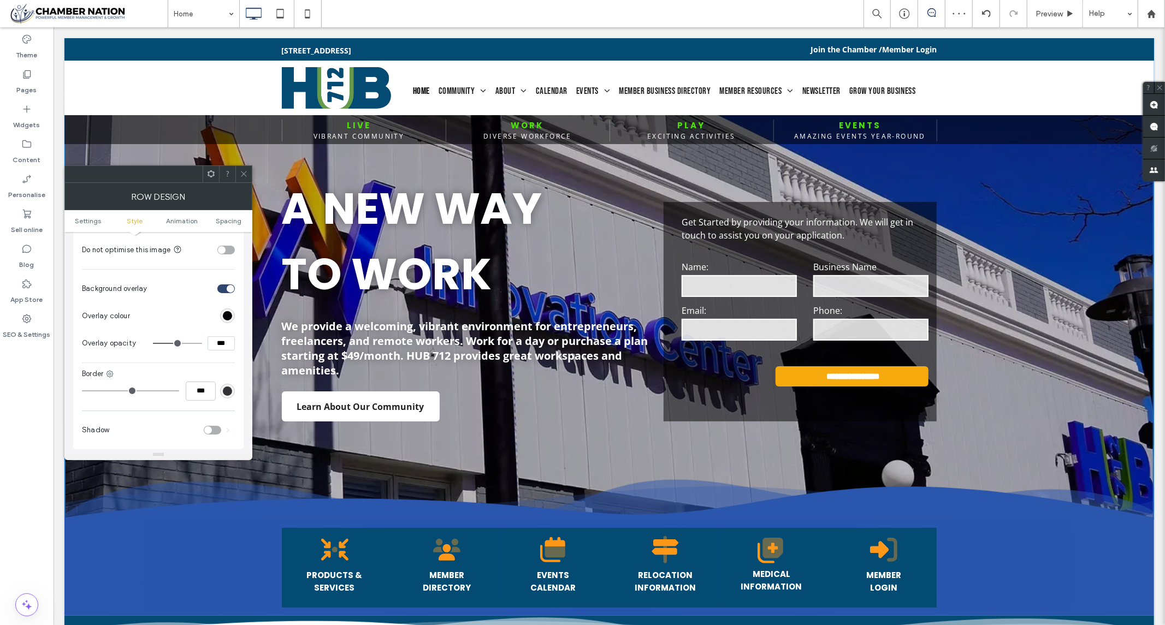
drag, startPoint x: 228, startPoint y: 335, endPoint x: 210, endPoint y: 334, distance: 17.5
click at [210, 336] on input "***" at bounding box center [220, 343] width 27 height 14
type input "***"
type input "**"
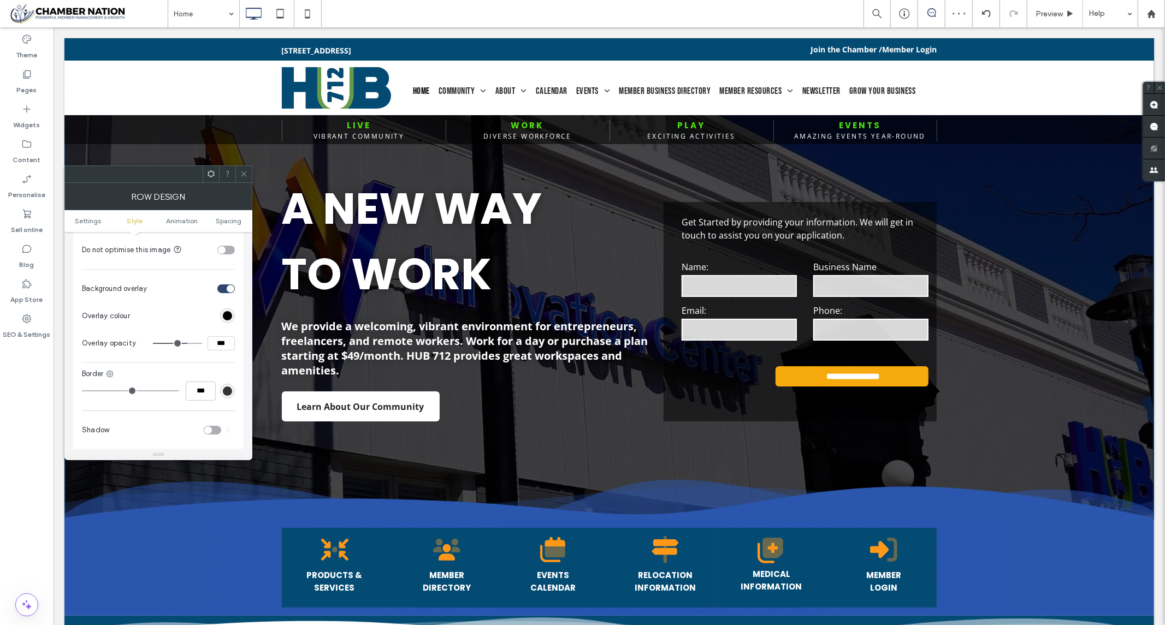
drag, startPoint x: 225, startPoint y: 335, endPoint x: 210, endPoint y: 335, distance: 15.8
click at [210, 336] on input "***" at bounding box center [220, 343] width 27 height 14
type input "***"
type input "**"
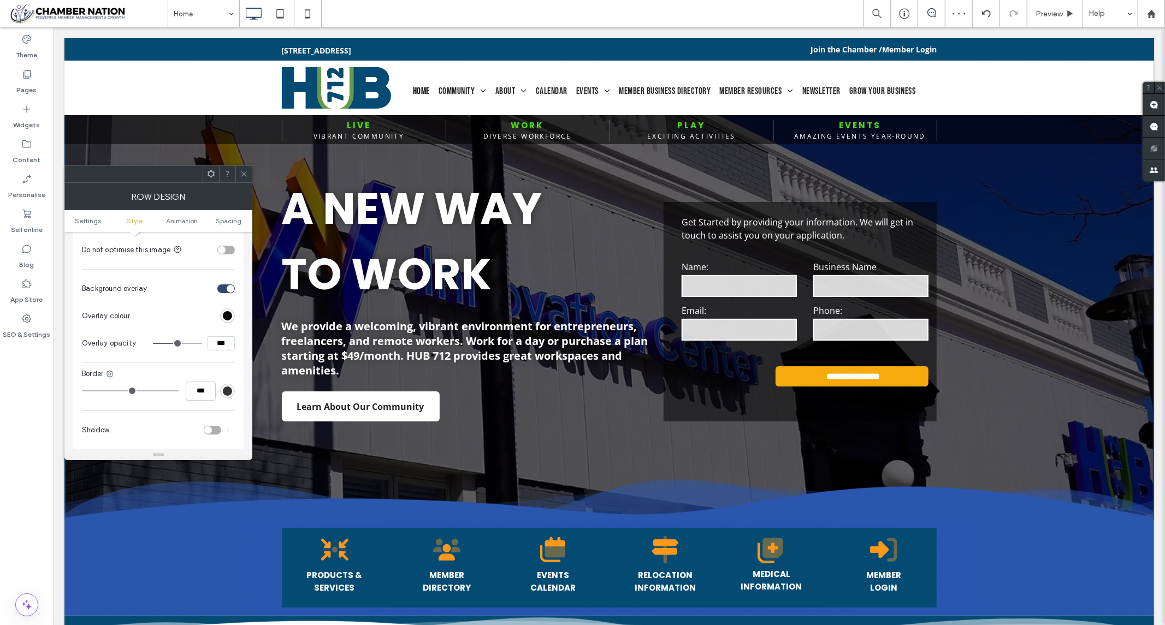
click at [244, 171] on icon at bounding box center [244, 174] width 8 height 8
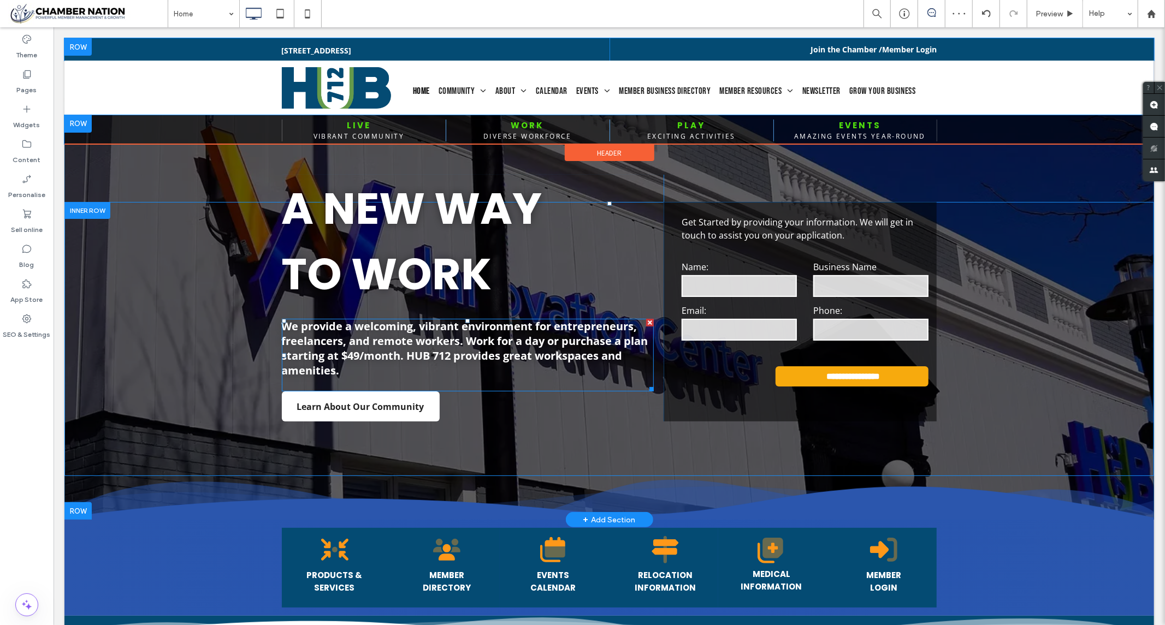
click at [425, 349] on strong "We provide a welcoming, vibrant environment for entrepreneurs, freelancers, and…" at bounding box center [464, 347] width 366 height 59
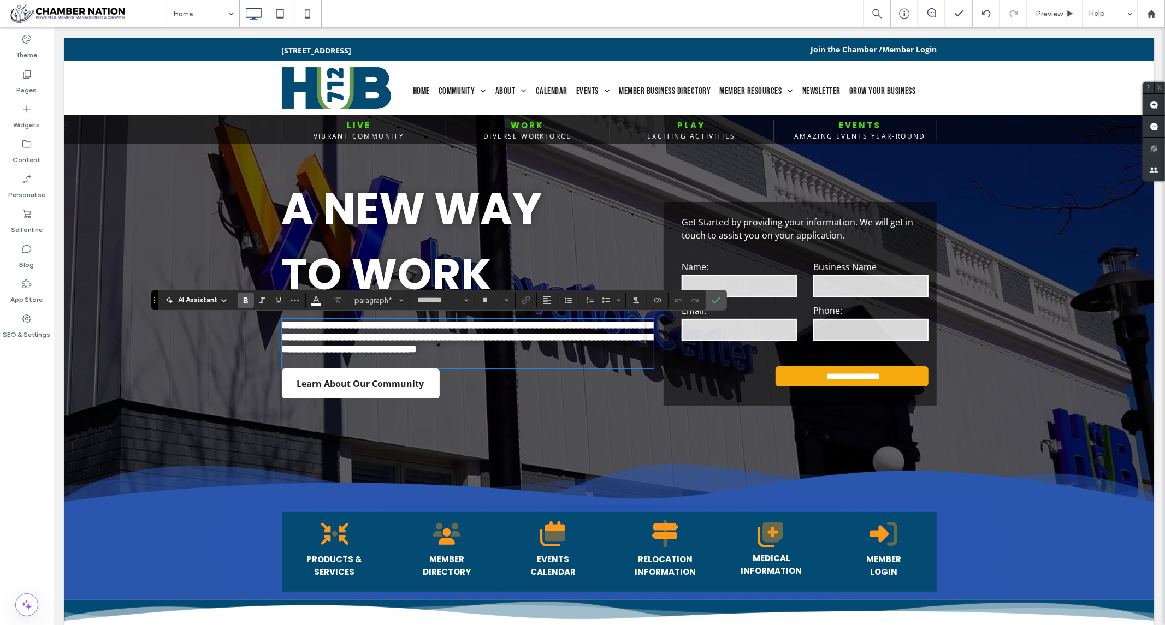
click at [421, 368] on div "**********" at bounding box center [467, 343] width 372 height 50
drag, startPoint x: 713, startPoint y: 300, endPoint x: 617, endPoint y: 299, distance: 96.1
click at [713, 300] on icon "Confirm" at bounding box center [715, 300] width 9 height 9
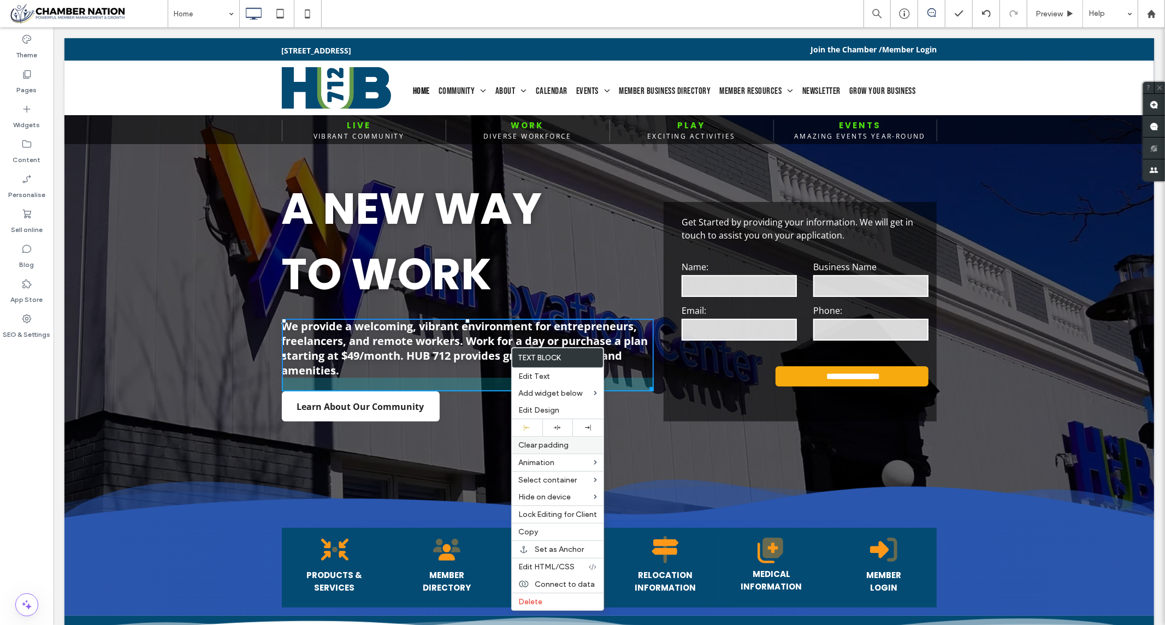
click at [555, 446] on span "Clear padding" at bounding box center [543, 445] width 50 height 9
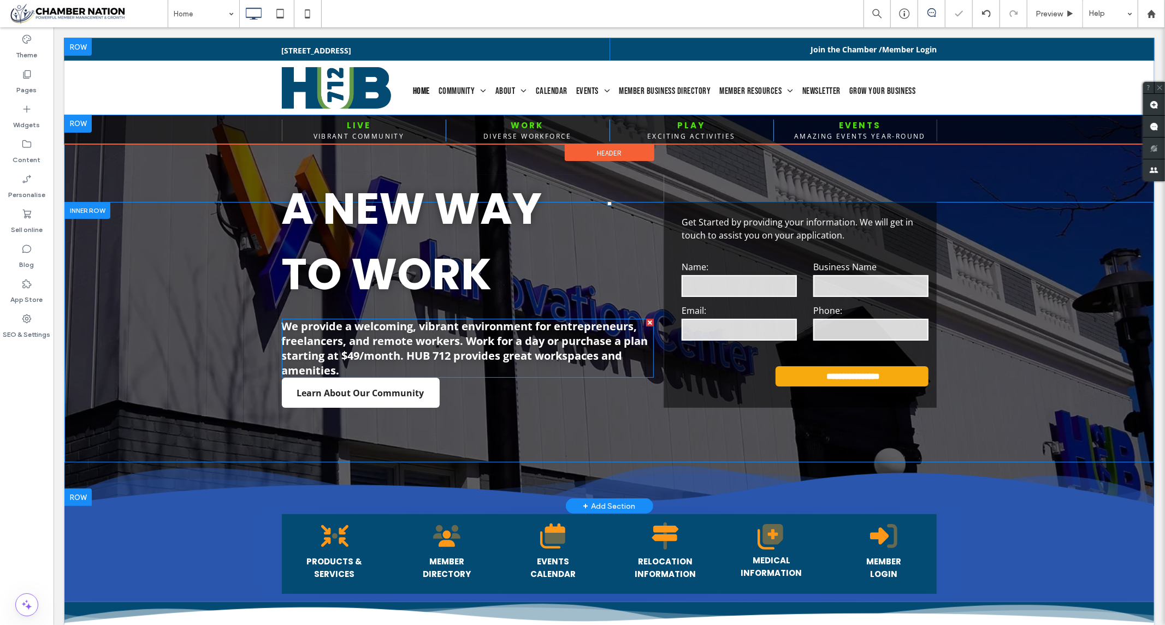
click at [452, 349] on strong "We provide a welcoming, vibrant environment for entrepreneurs, freelancers, and…" at bounding box center [464, 347] width 366 height 59
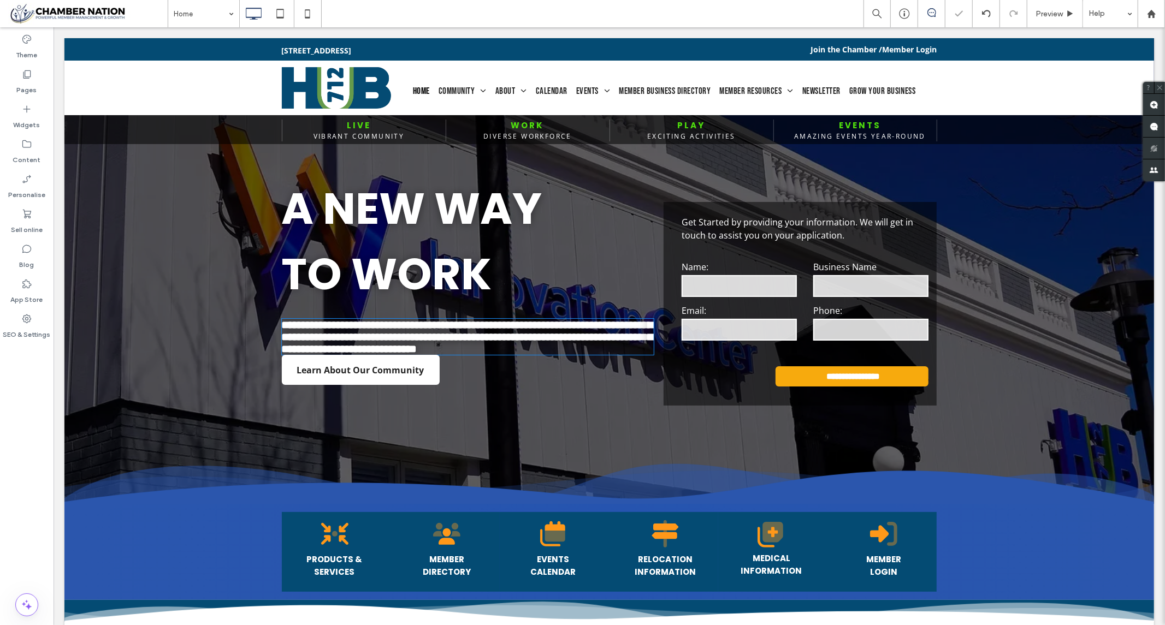
type input "*********"
type input "**"
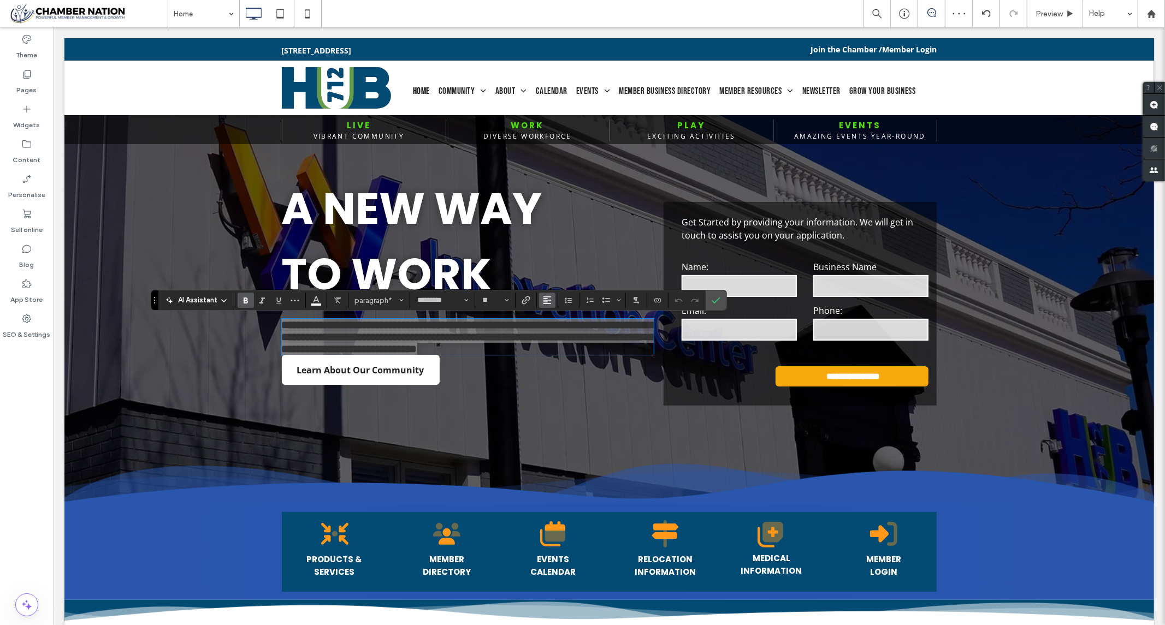
click at [548, 296] on icon "Alignment" at bounding box center [547, 300] width 9 height 9
click at [566, 296] on icon "Line Height" at bounding box center [568, 300] width 9 height 9
click at [584, 346] on div "1.5" at bounding box center [585, 349] width 27 height 8
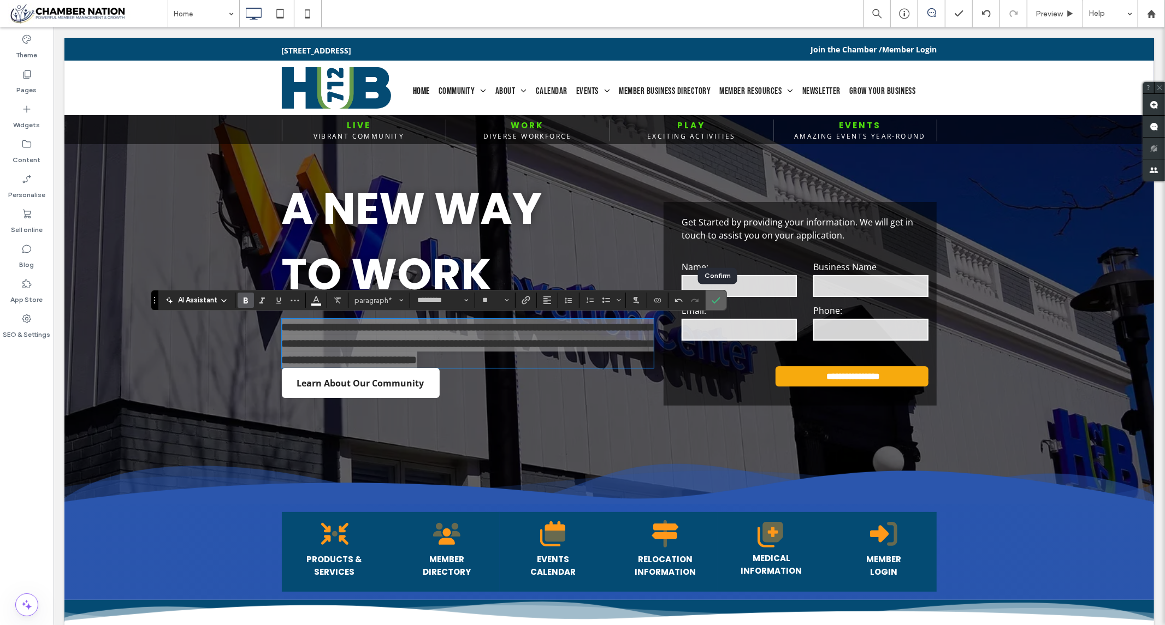
click at [717, 301] on icon "Confirm" at bounding box center [715, 300] width 9 height 9
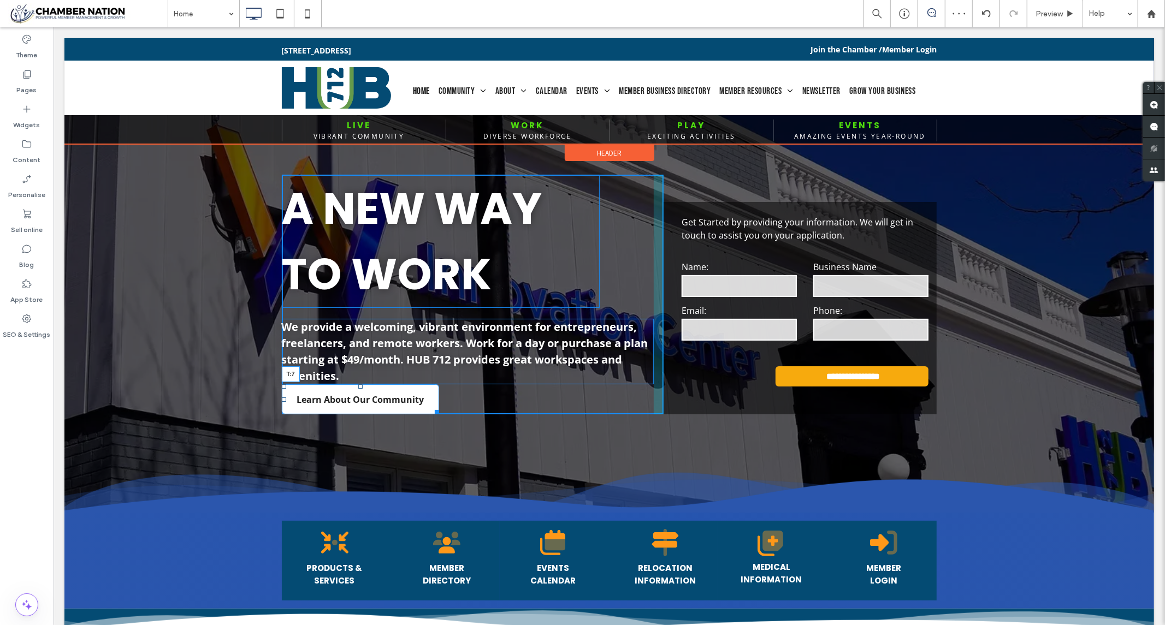
click at [359, 389] on div "A NEW WAY TO WORK We provide a welcoming, vibrant environment for entrepreneurs…" at bounding box center [472, 294] width 382 height 240
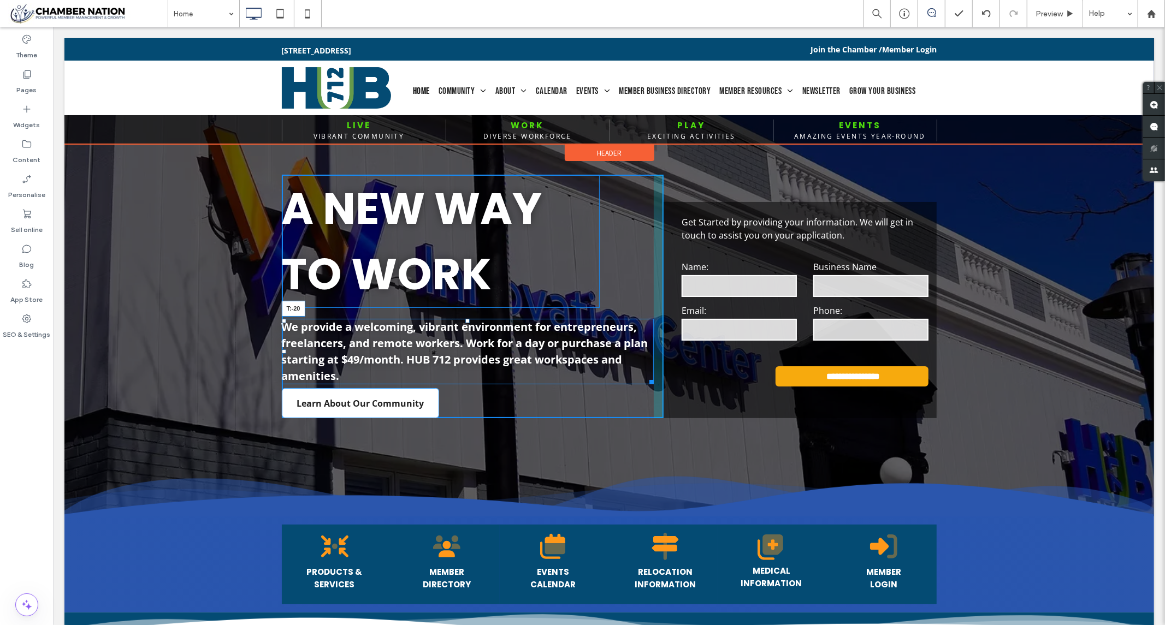
drag, startPoint x: 464, startPoint y: 320, endPoint x: 465, endPoint y: 306, distance: 14.2
click at [465, 306] on div "A NEW WAY TO WORK We provide a welcoming, vibrant environment for entrepreneurs…" at bounding box center [472, 296] width 382 height 244
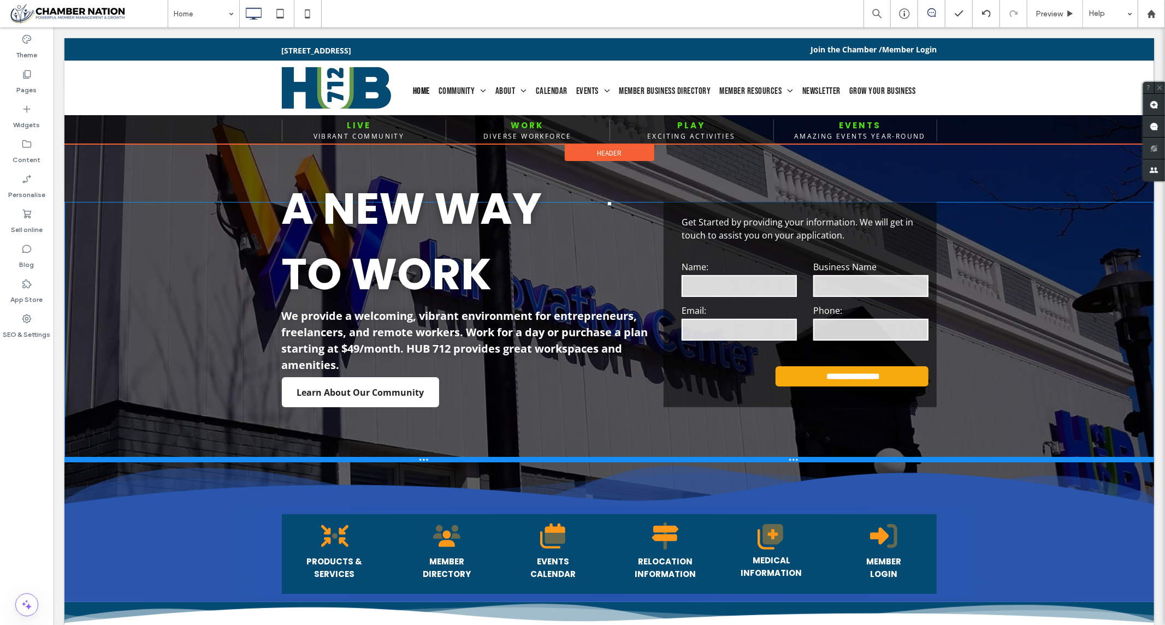
drag, startPoint x: 602, startPoint y: 200, endPoint x: 597, endPoint y: 192, distance: 9.6
click at [597, 201] on div "**********" at bounding box center [608, 331] width 1089 height 260
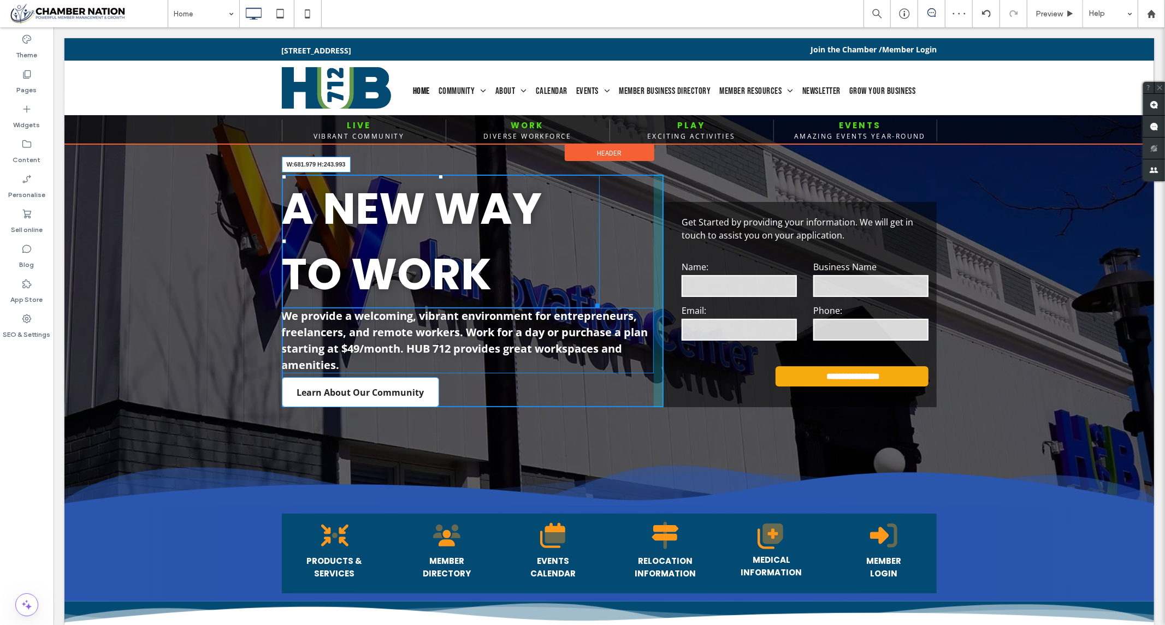
drag, startPoint x: 592, startPoint y: 302, endPoint x: 684, endPoint y: 291, distance: 92.4
click at [684, 291] on div "**********" at bounding box center [608, 303] width 655 height 205
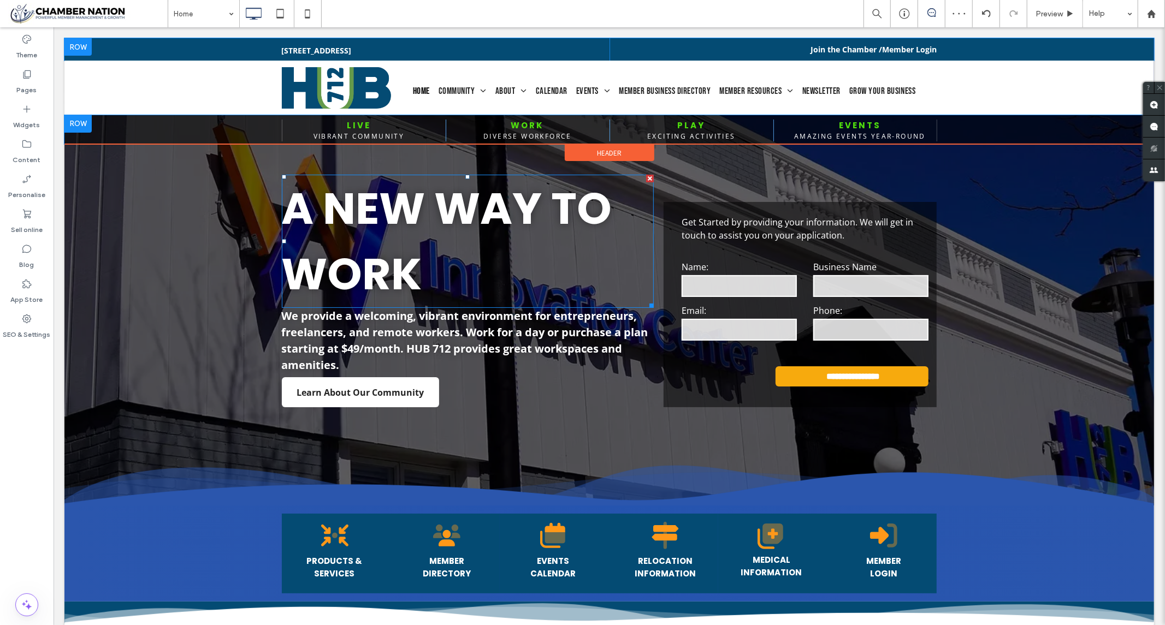
click at [453, 257] on h1 "A NEW WAY TO WORK" at bounding box center [467, 240] width 372 height 131
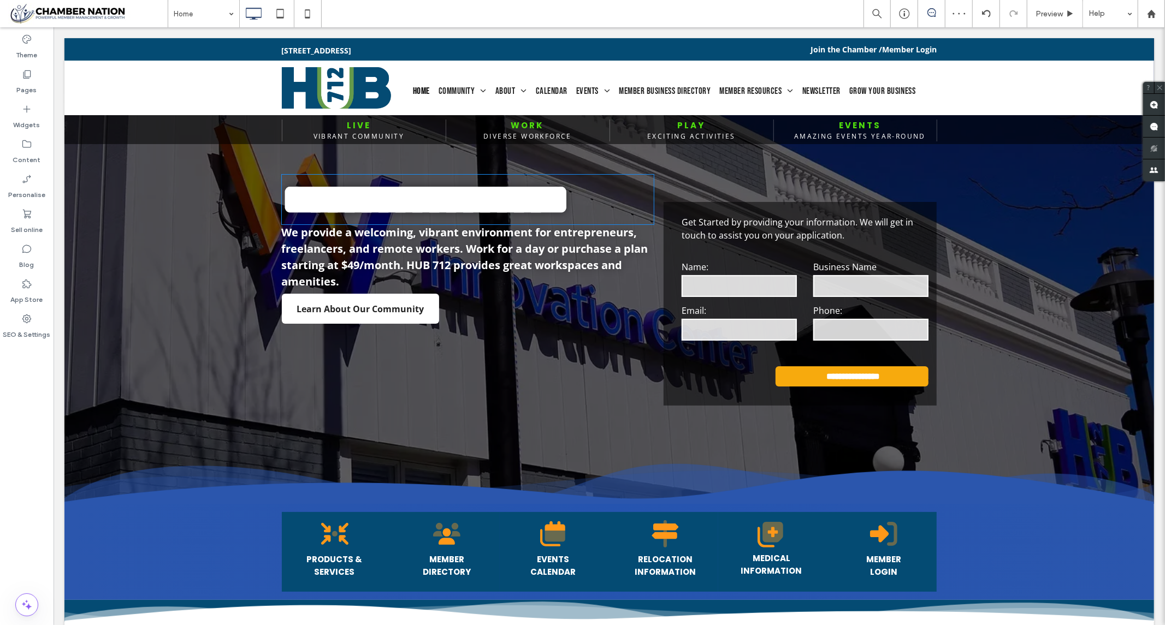
type input "*******"
type input "**"
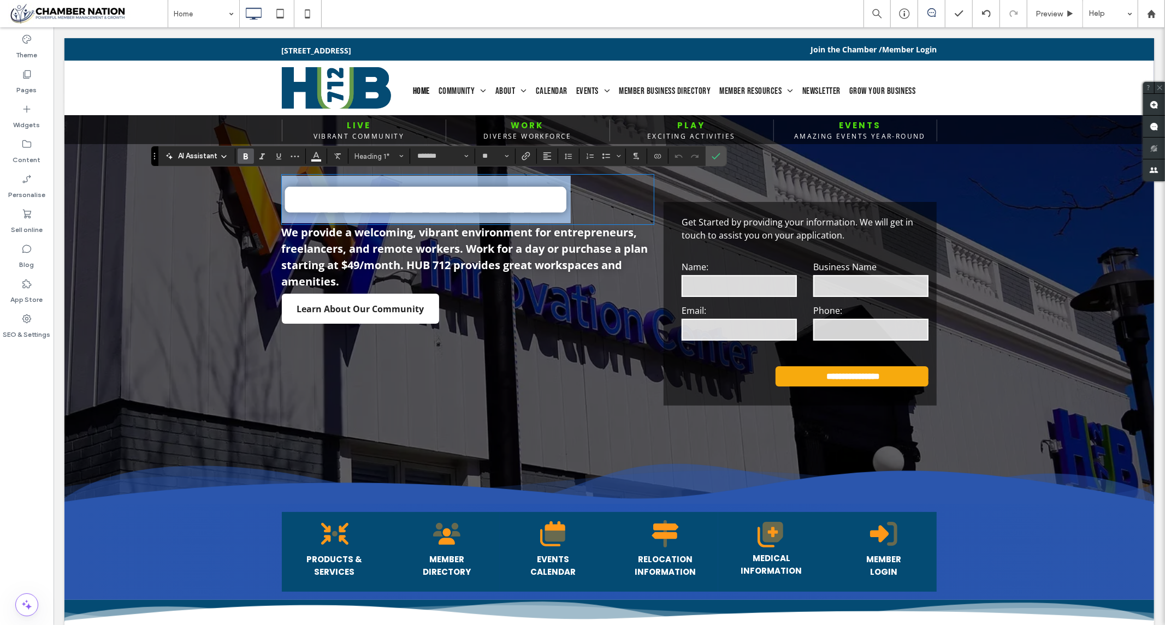
drag, startPoint x: 290, startPoint y: 193, endPoint x: 540, endPoint y: 229, distance: 252.6
click at [528, 223] on h1 "**********" at bounding box center [467, 198] width 372 height 47
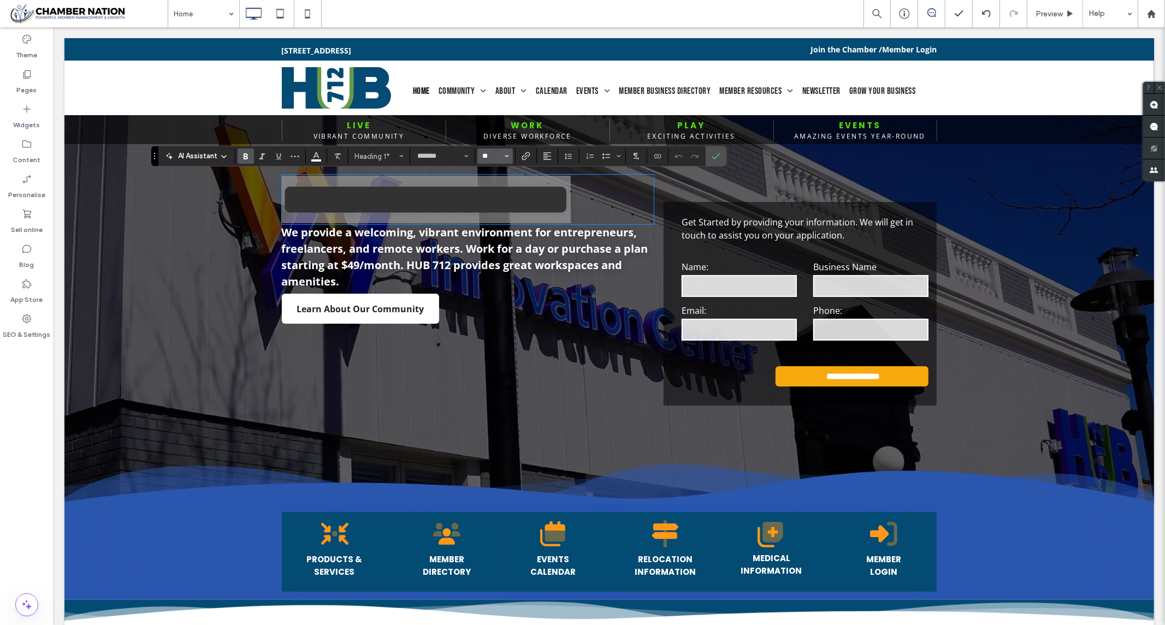
click at [492, 156] on input "**" at bounding box center [491, 156] width 21 height 9
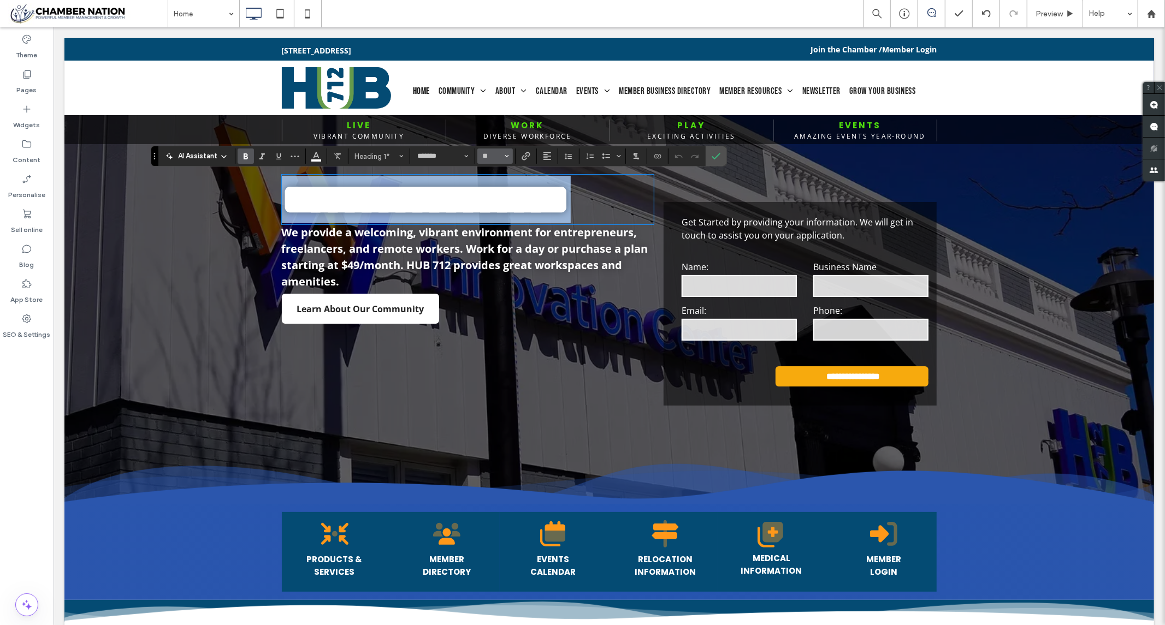
type input "**"
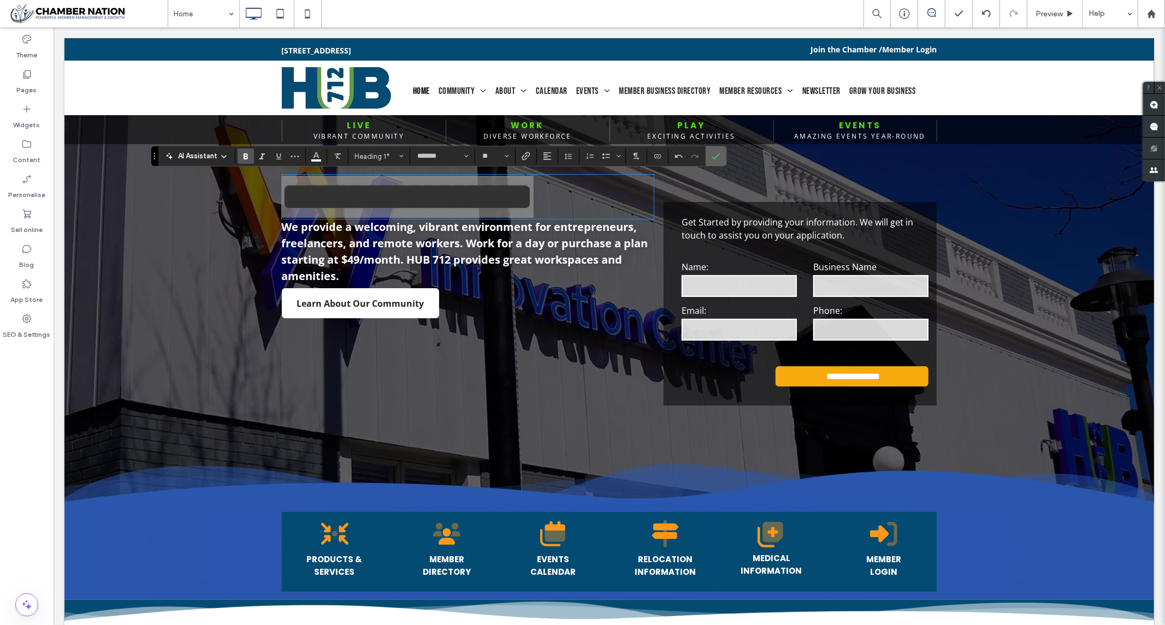
click at [722, 157] on label "Confirm" at bounding box center [716, 156] width 16 height 20
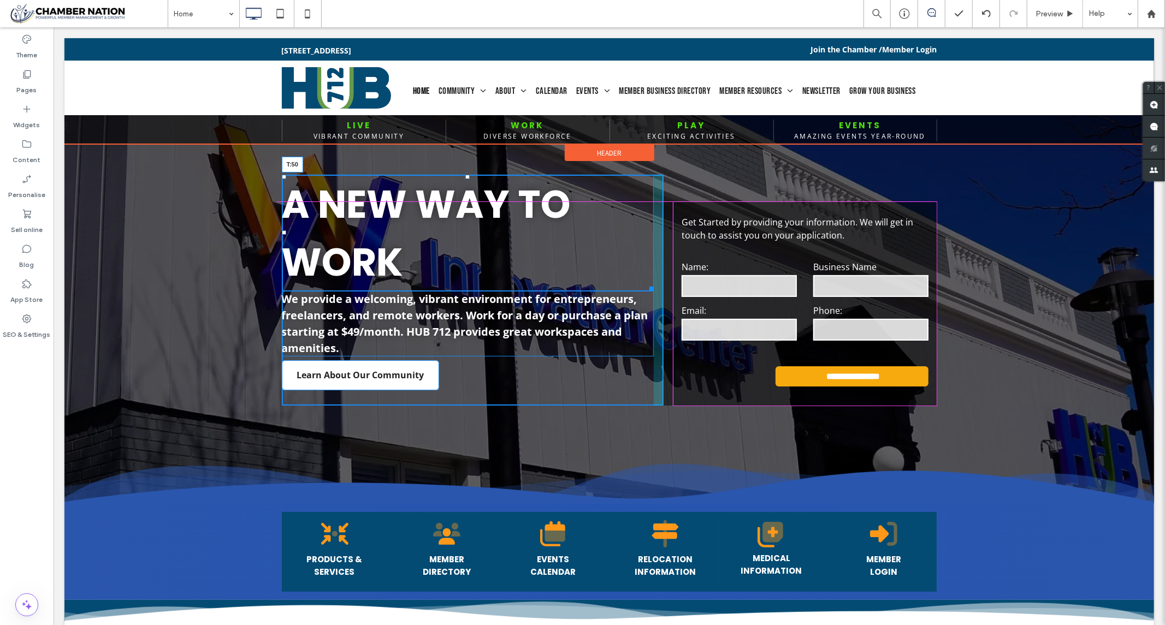
drag, startPoint x: 462, startPoint y: 176, endPoint x: 460, endPoint y: 201, distance: 25.2
click at [465, 179] on div at bounding box center [467, 176] width 4 height 4
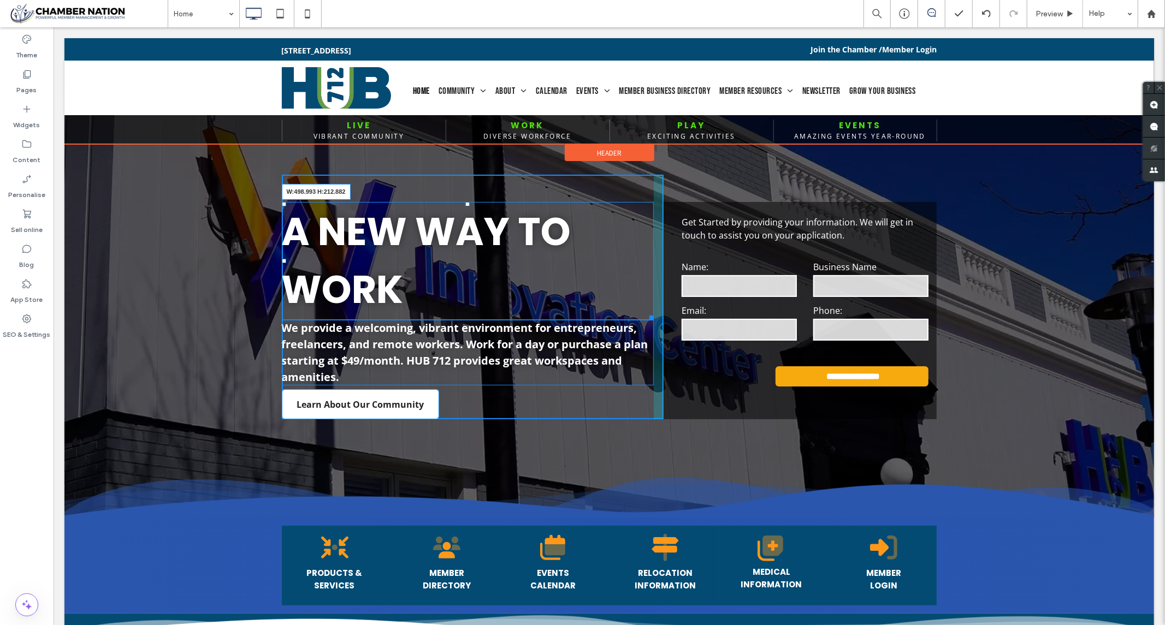
drag, startPoint x: 644, startPoint y: 313, endPoint x: 544, endPoint y: 307, distance: 100.1
click at [544, 307] on div "A NEW WAY TO WORK W:498.993 H:212.882" at bounding box center [467, 260] width 372 height 118
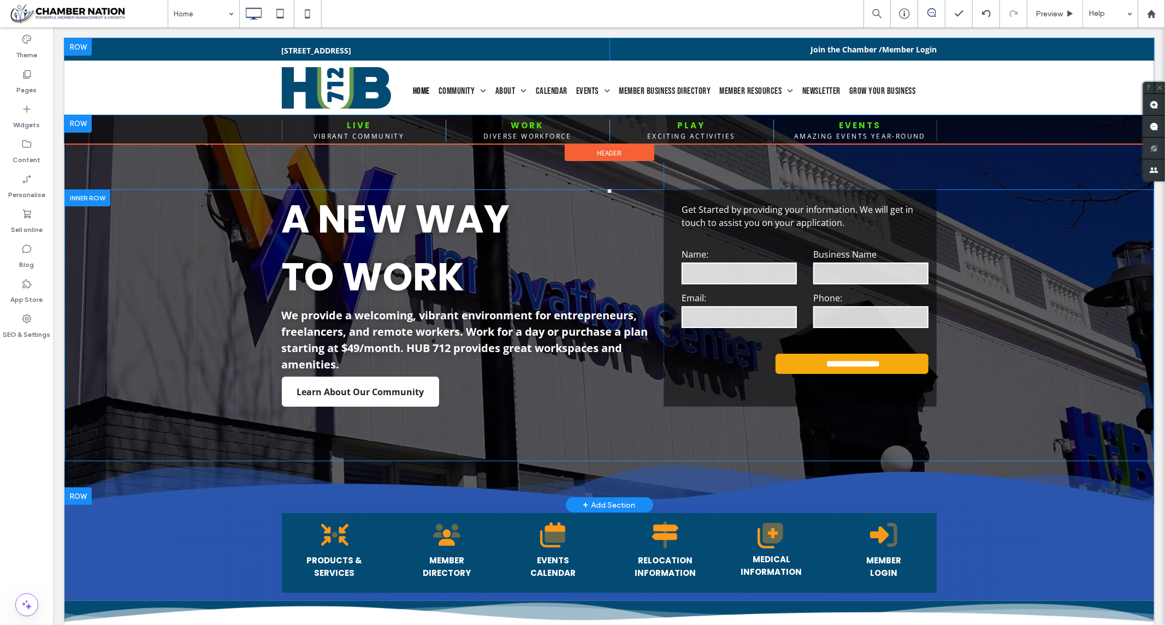
scroll to position [0, 0]
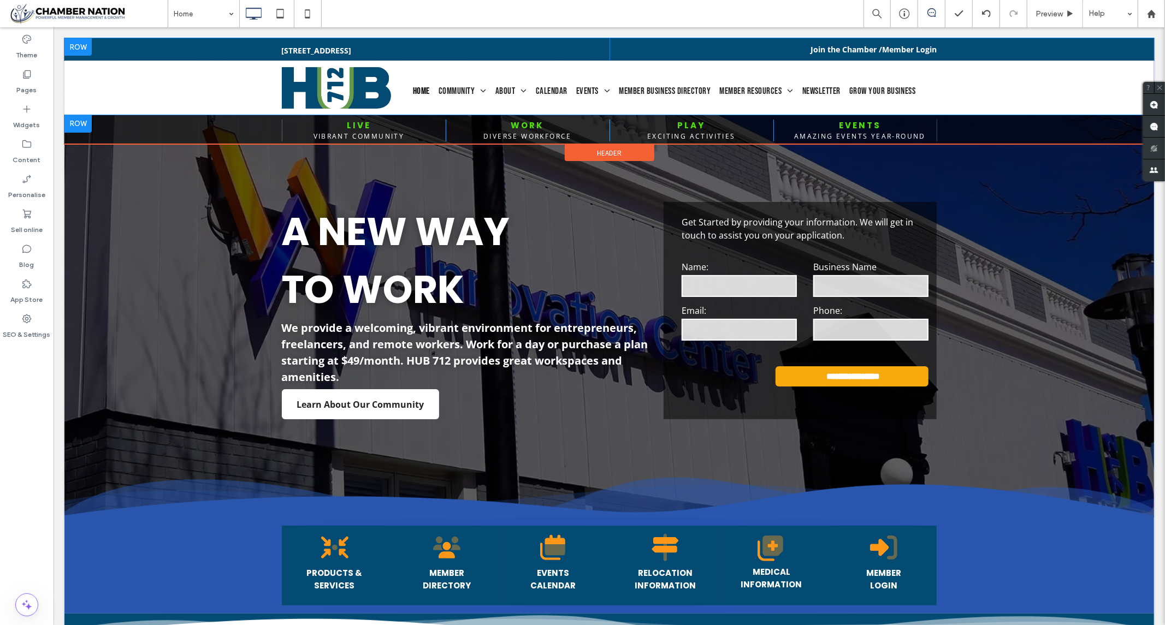
click at [74, 120] on div at bounding box center [77, 123] width 27 height 17
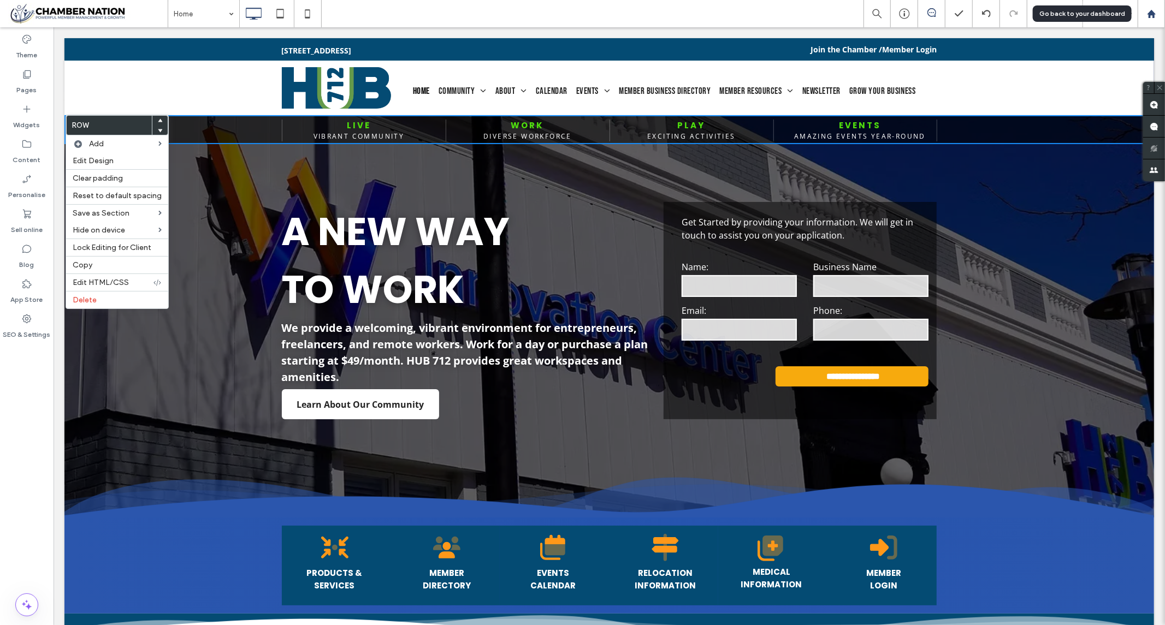
click at [1153, 9] on icon at bounding box center [1151, 13] width 9 height 9
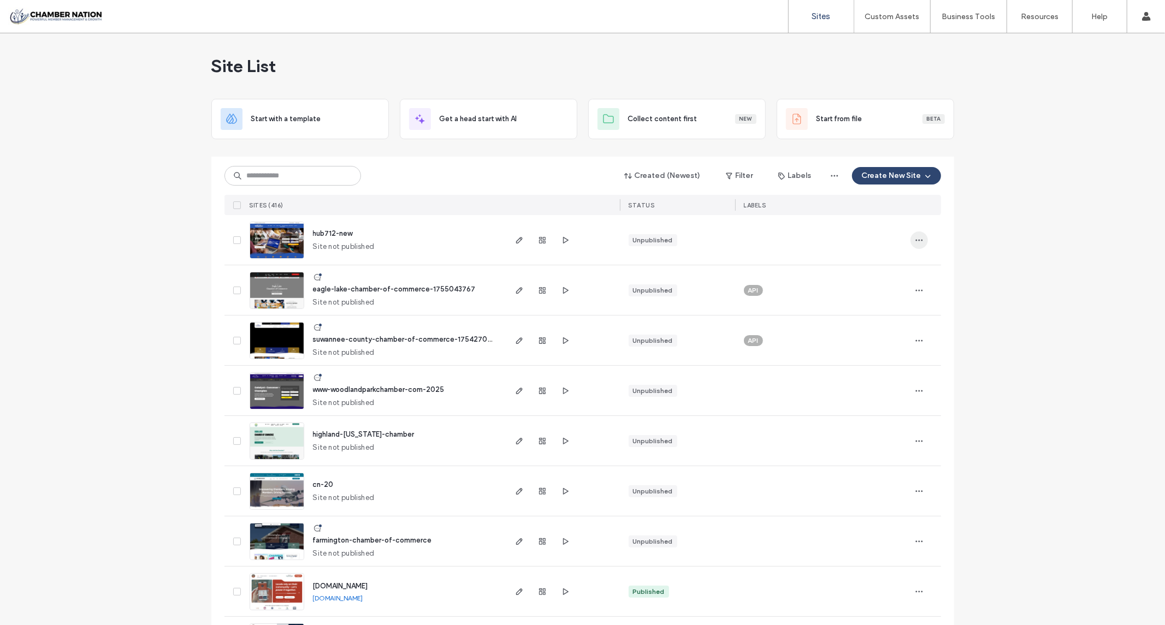
click at [914, 239] on icon "button" at bounding box center [918, 240] width 9 height 9
click at [440, 234] on div "hub712-new Site not published" at bounding box center [404, 240] width 200 height 50
click at [515, 239] on icon "button" at bounding box center [519, 240] width 9 height 9
